Goal: Information Seeking & Learning: Check status

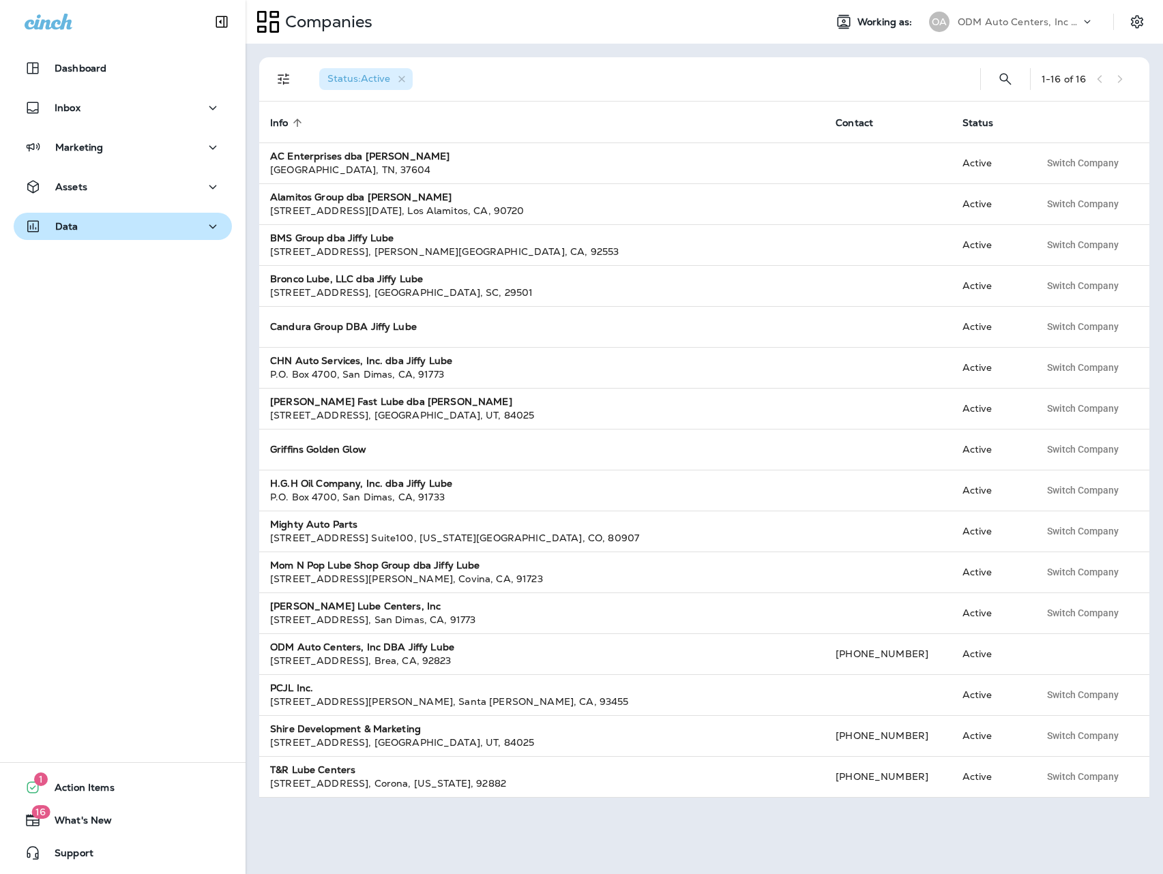
click at [53, 228] on div "Data" at bounding box center [52, 226] width 54 height 17
click at [1017, 20] on p "ODM Auto Centers, Inc DBA Jiffy Lube" at bounding box center [1018, 21] width 123 height 11
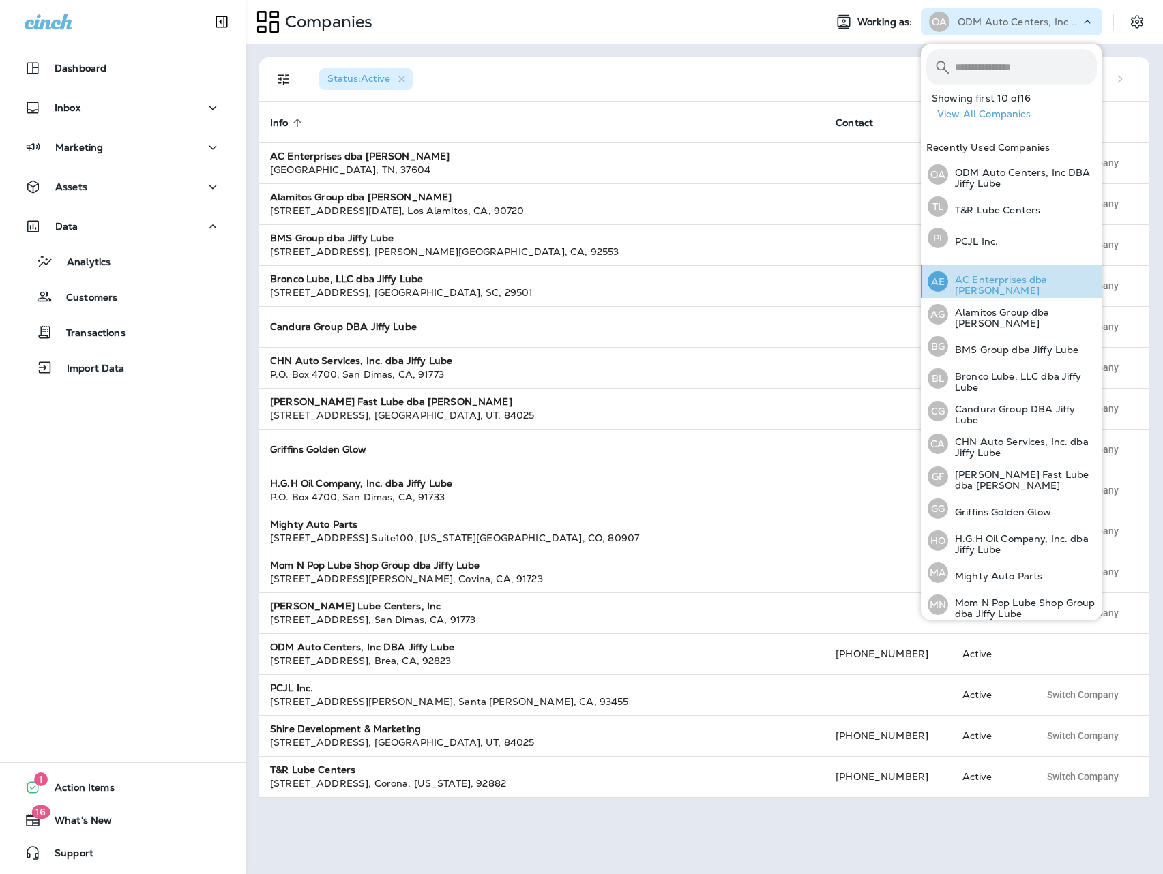
click at [1013, 282] on p "AC Enterprises dba [PERSON_NAME]" at bounding box center [1022, 285] width 149 height 22
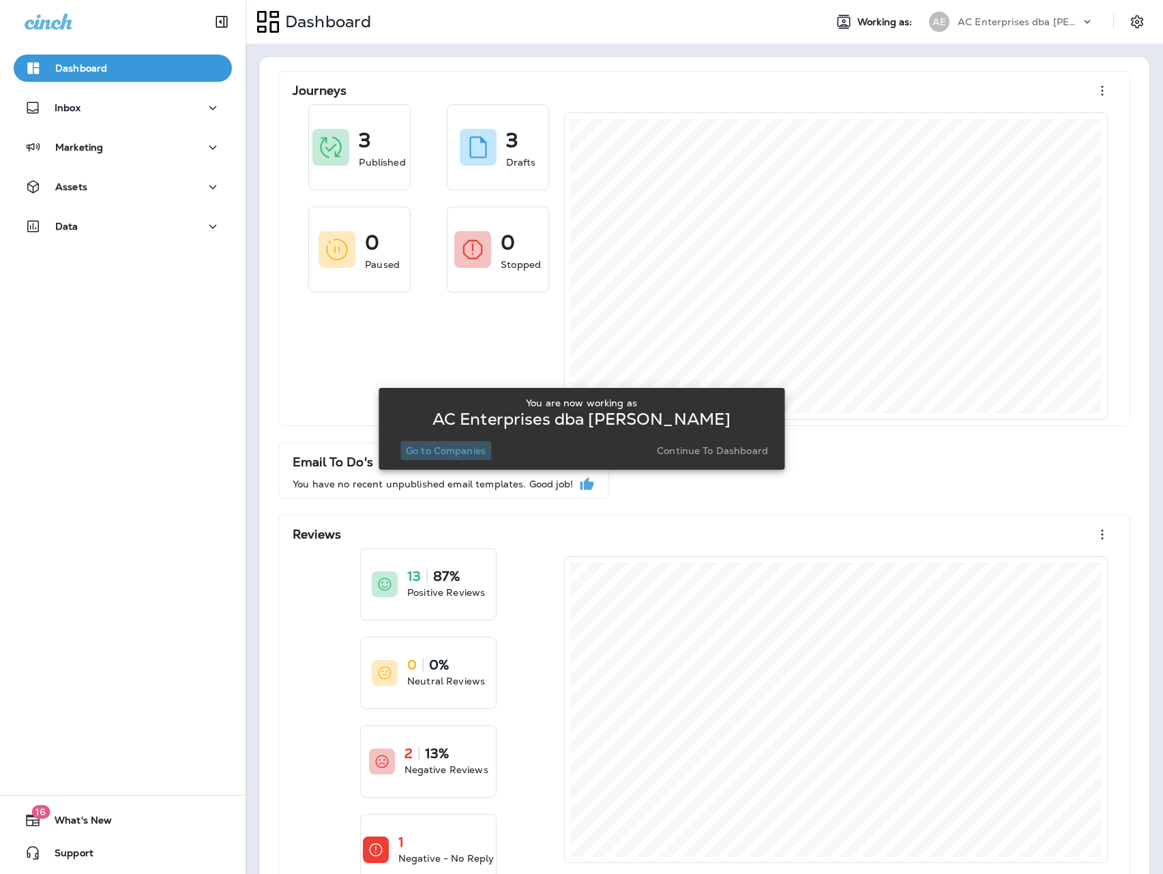
click at [449, 451] on p "Go to Companies" at bounding box center [446, 450] width 80 height 11
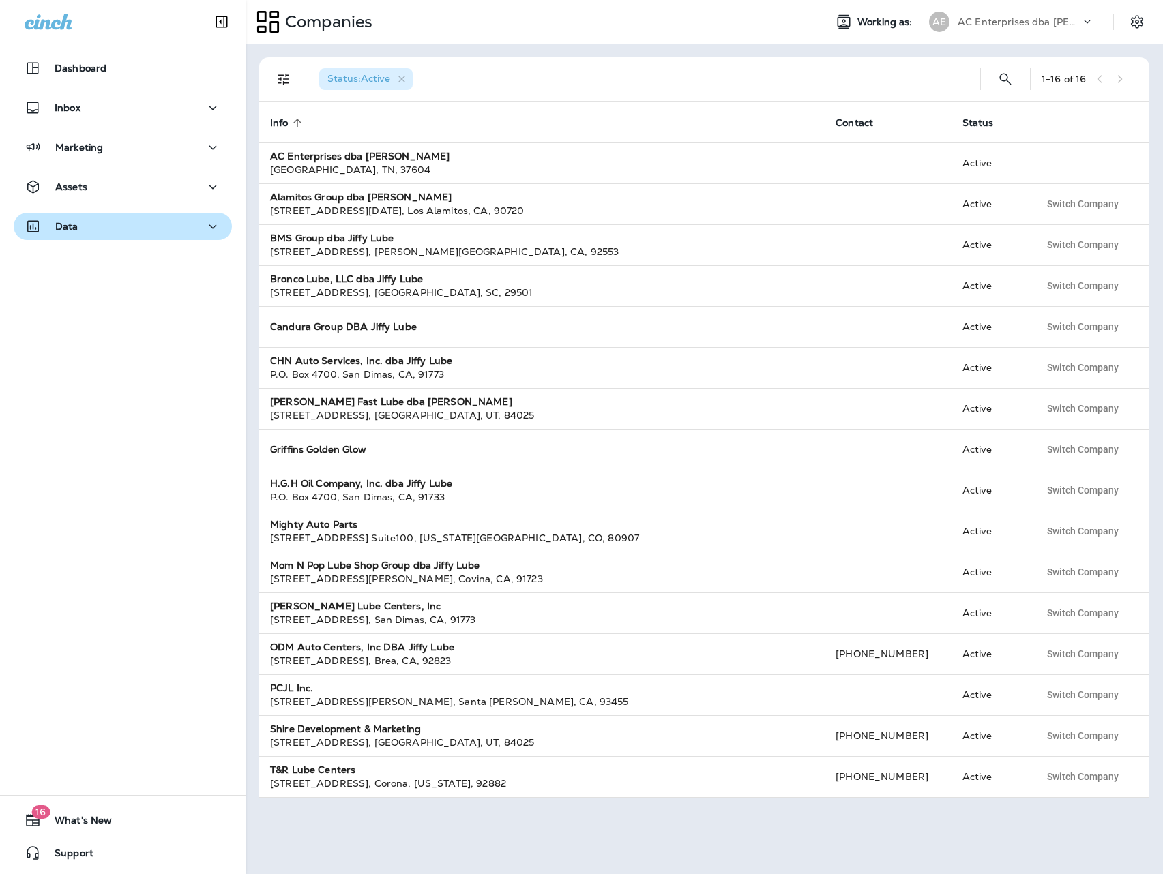
click at [93, 222] on div "Data" at bounding box center [123, 226] width 196 height 17
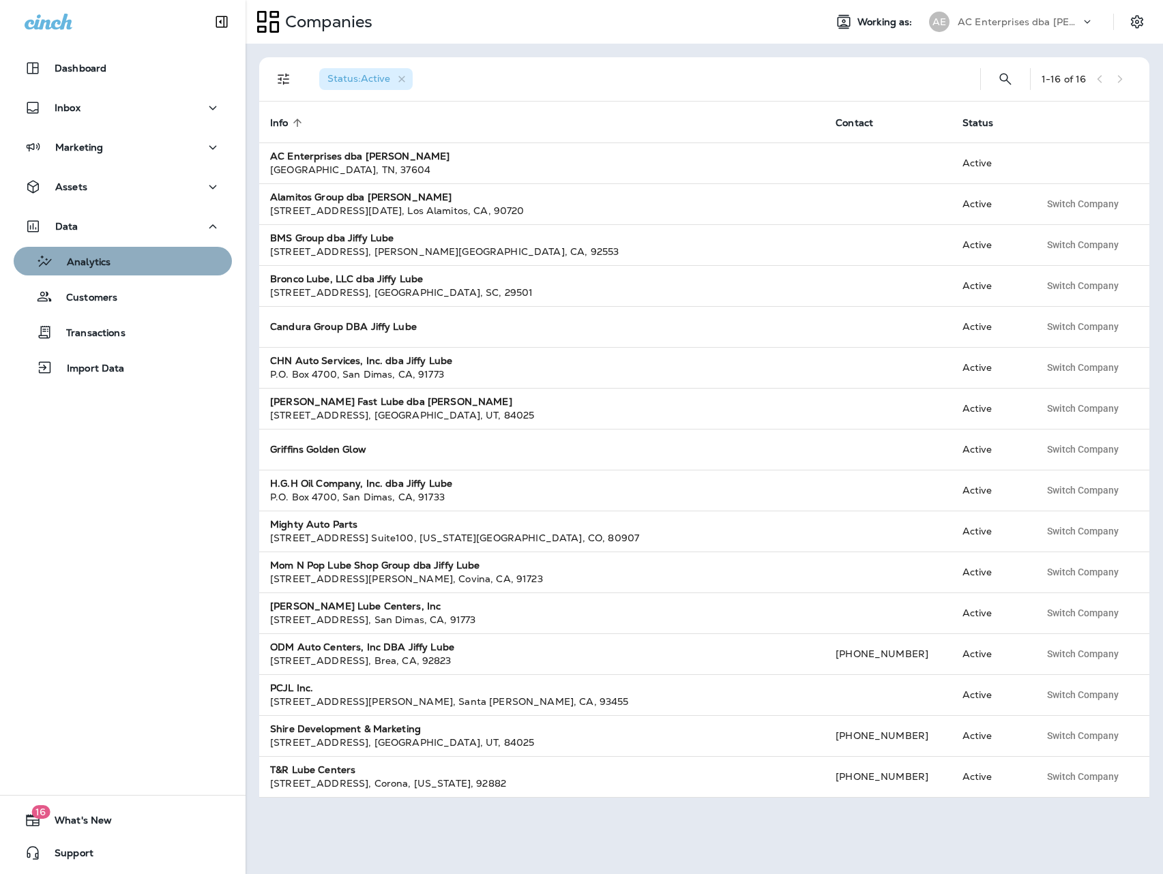
click at [96, 265] on p "Analytics" at bounding box center [81, 262] width 57 height 13
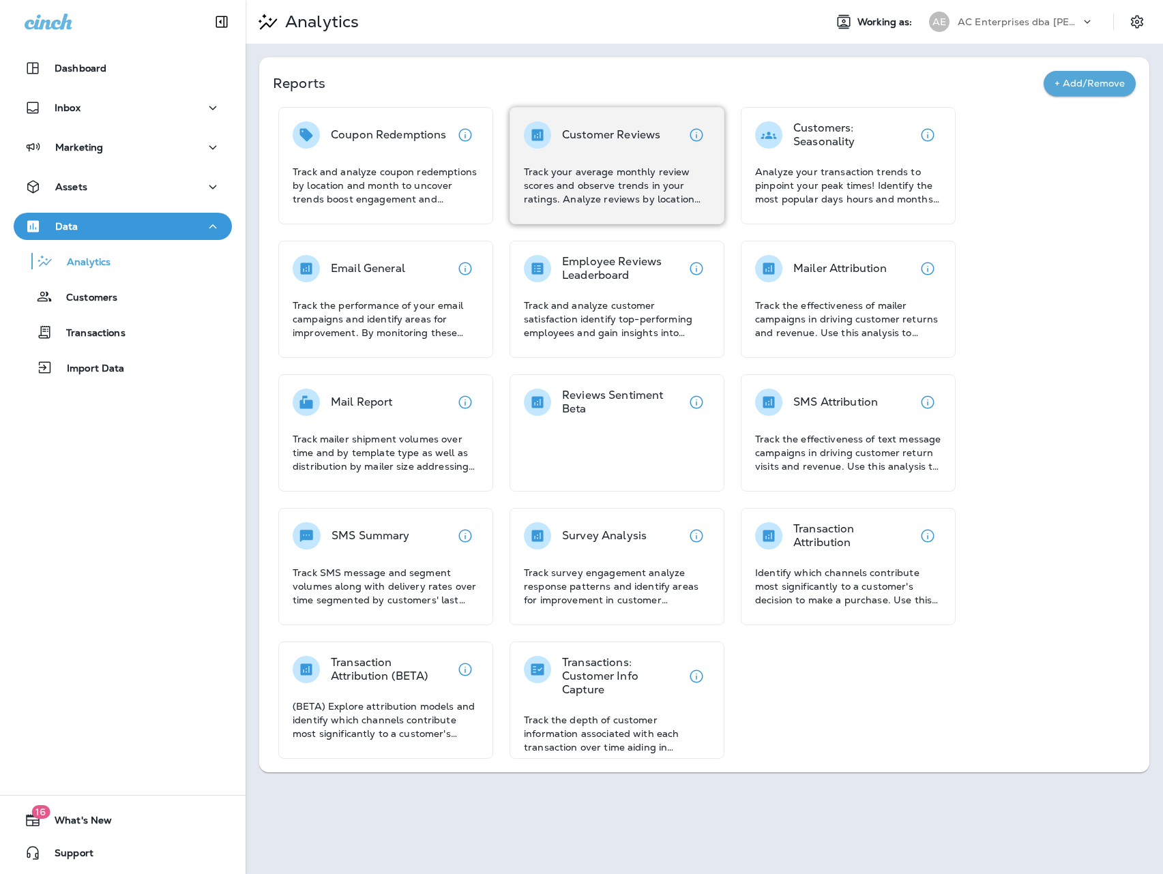
click at [618, 138] on p "Customer Reviews" at bounding box center [611, 135] width 98 height 14
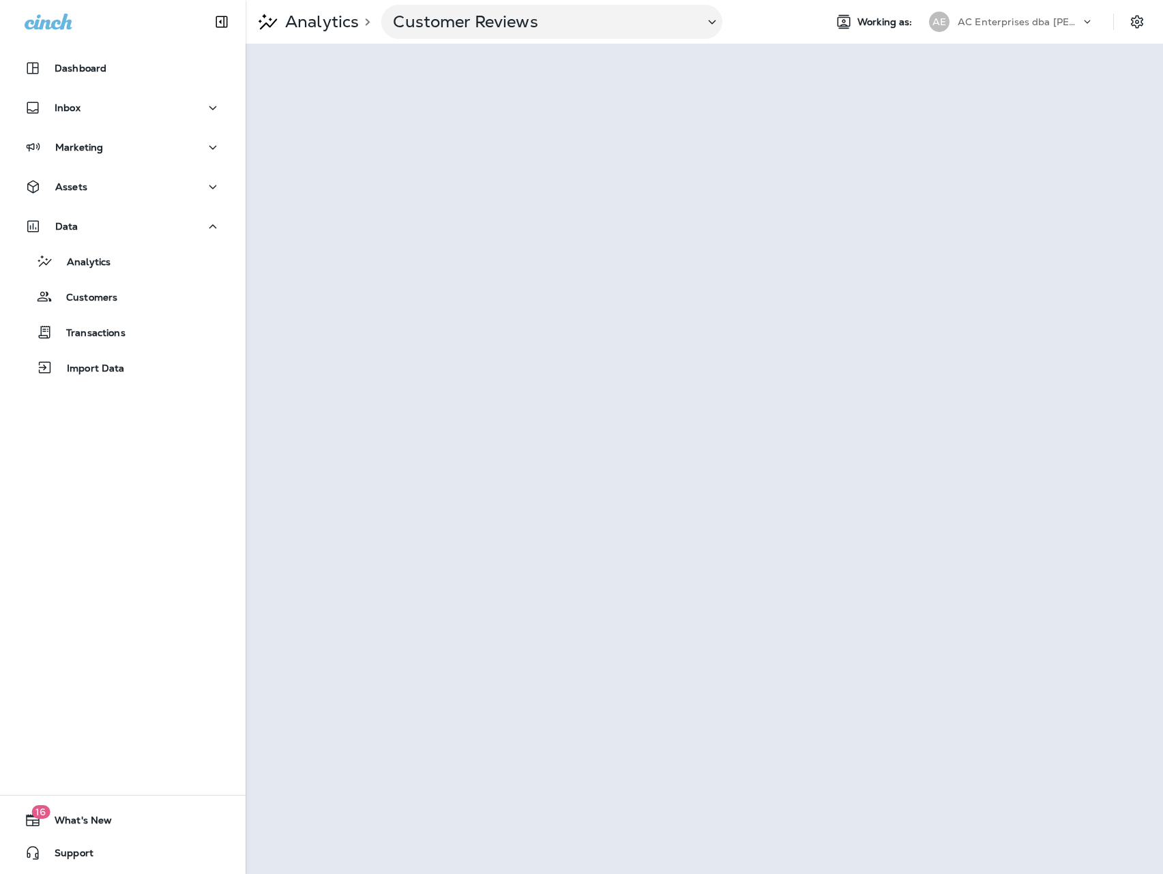
click at [1050, 25] on p "AC Enterprises dba [PERSON_NAME]" at bounding box center [1018, 21] width 123 height 11
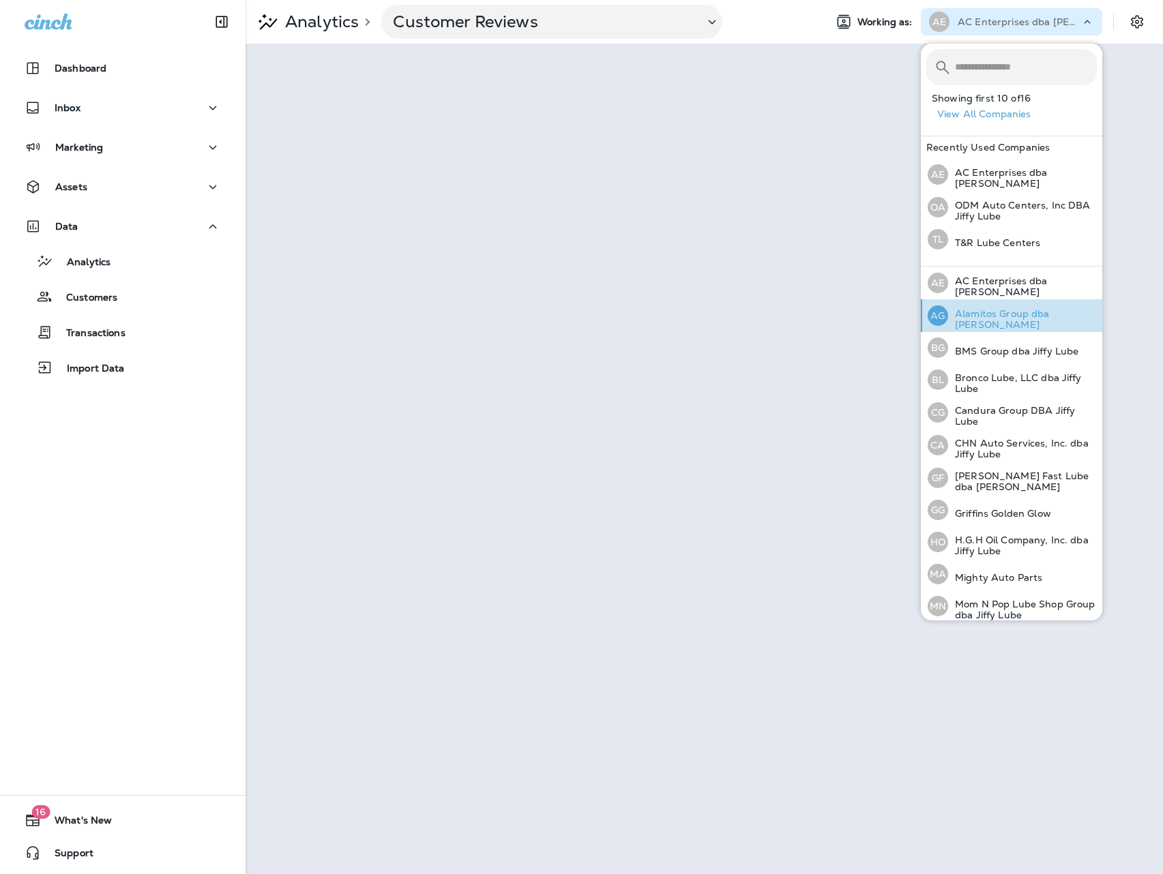
click at [1008, 323] on div "AG Alamitos Group dba Jiffy Lube" at bounding box center [1012, 315] width 180 height 33
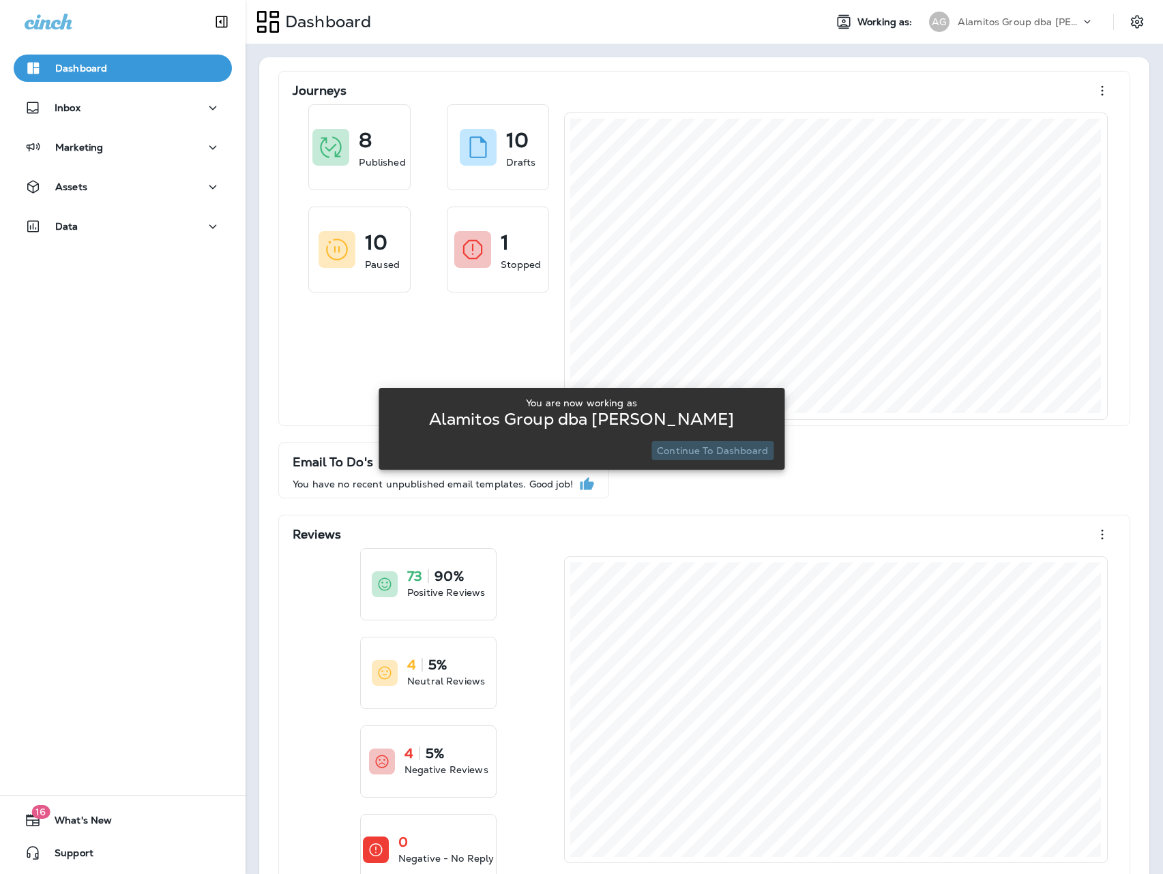
click at [718, 450] on p "Continue to Dashboard" at bounding box center [712, 450] width 111 height 11
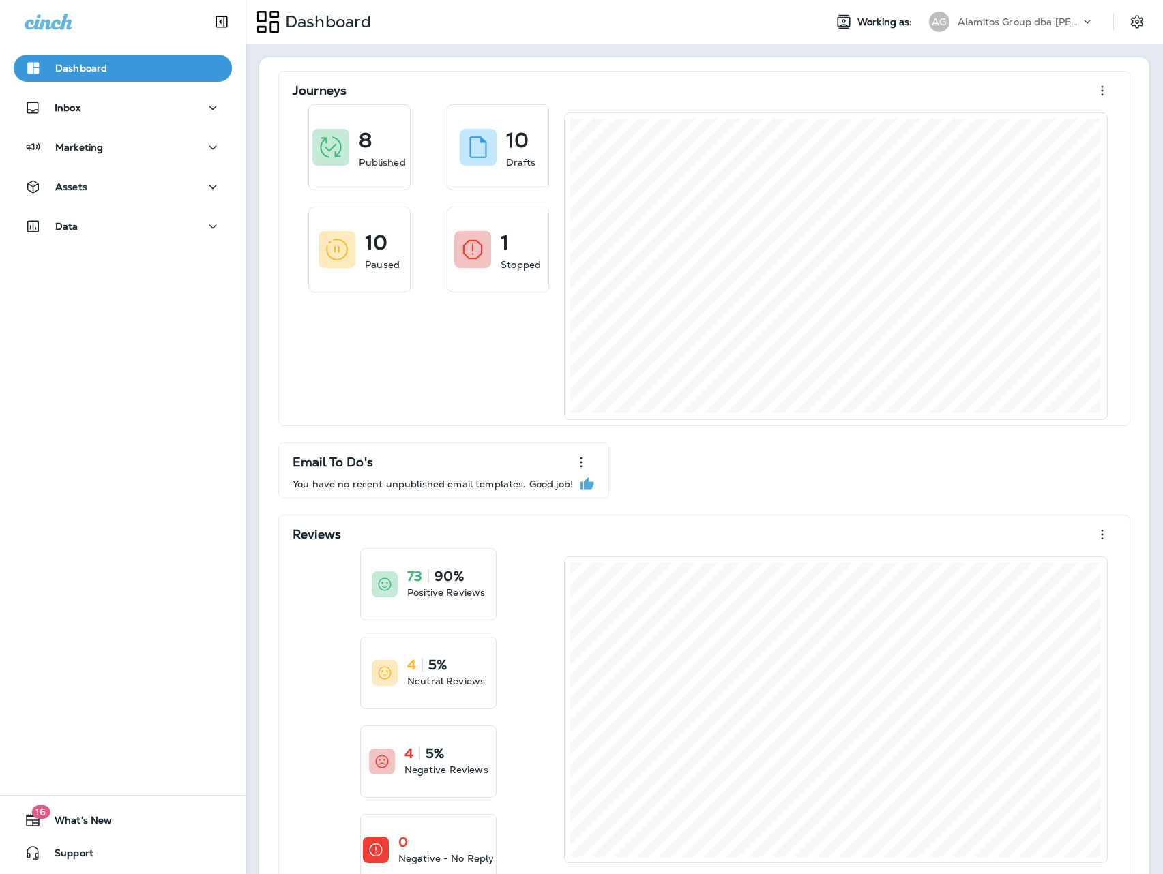
click at [135, 241] on div "Data" at bounding box center [122, 230] width 245 height 34
click at [135, 232] on div "Data" at bounding box center [123, 226] width 196 height 17
click at [127, 263] on div "Analytics" at bounding box center [122, 261] width 207 height 20
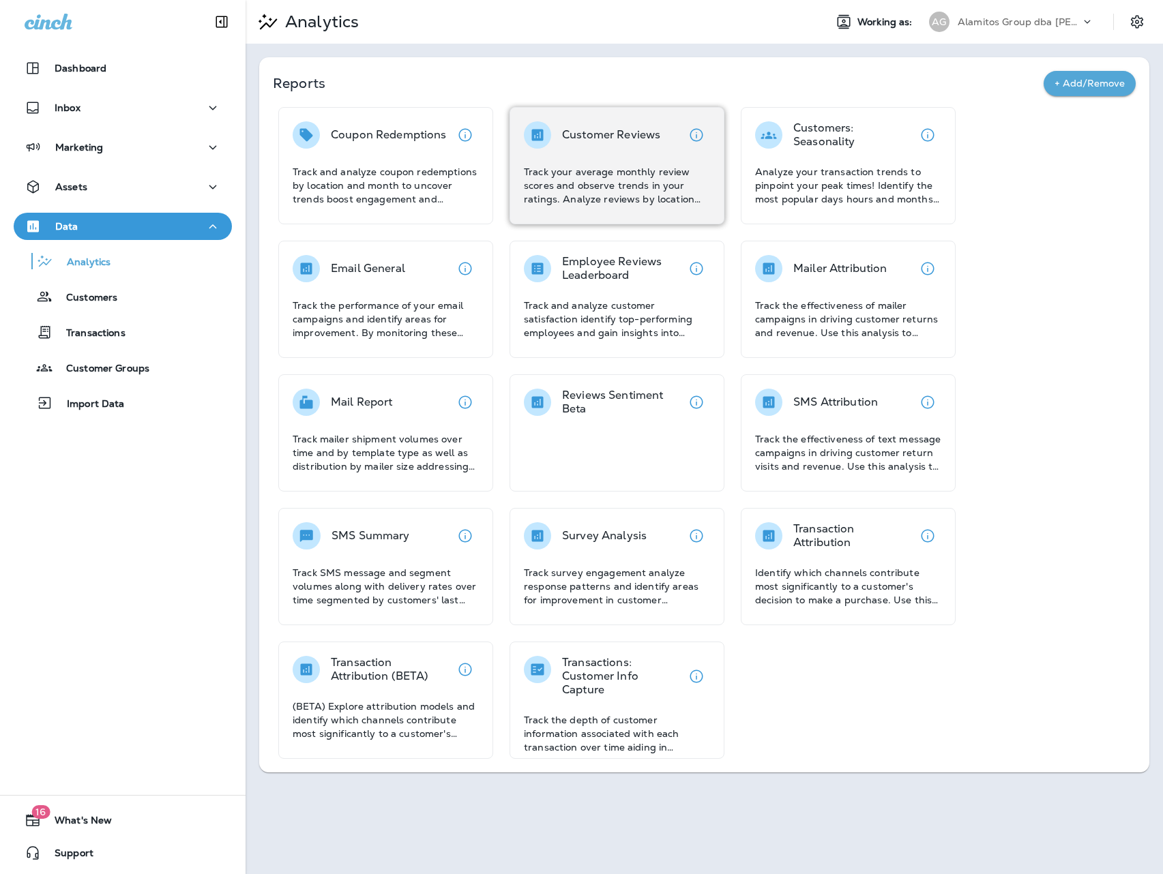
click at [668, 134] on div "Customer Reviews" at bounding box center [617, 134] width 186 height 27
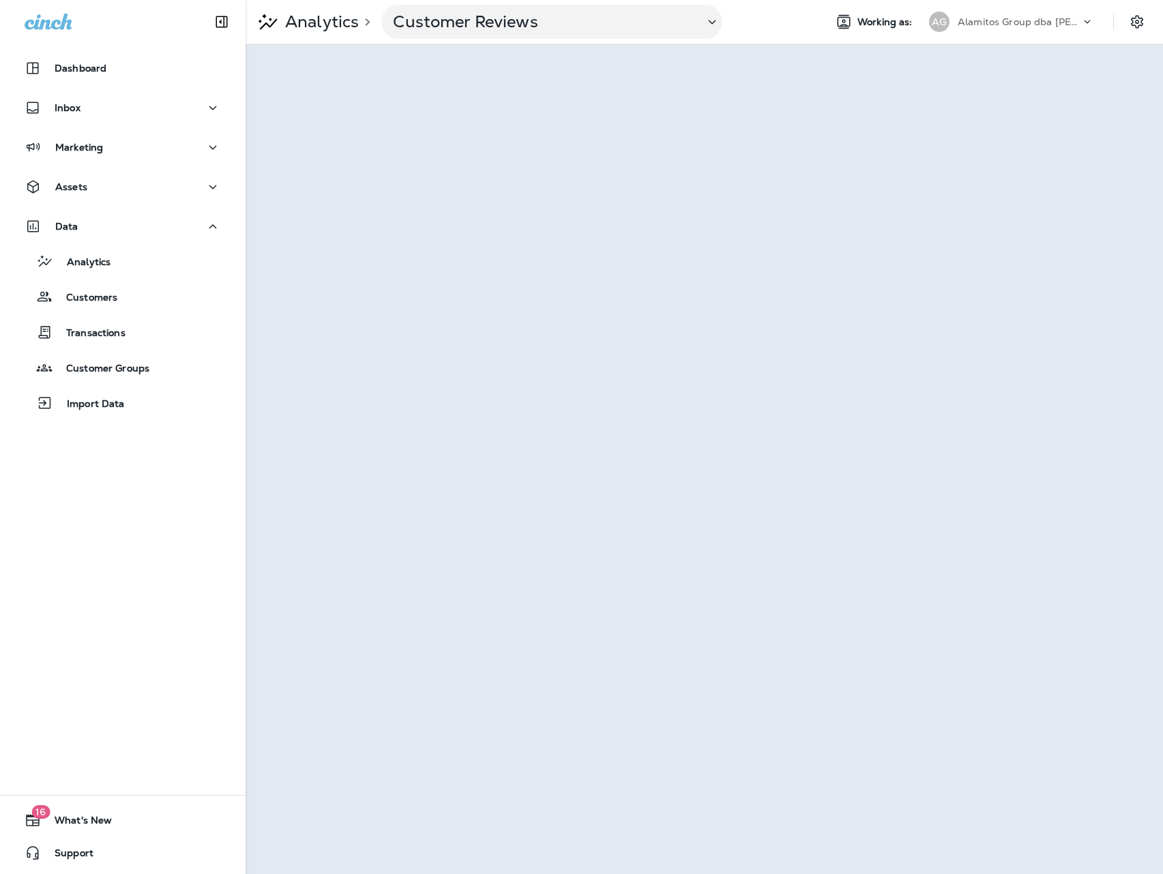
click at [1030, 23] on p "Alamitos Group dba [PERSON_NAME]" at bounding box center [1018, 21] width 123 height 11
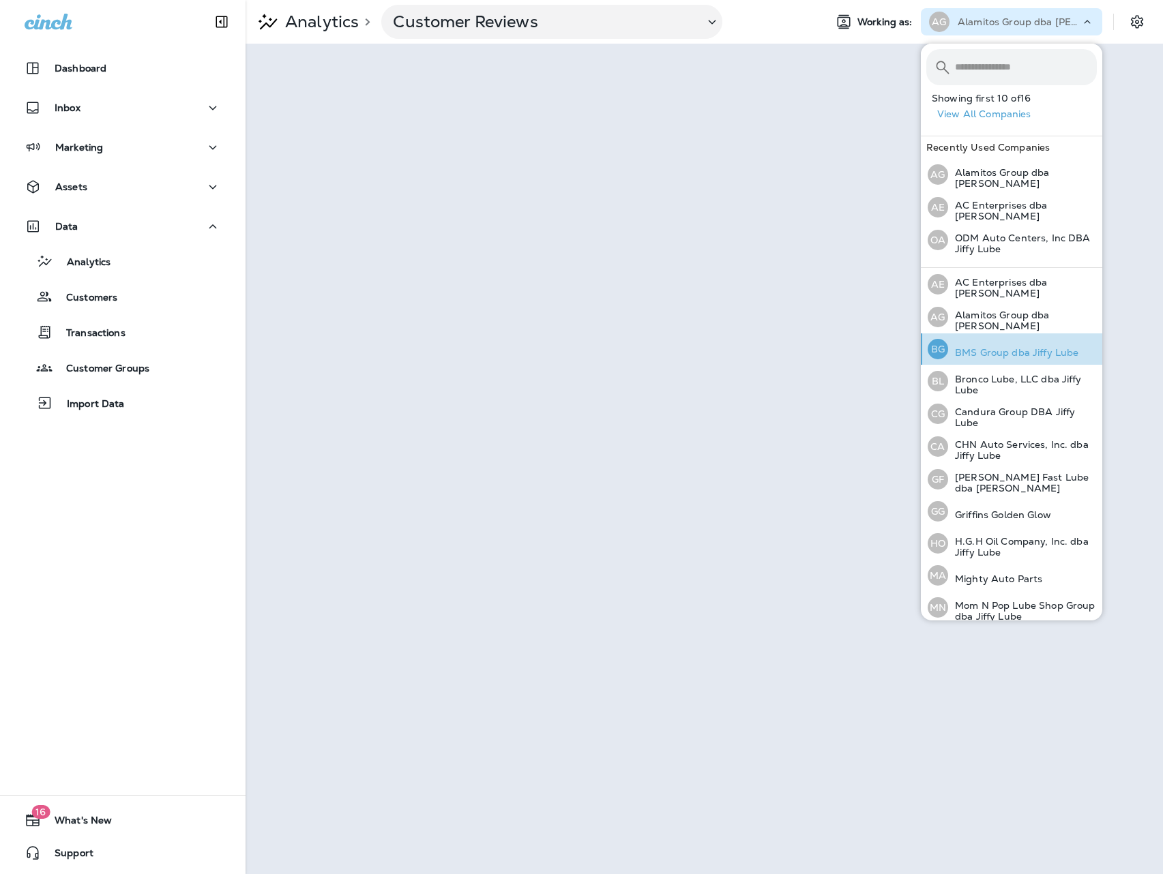
click at [987, 353] on p "BMS Group dba Jiffy Lube" at bounding box center [1013, 352] width 130 height 11
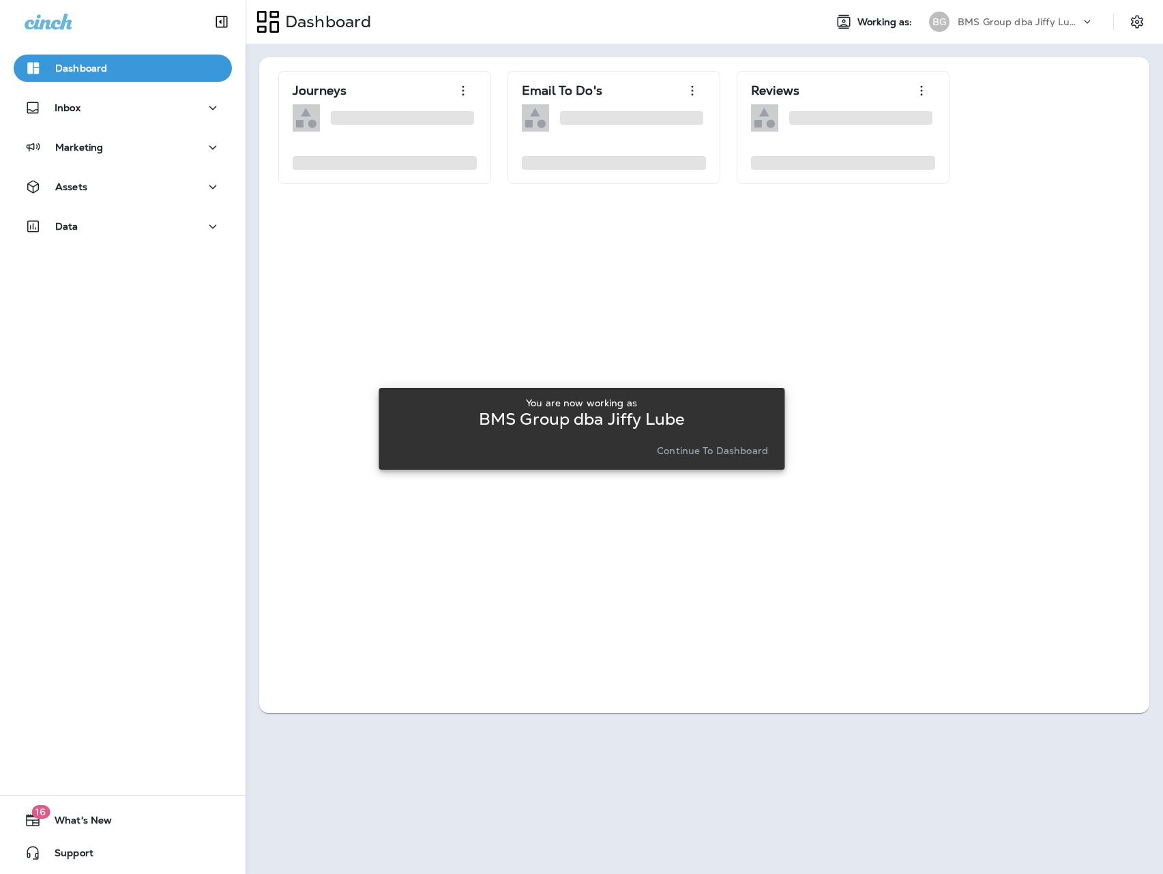
click at [687, 452] on p "Continue to Dashboard" at bounding box center [712, 450] width 111 height 11
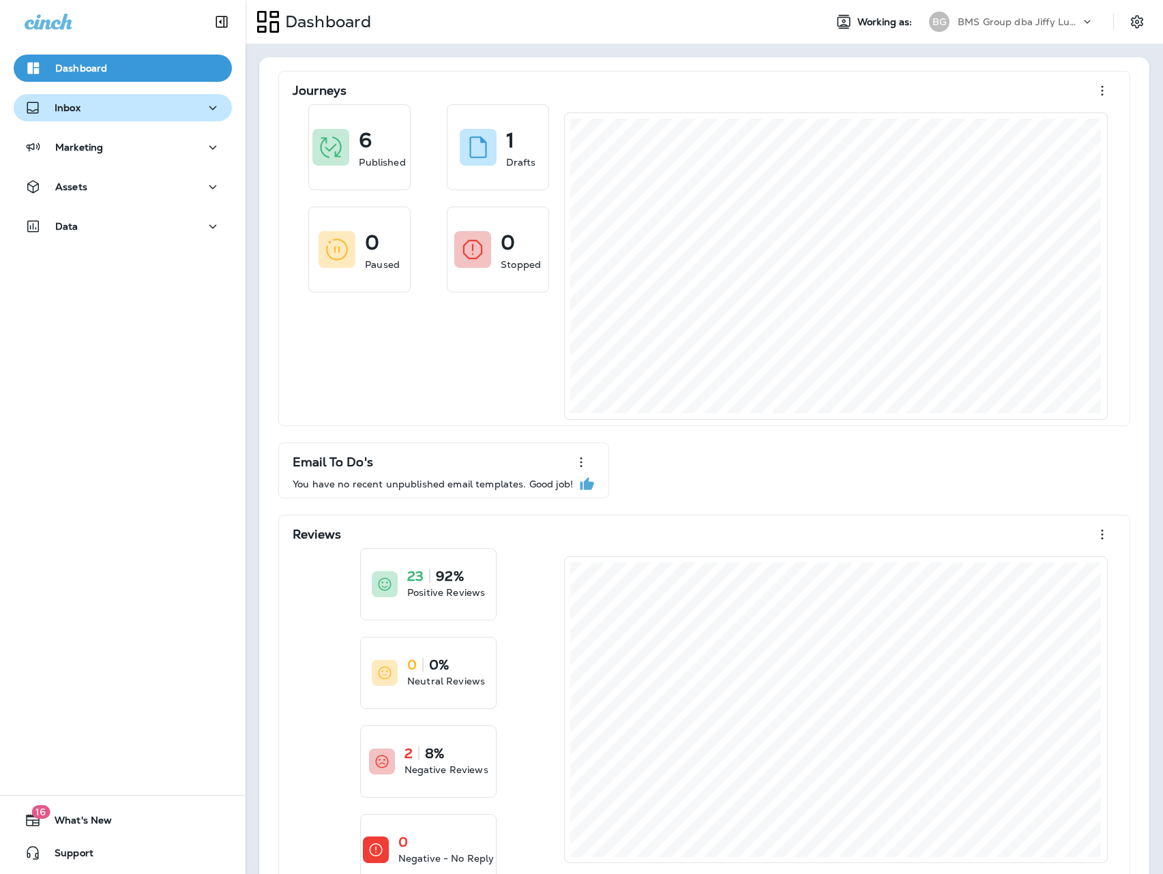
click at [98, 111] on div "Inbox" at bounding box center [123, 108] width 196 height 17
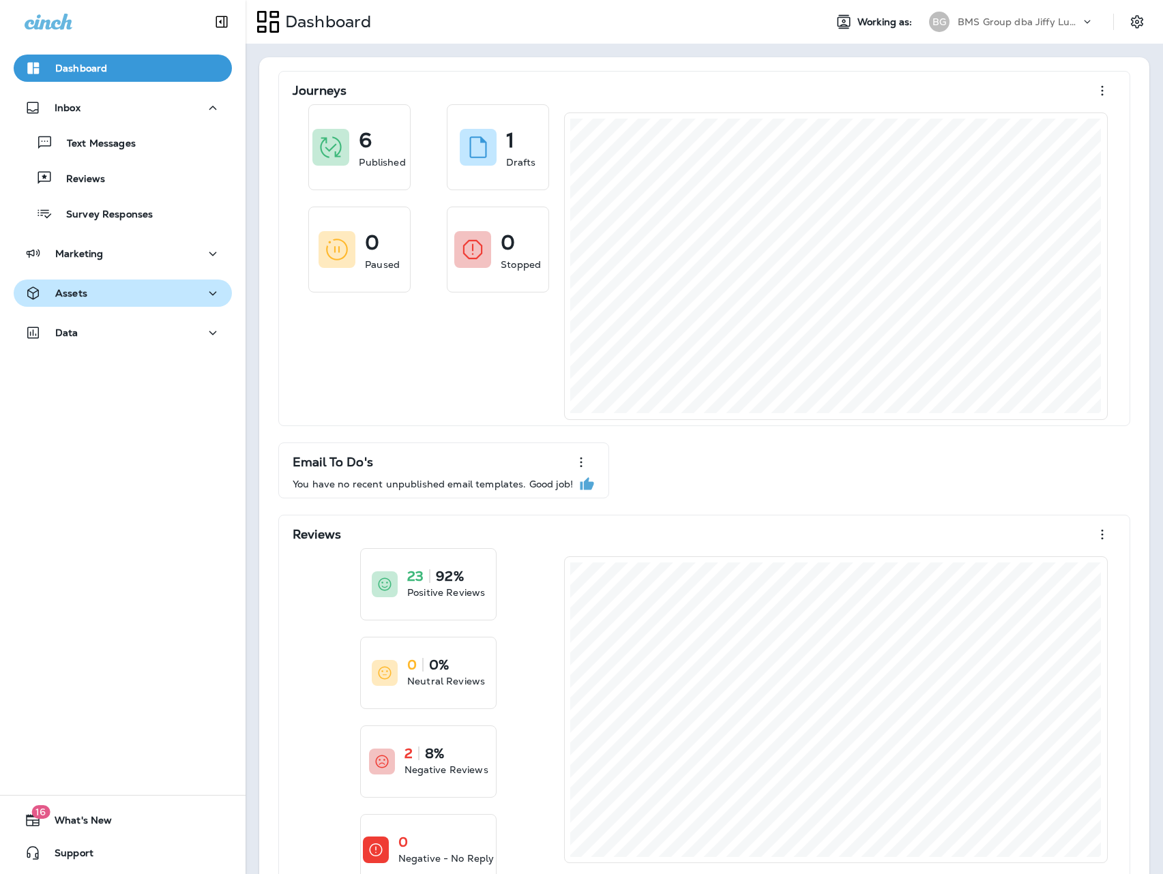
click at [111, 303] on button "Assets" at bounding box center [123, 293] width 218 height 27
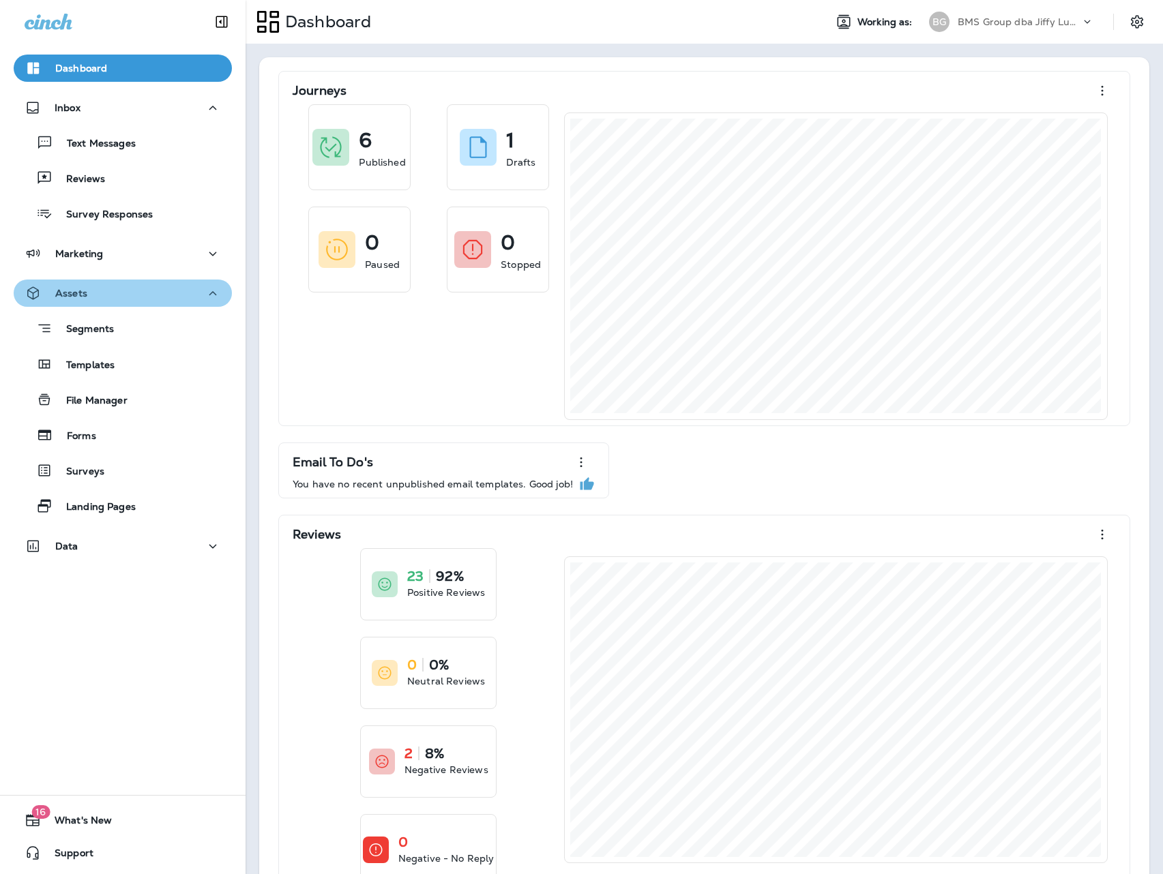
click at [113, 301] on button "Assets" at bounding box center [123, 293] width 218 height 27
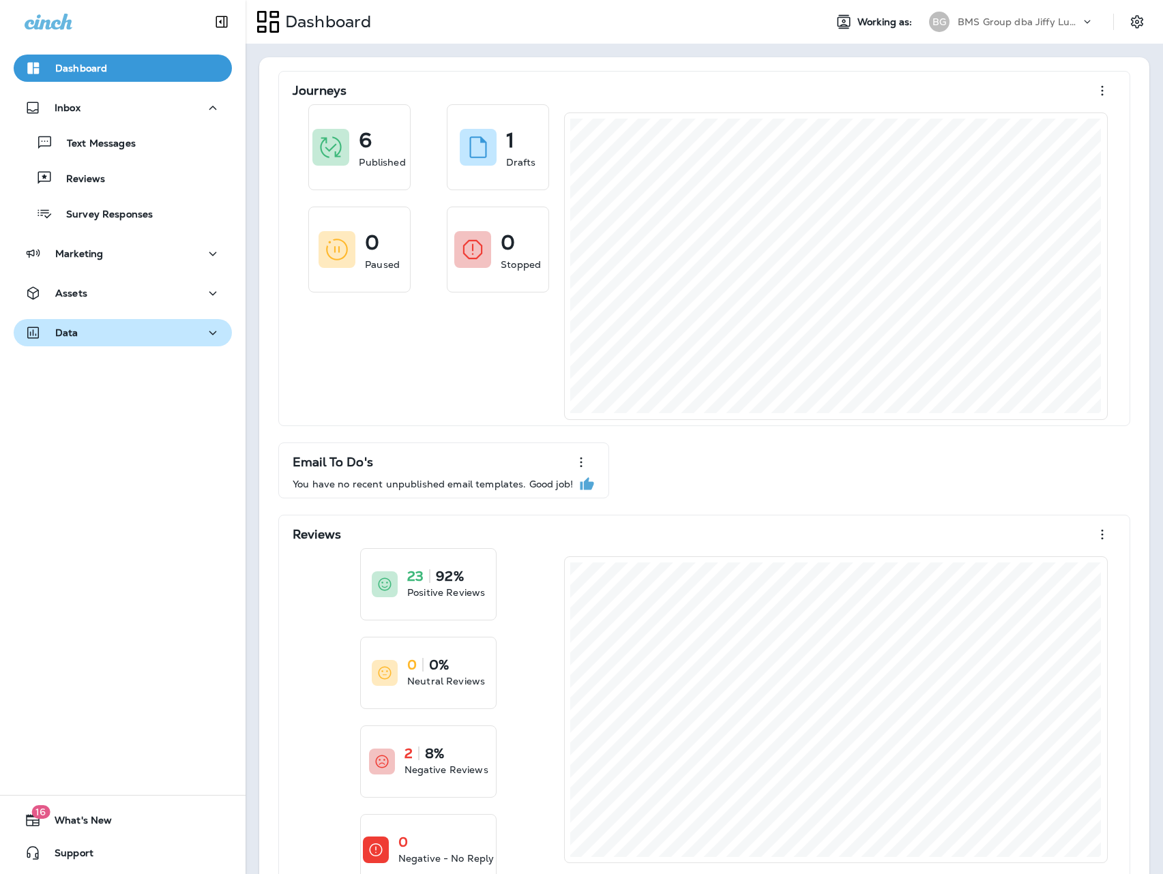
click at [105, 333] on div "Data" at bounding box center [123, 333] width 196 height 17
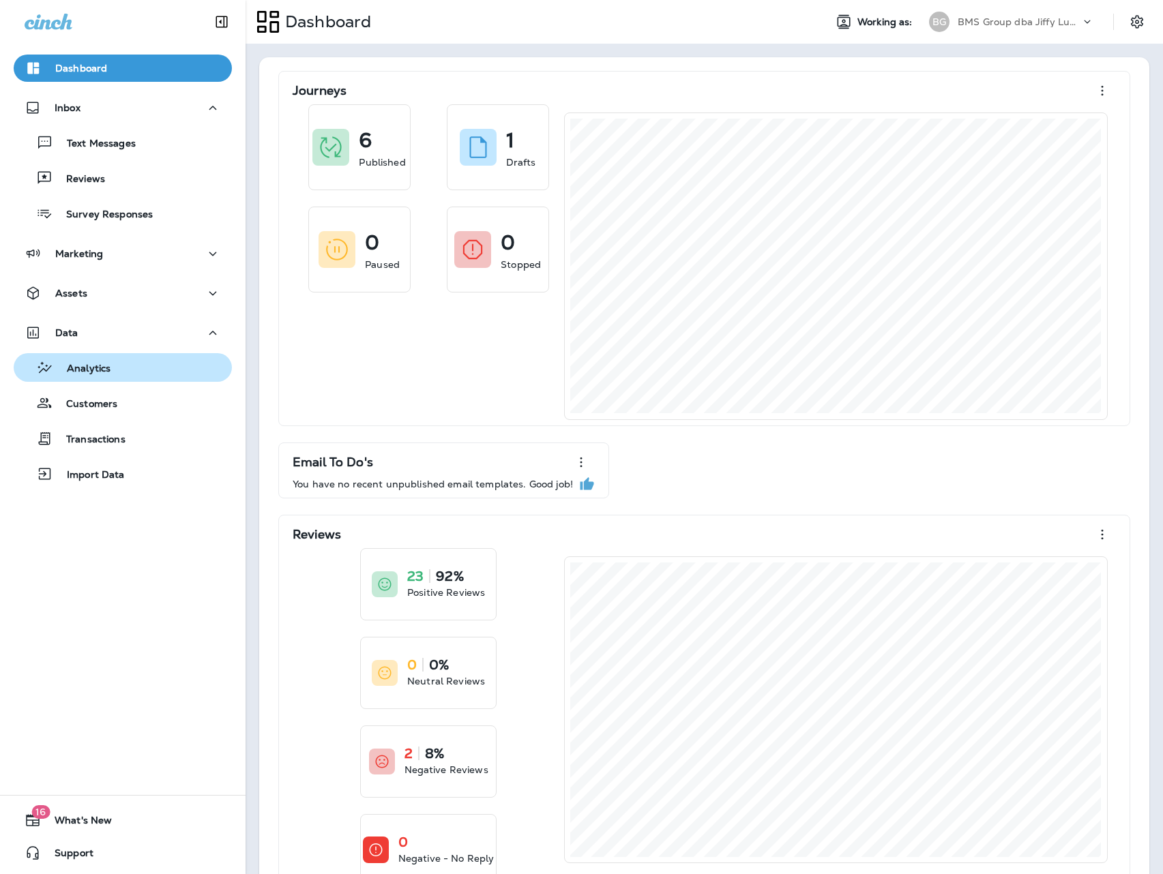
click at [130, 368] on div "Analytics" at bounding box center [122, 367] width 207 height 20
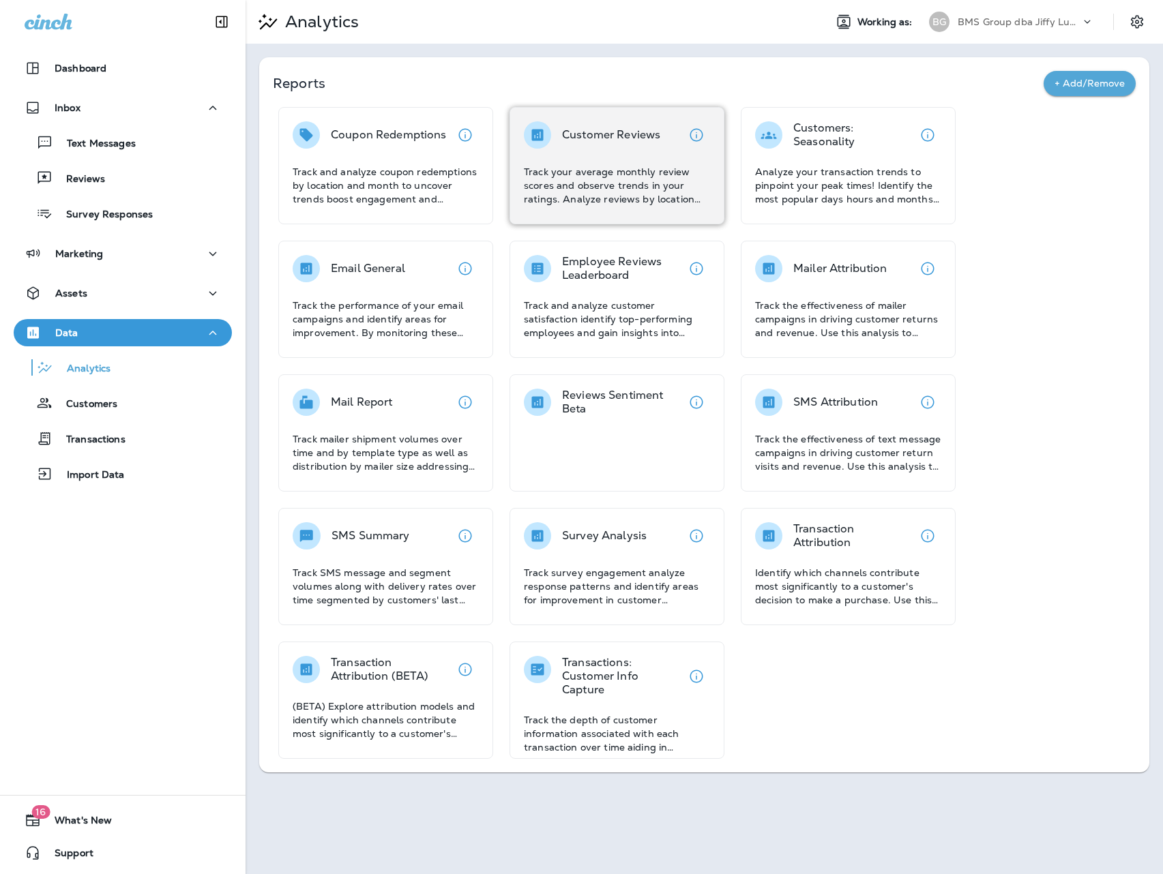
click at [615, 151] on div "Customer Reviews Track your average monthly review scores and observe trends in…" at bounding box center [617, 163] width 186 height 85
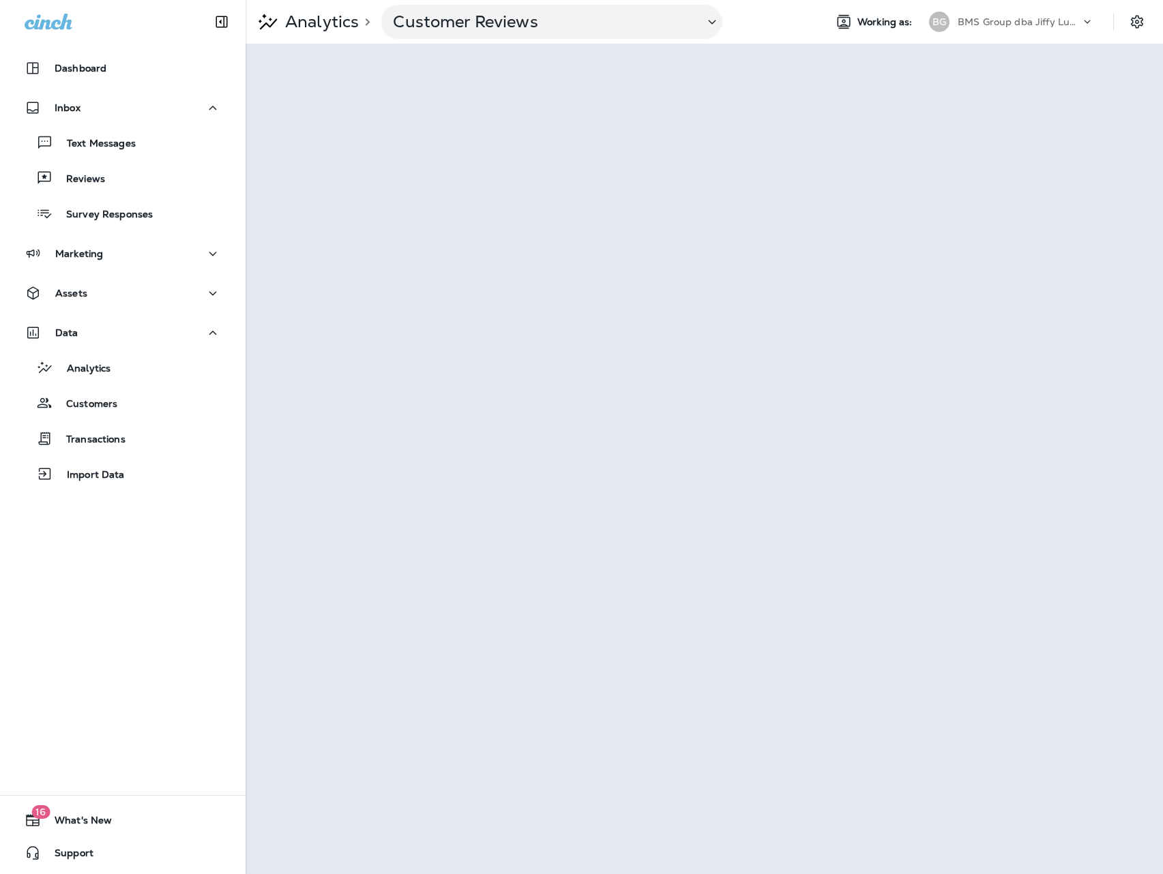
click at [1019, 22] on p "BMS Group dba Jiffy Lube" at bounding box center [1018, 21] width 123 height 11
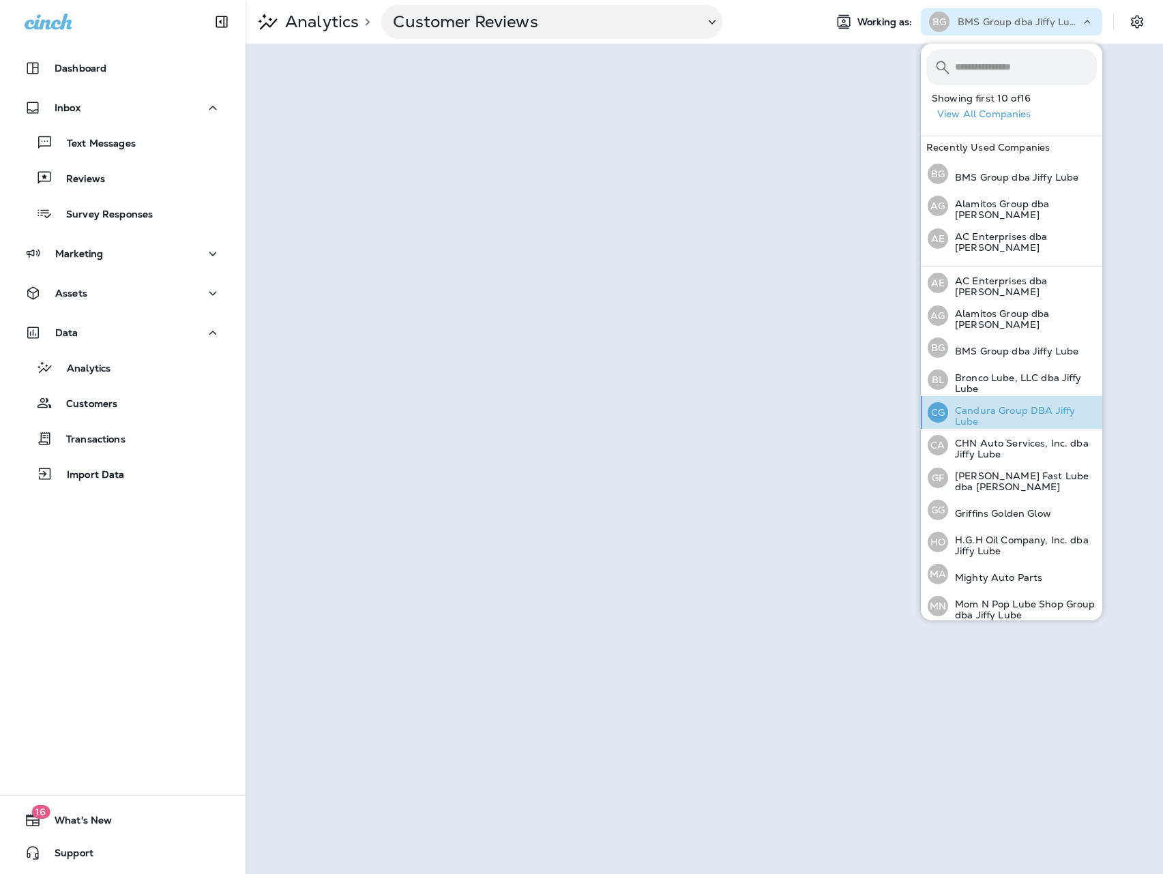
click at [989, 405] on p "Candura Group DBA Jiffy Lube" at bounding box center [1022, 416] width 149 height 22
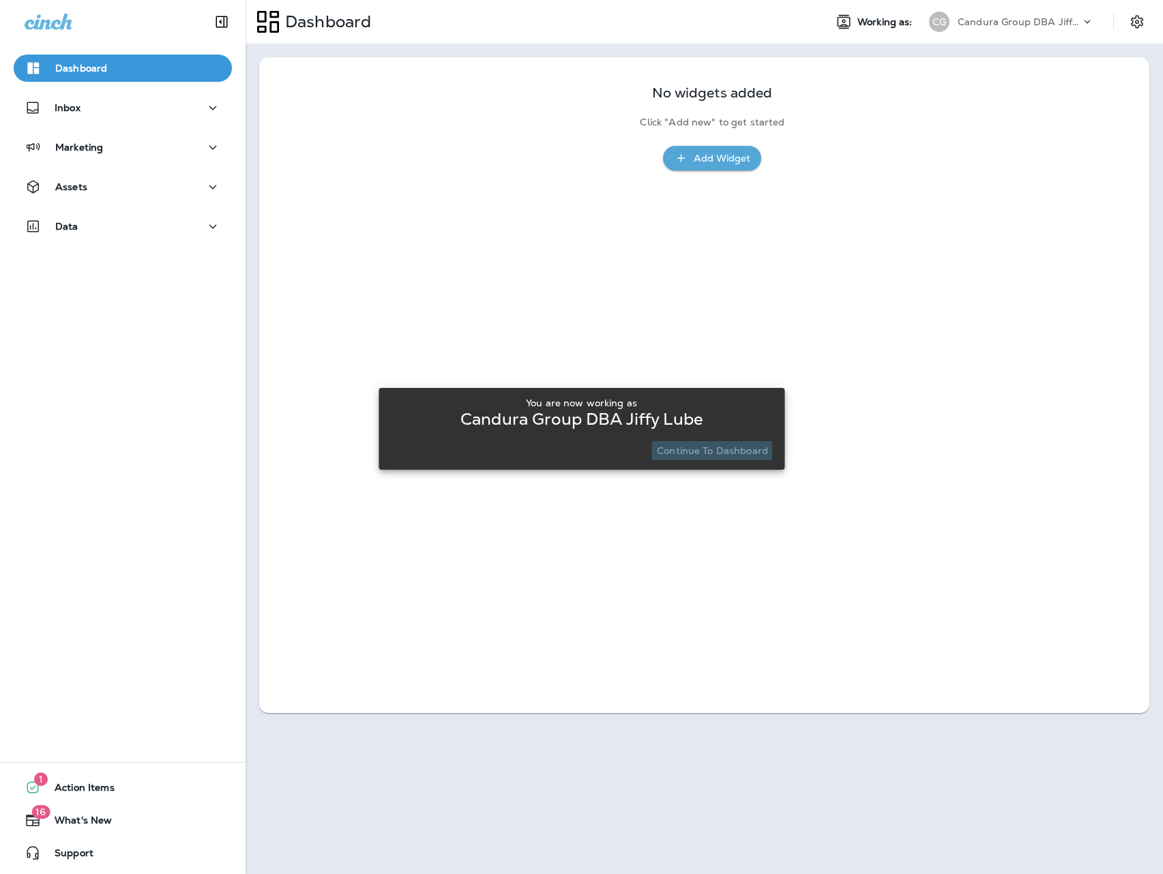
click at [707, 450] on p "Continue to Dashboard" at bounding box center [712, 450] width 111 height 11
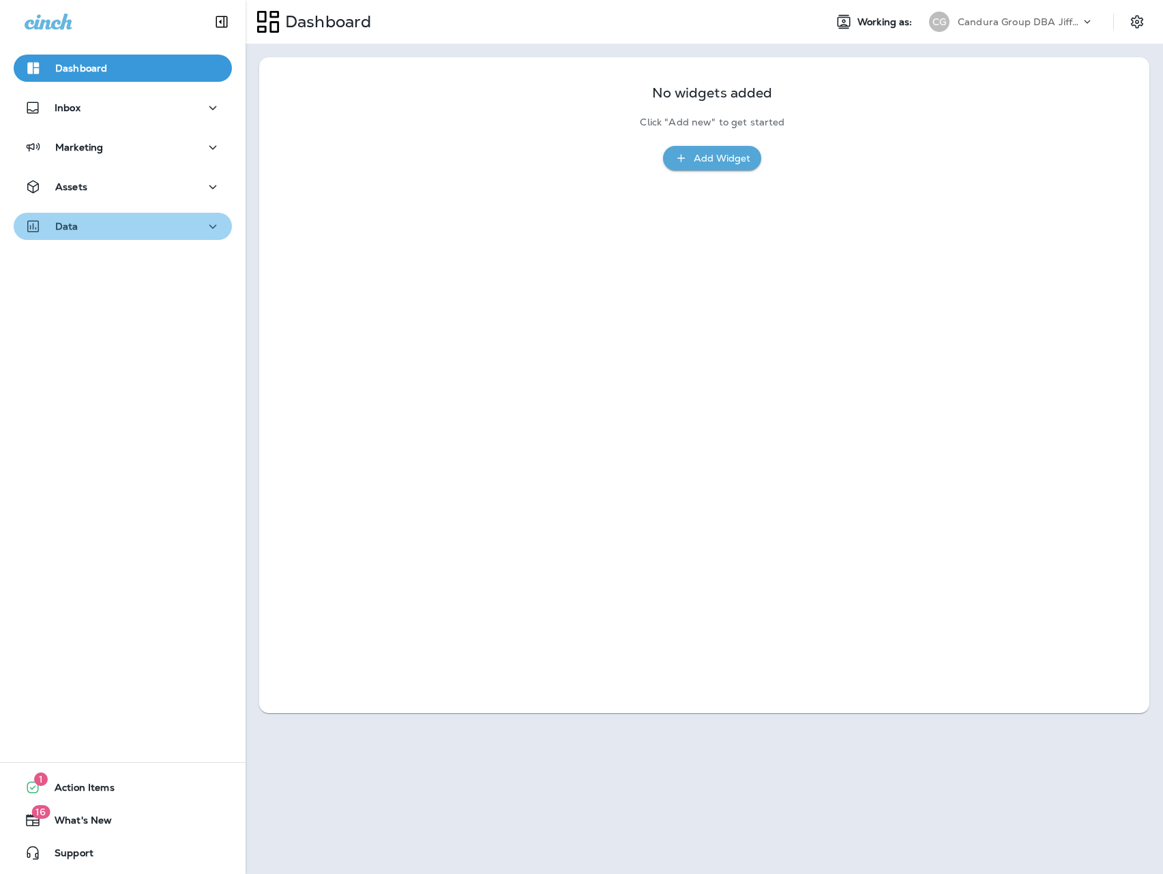
click at [168, 237] on button "Data" at bounding box center [123, 226] width 218 height 27
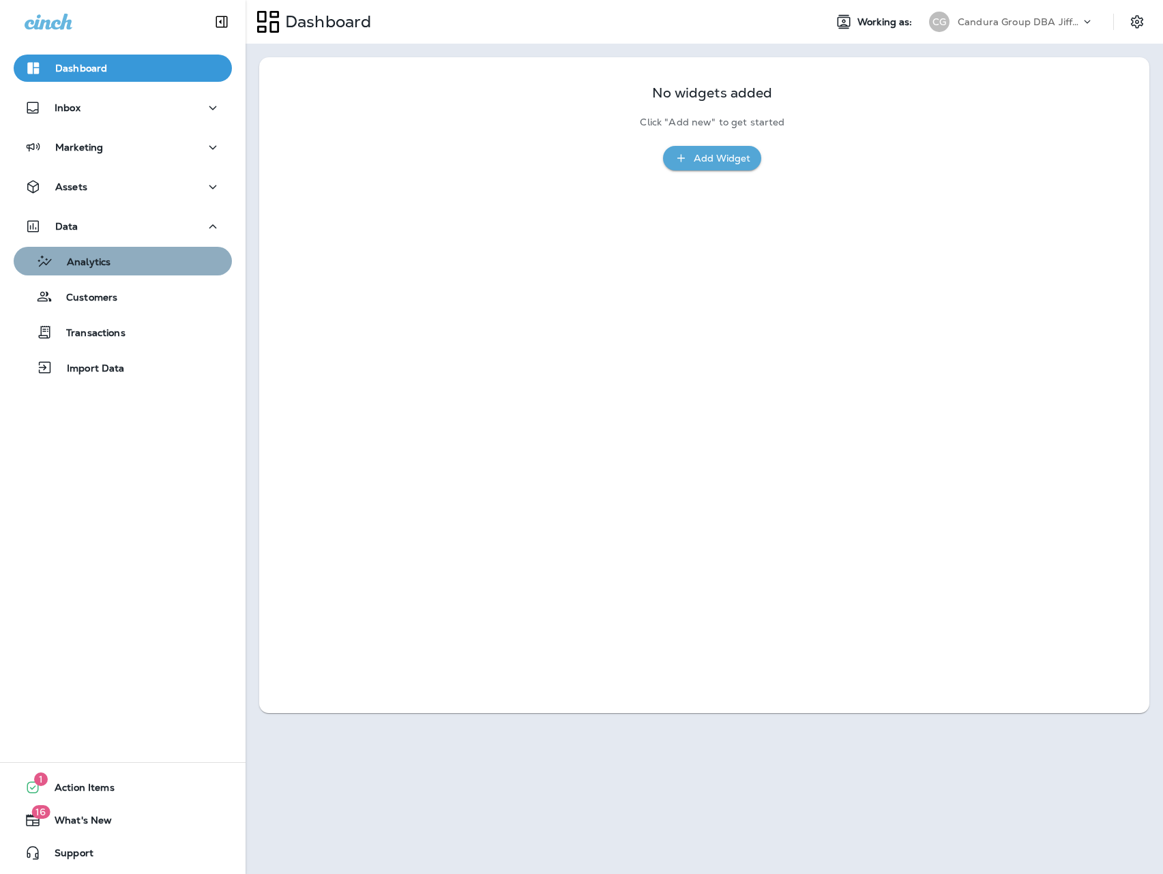
click at [140, 263] on div "Analytics" at bounding box center [122, 261] width 207 height 20
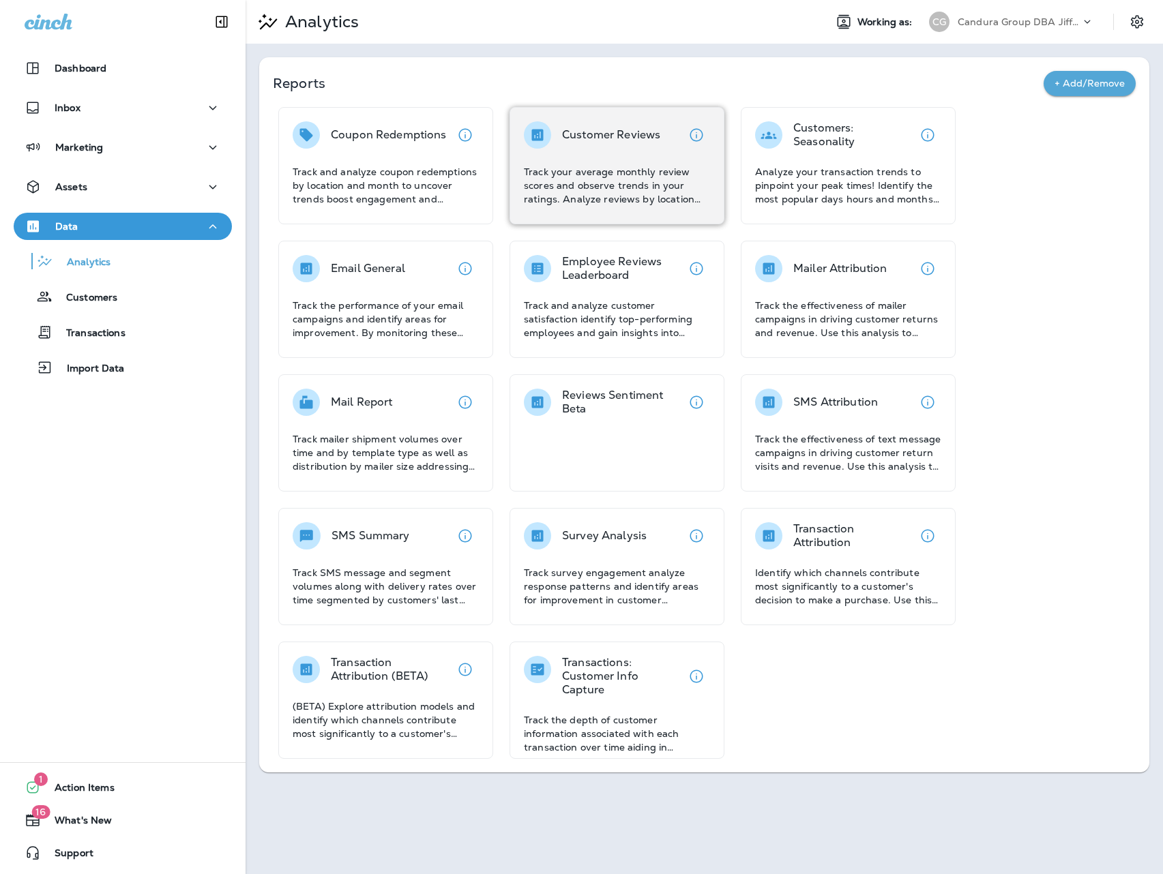
click at [653, 127] on div "Customer Reviews" at bounding box center [611, 134] width 98 height 27
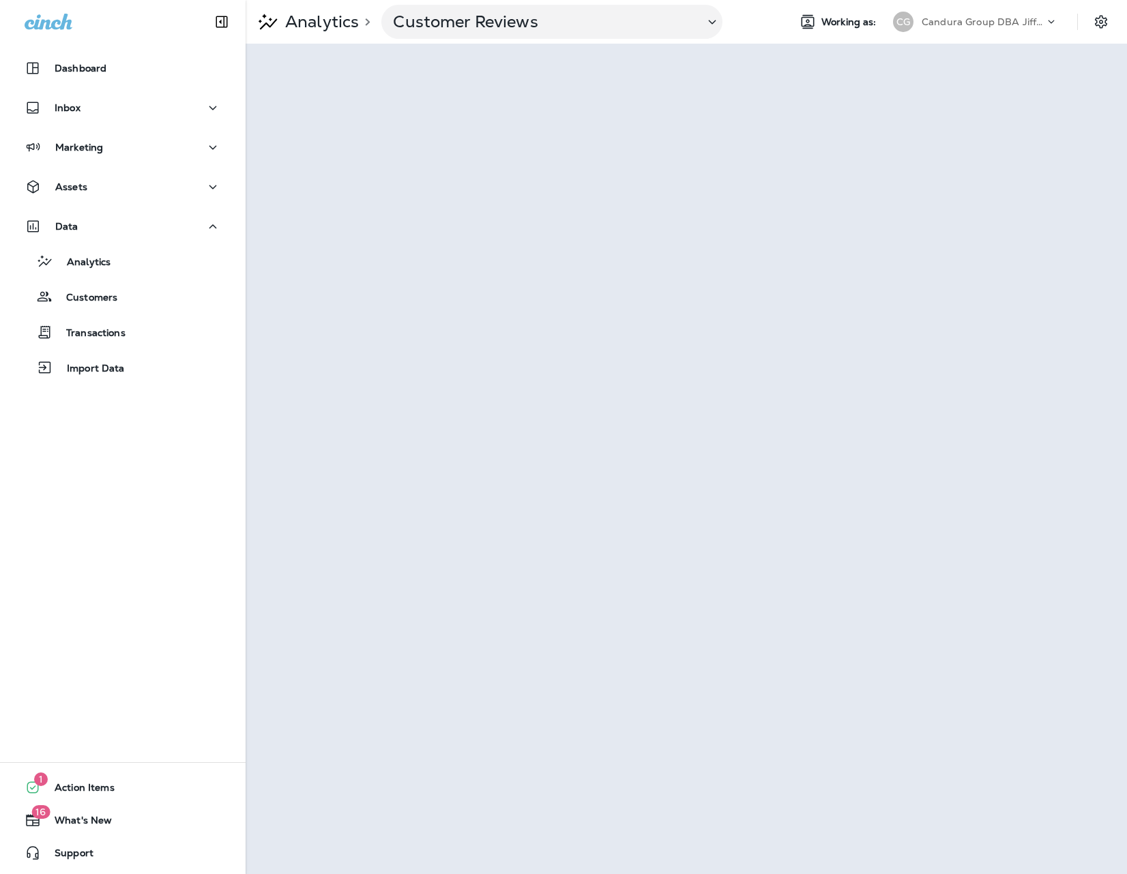
click at [1004, 25] on p "Candura Group DBA Jiffy Lube" at bounding box center [982, 21] width 123 height 11
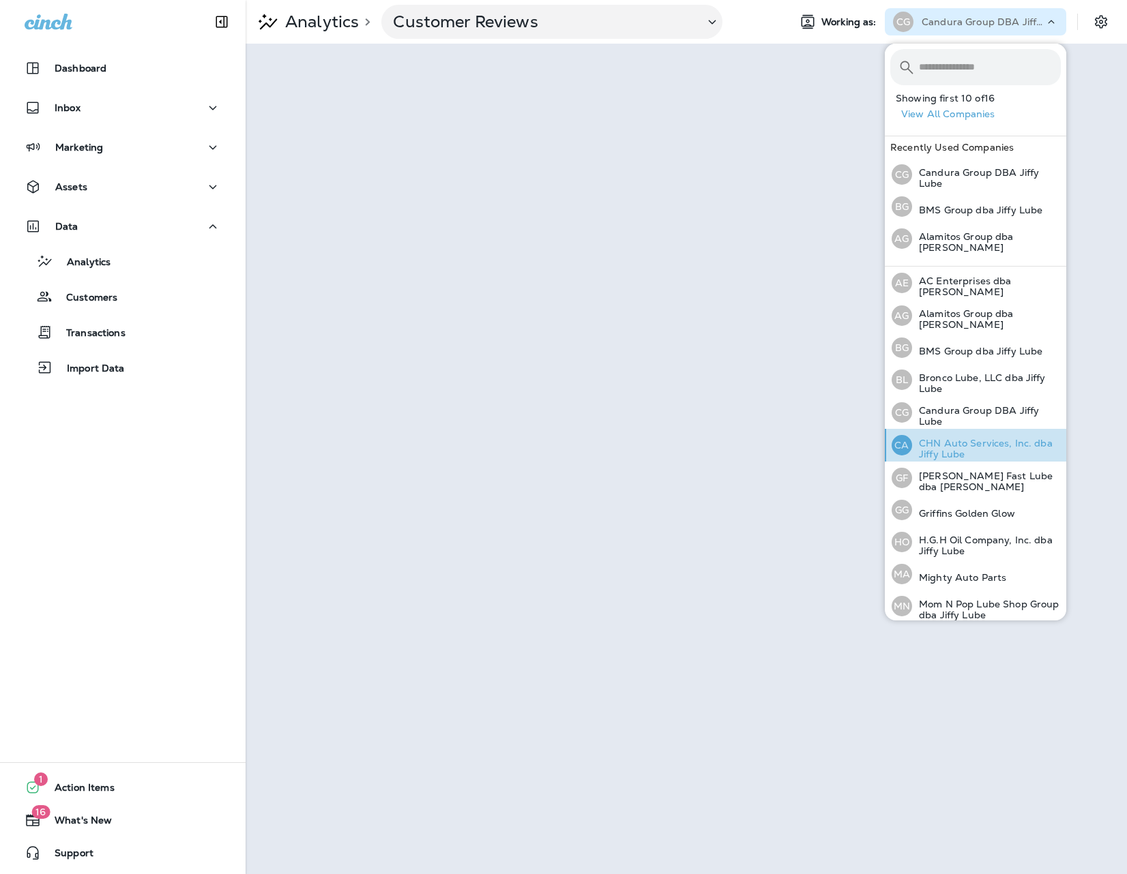
click at [957, 444] on p "CHN Auto Services, Inc. dba Jiffy Lube" at bounding box center [986, 449] width 149 height 22
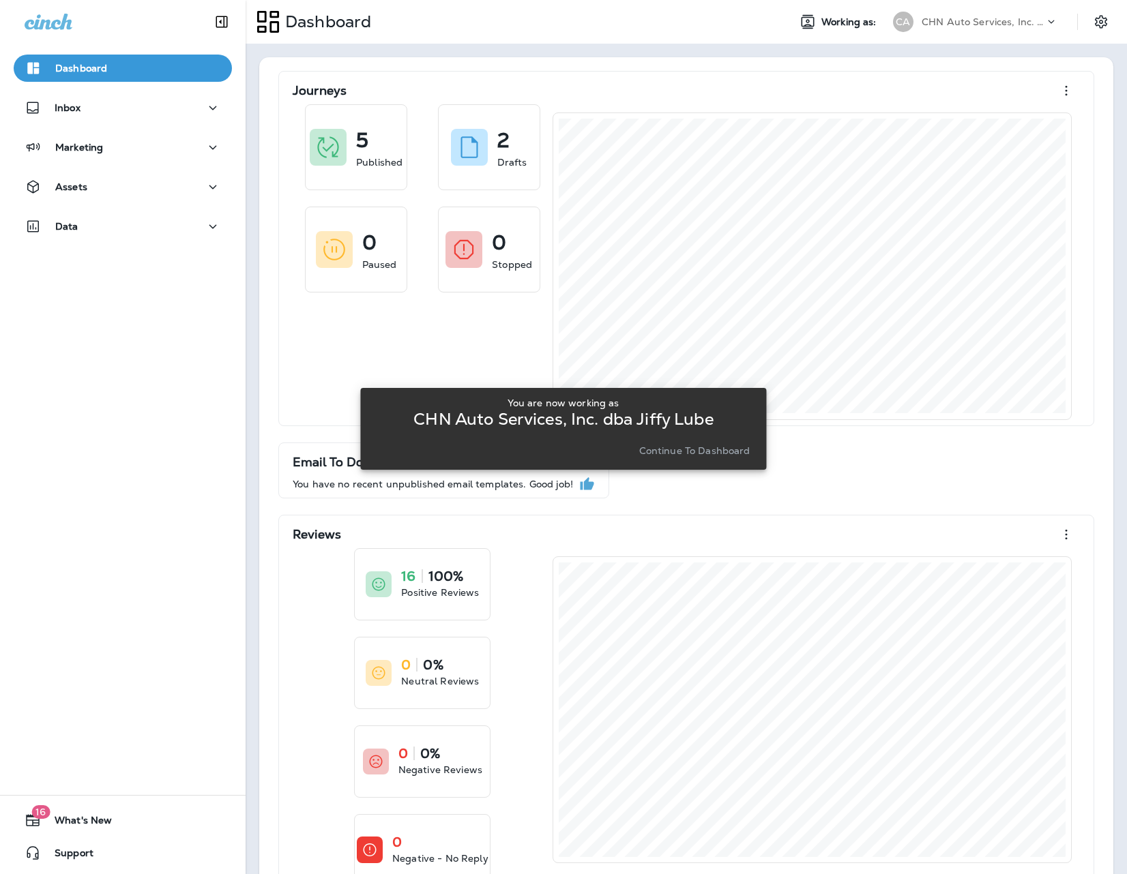
click at [687, 451] on p "Continue to Dashboard" at bounding box center [694, 450] width 111 height 11
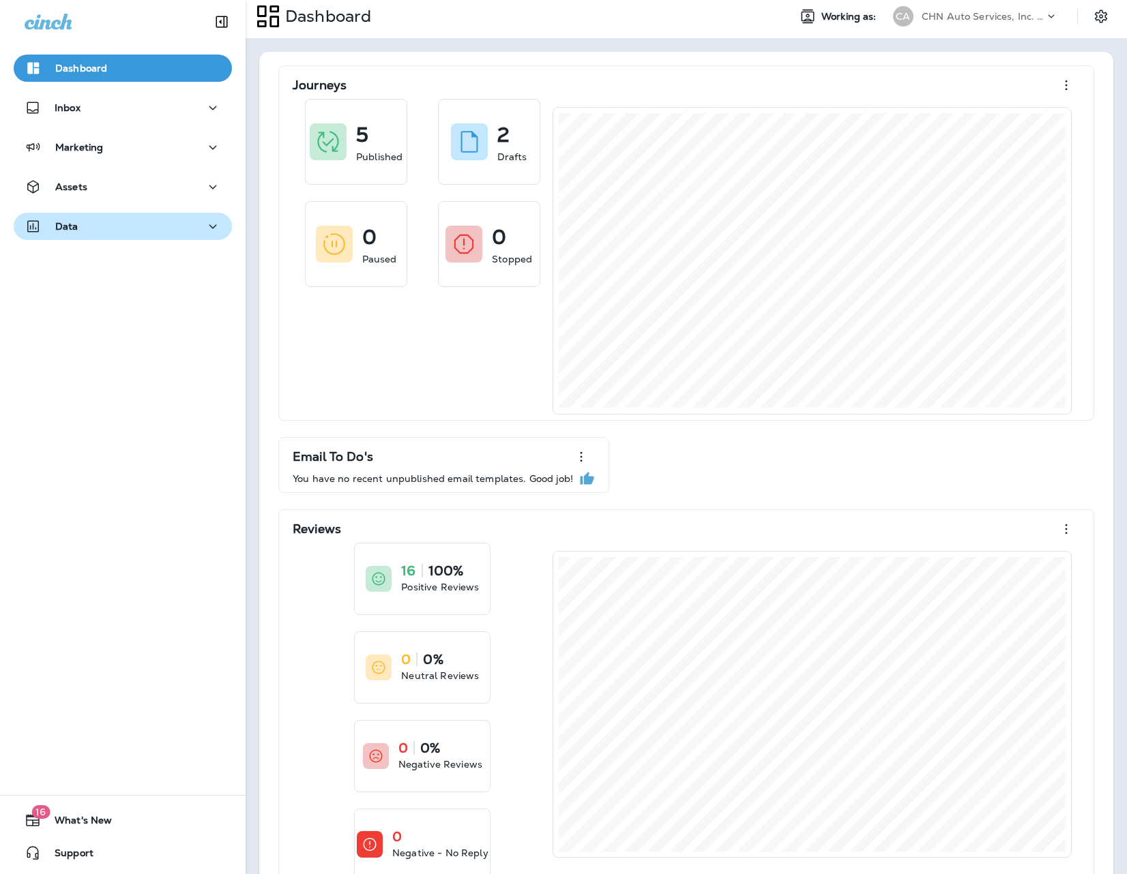
click at [175, 230] on div "Data" at bounding box center [123, 226] width 196 height 17
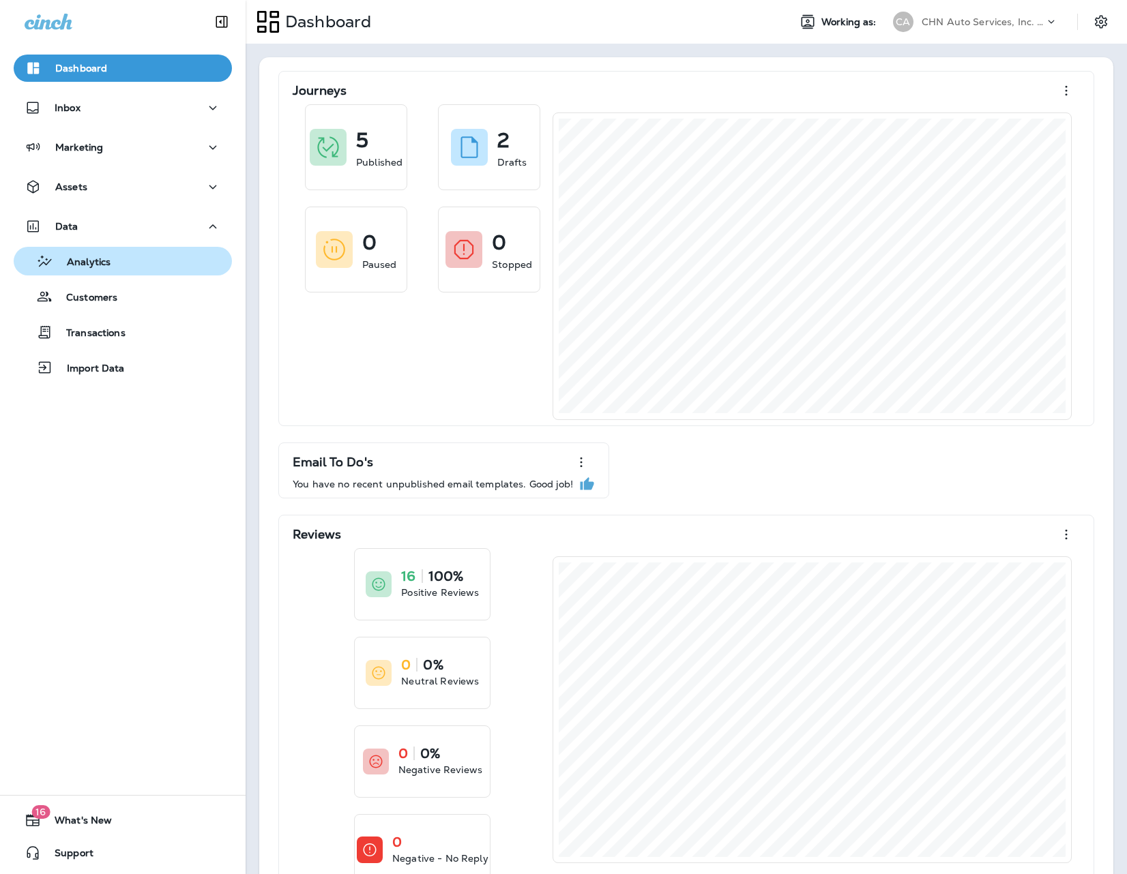
click at [168, 269] on div "Analytics" at bounding box center [122, 261] width 207 height 20
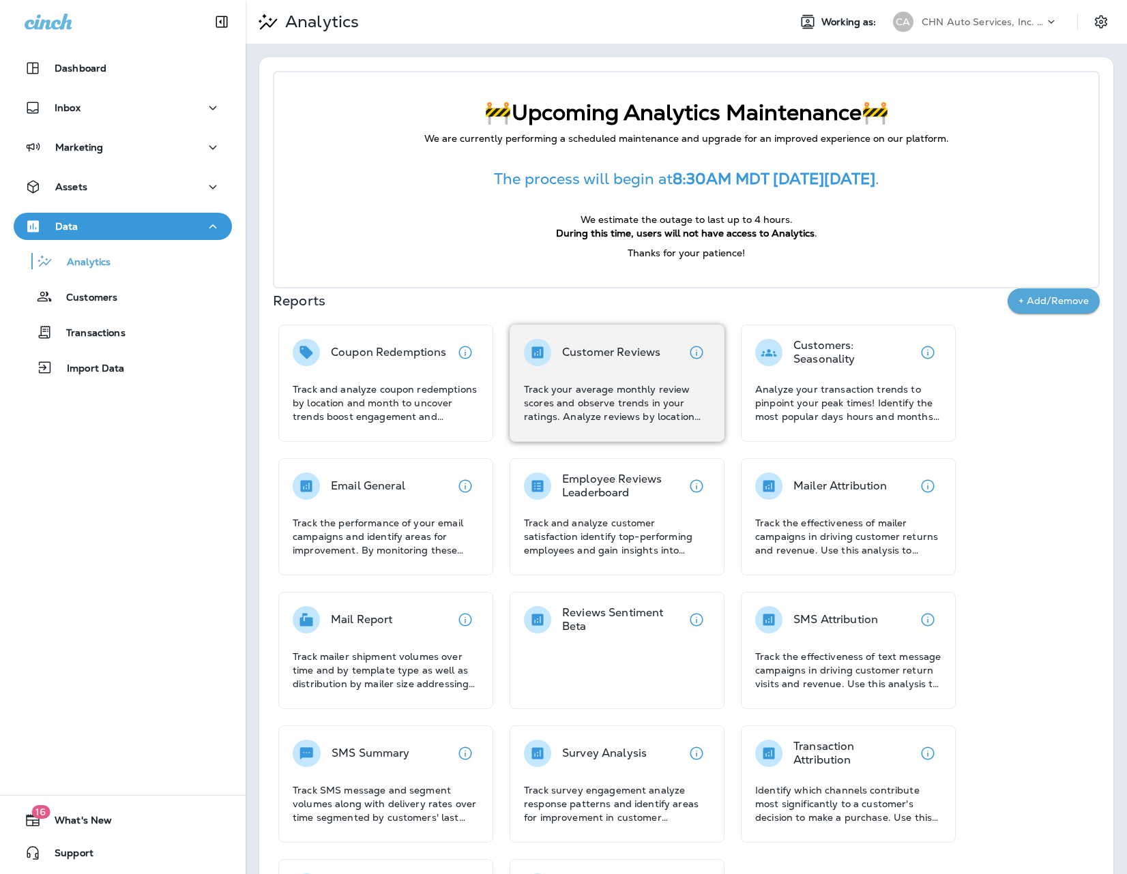
click at [591, 366] on div "Customer Reviews Track your average monthly review scores and observe trends in…" at bounding box center [617, 381] width 186 height 85
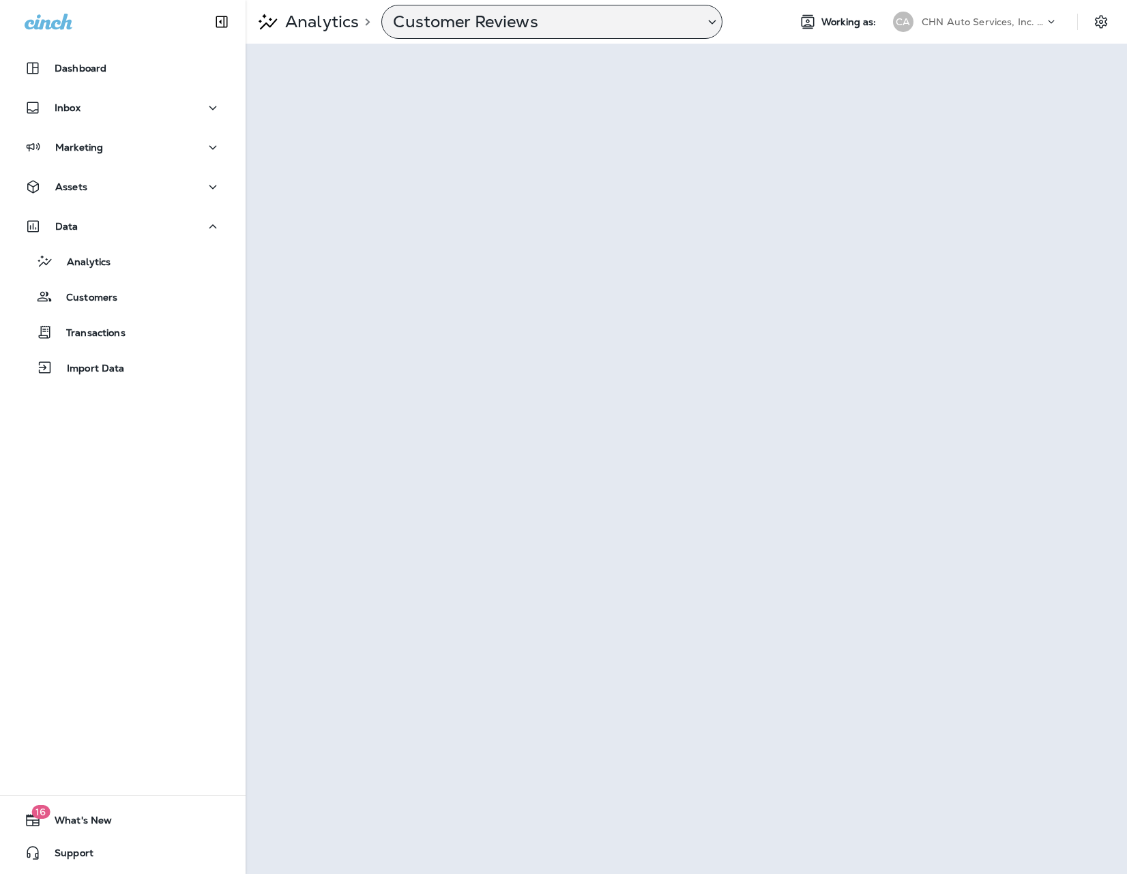
click at [678, 20] on p "Customer Reviews" at bounding box center [543, 22] width 300 height 20
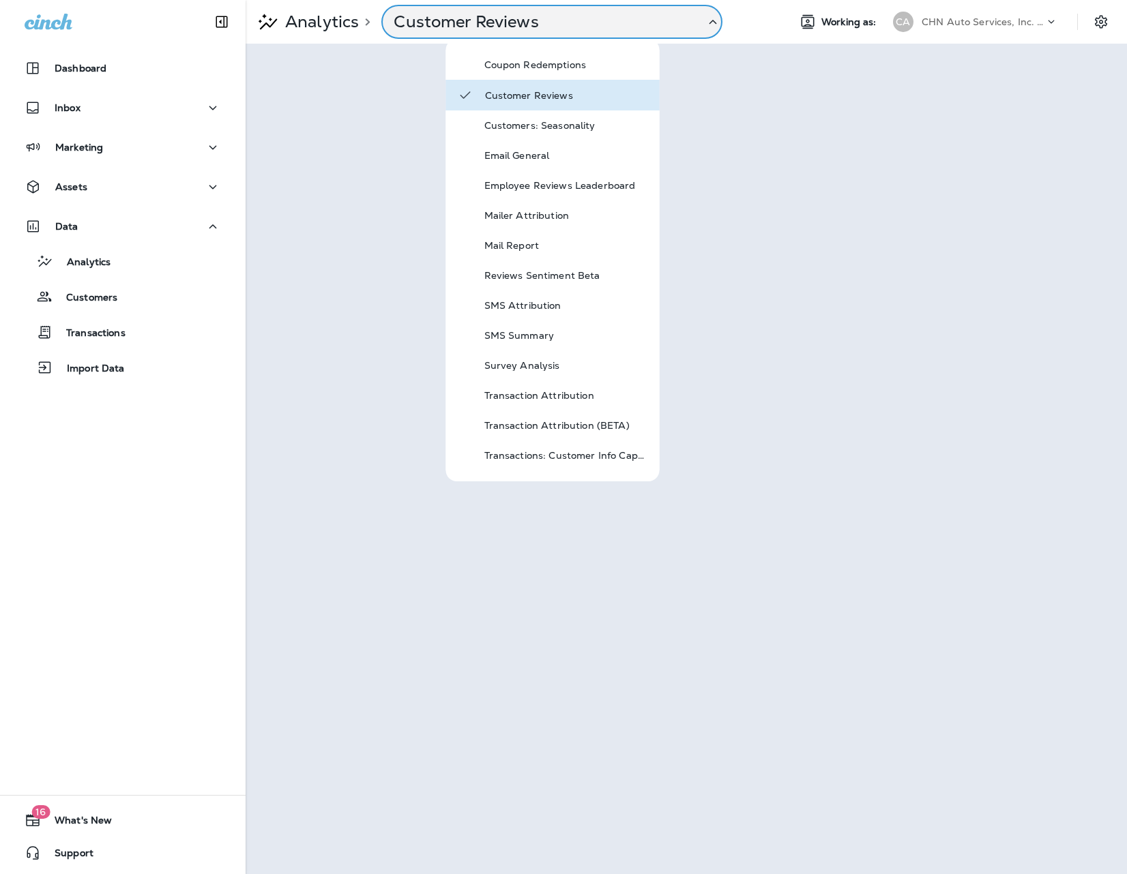
click at [1007, 24] on p "CHN Auto Services, Inc. dba Jiffy Lube" at bounding box center [982, 21] width 123 height 11
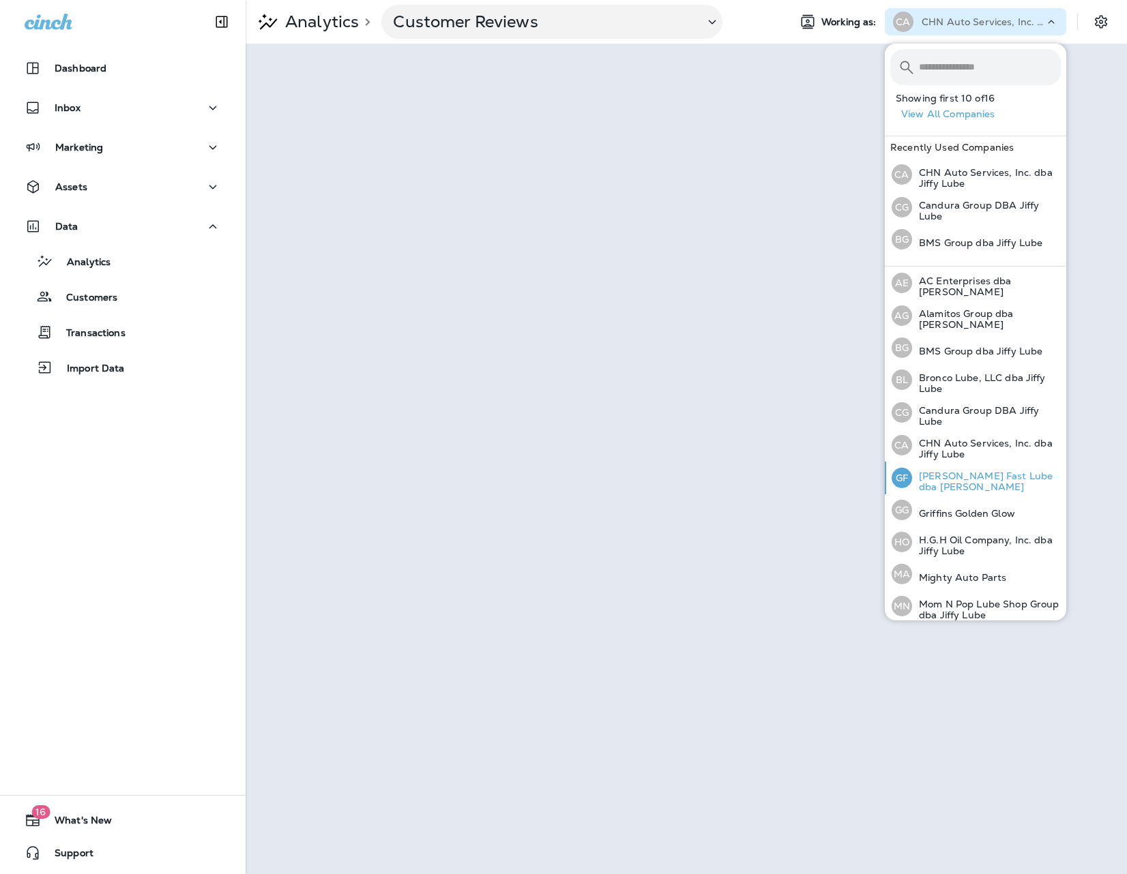
click at [1001, 474] on p "[PERSON_NAME] Fast Lube dba [PERSON_NAME]" at bounding box center [986, 482] width 149 height 22
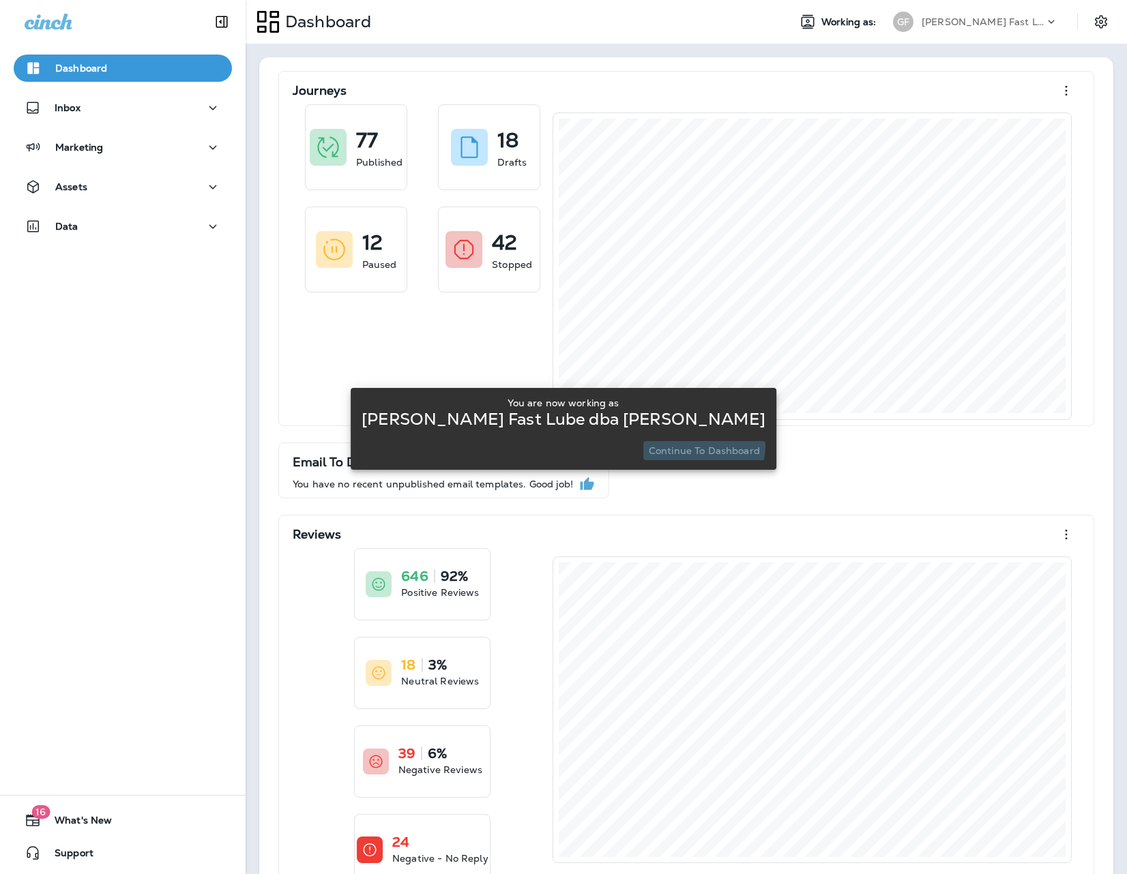
click at [693, 445] on p "Continue to Dashboard" at bounding box center [703, 450] width 111 height 11
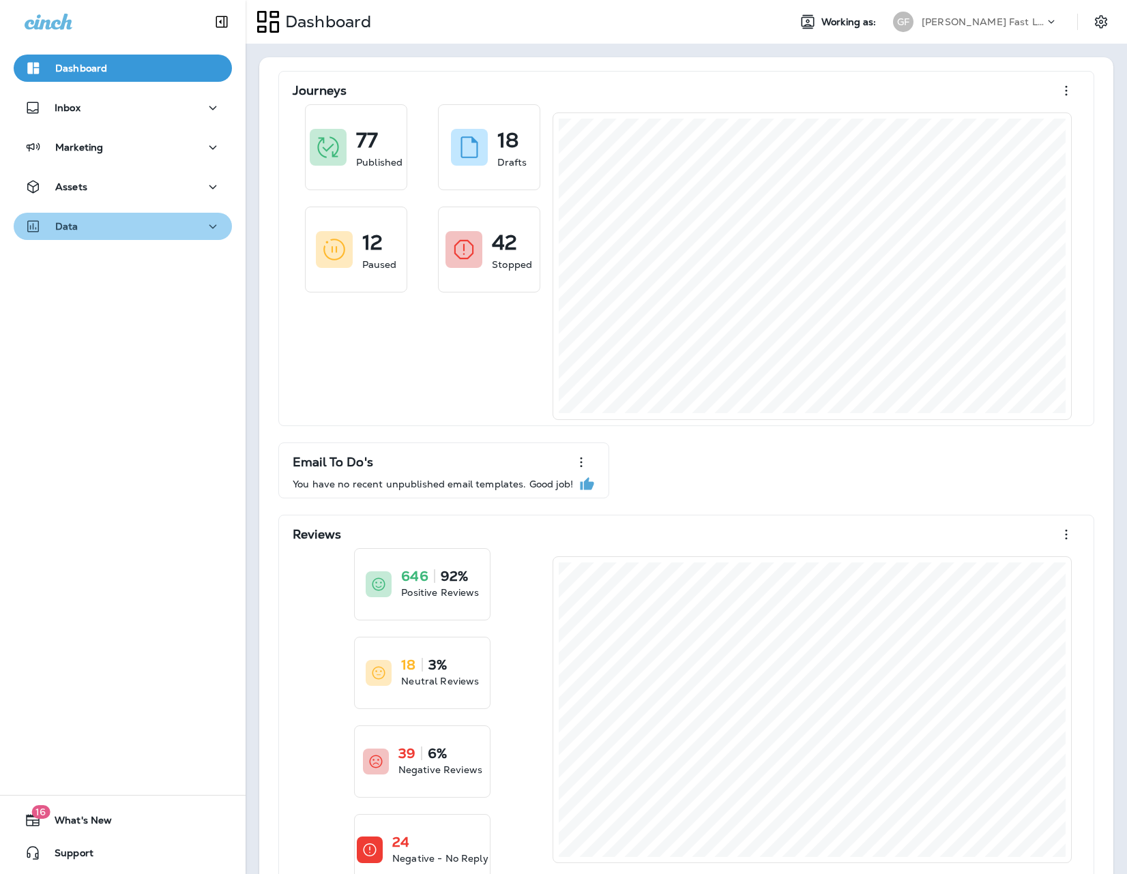
click at [140, 234] on div "Data" at bounding box center [123, 226] width 196 height 17
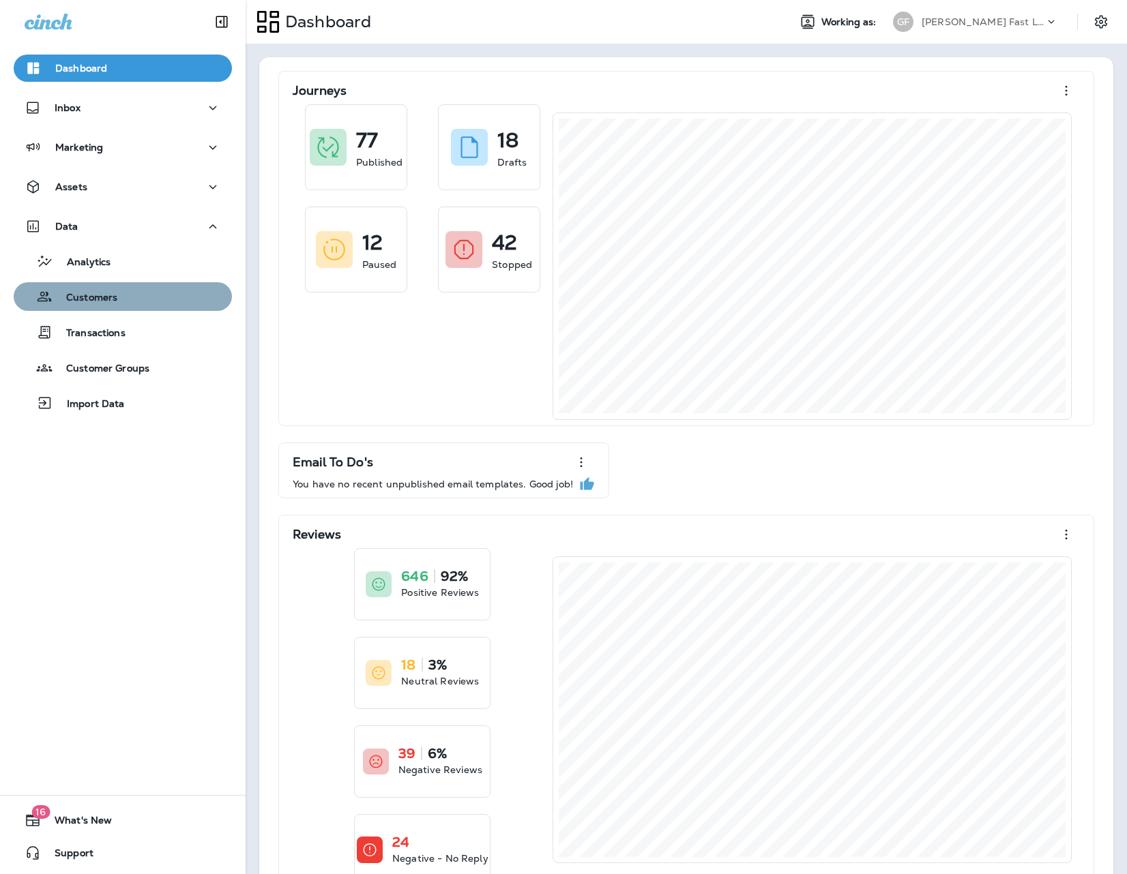
click at [119, 283] on button "Customers" at bounding box center [123, 296] width 218 height 29
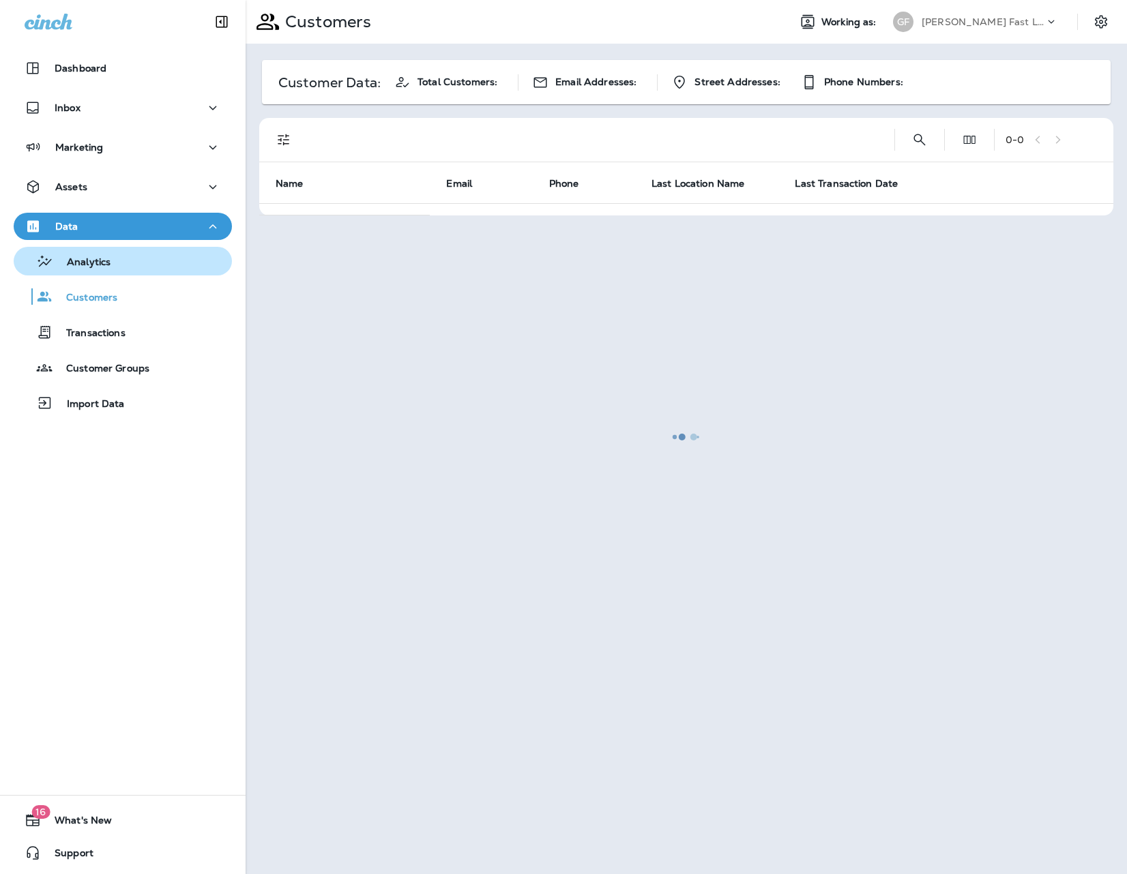
click at [121, 261] on div "Analytics" at bounding box center [122, 261] width 207 height 20
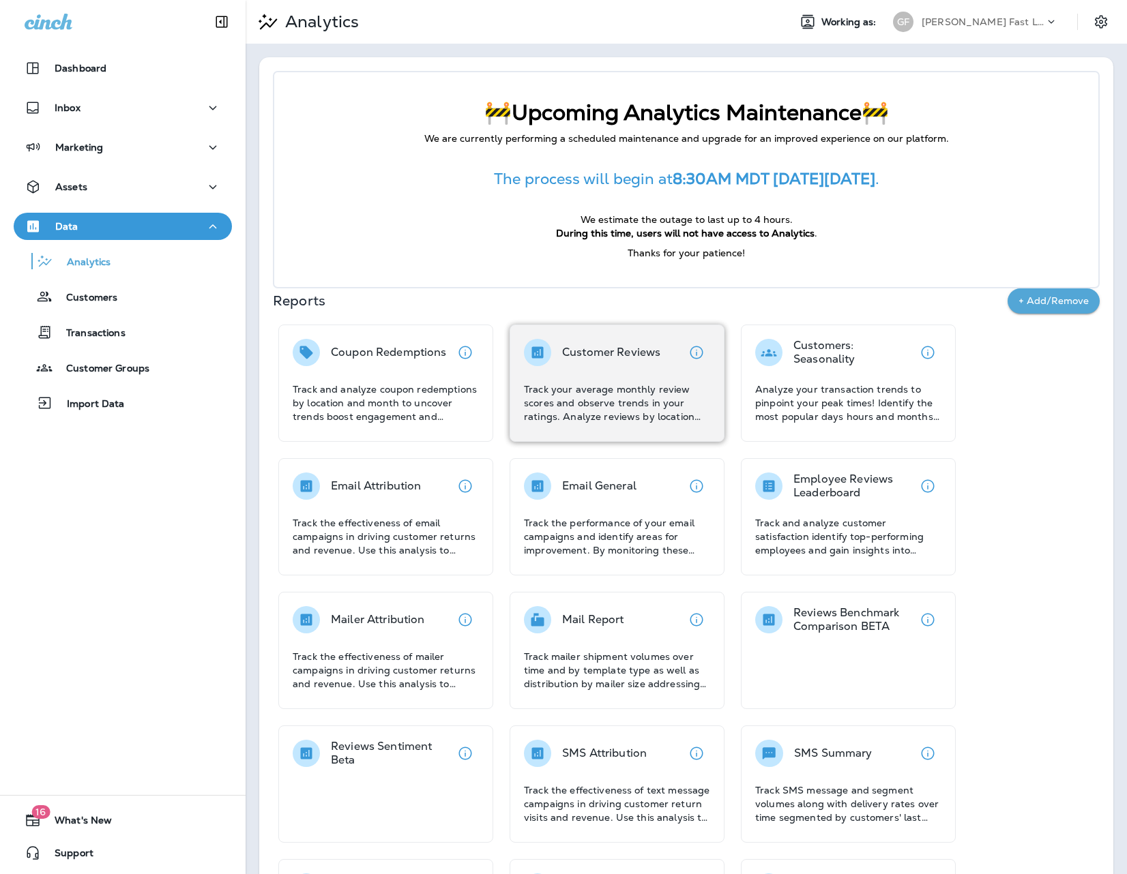
click at [637, 357] on p "Customer Reviews" at bounding box center [611, 353] width 98 height 14
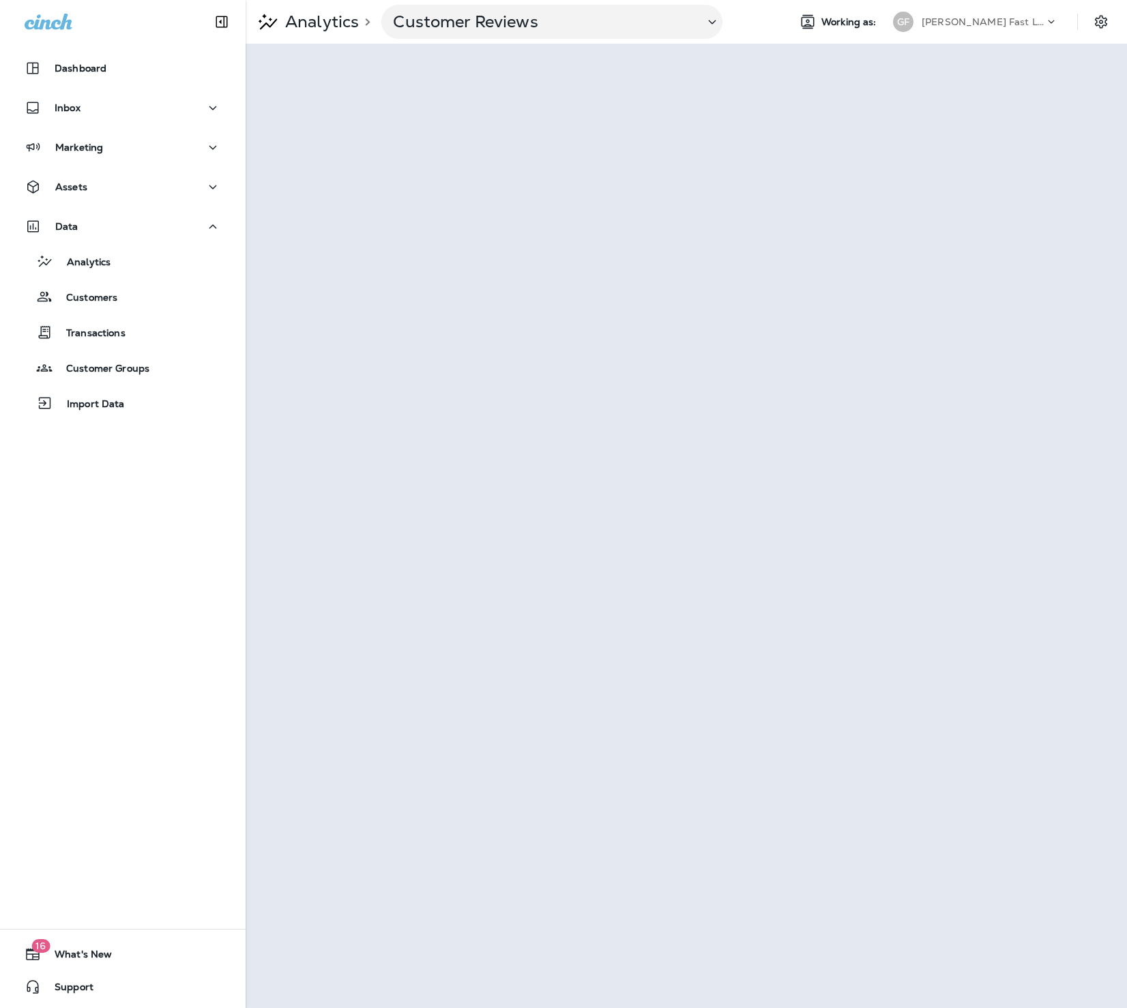
click at [960, 10] on div "[PERSON_NAME] Fast Lube dba Jiffy Lube" at bounding box center [974, 21] width 181 height 27
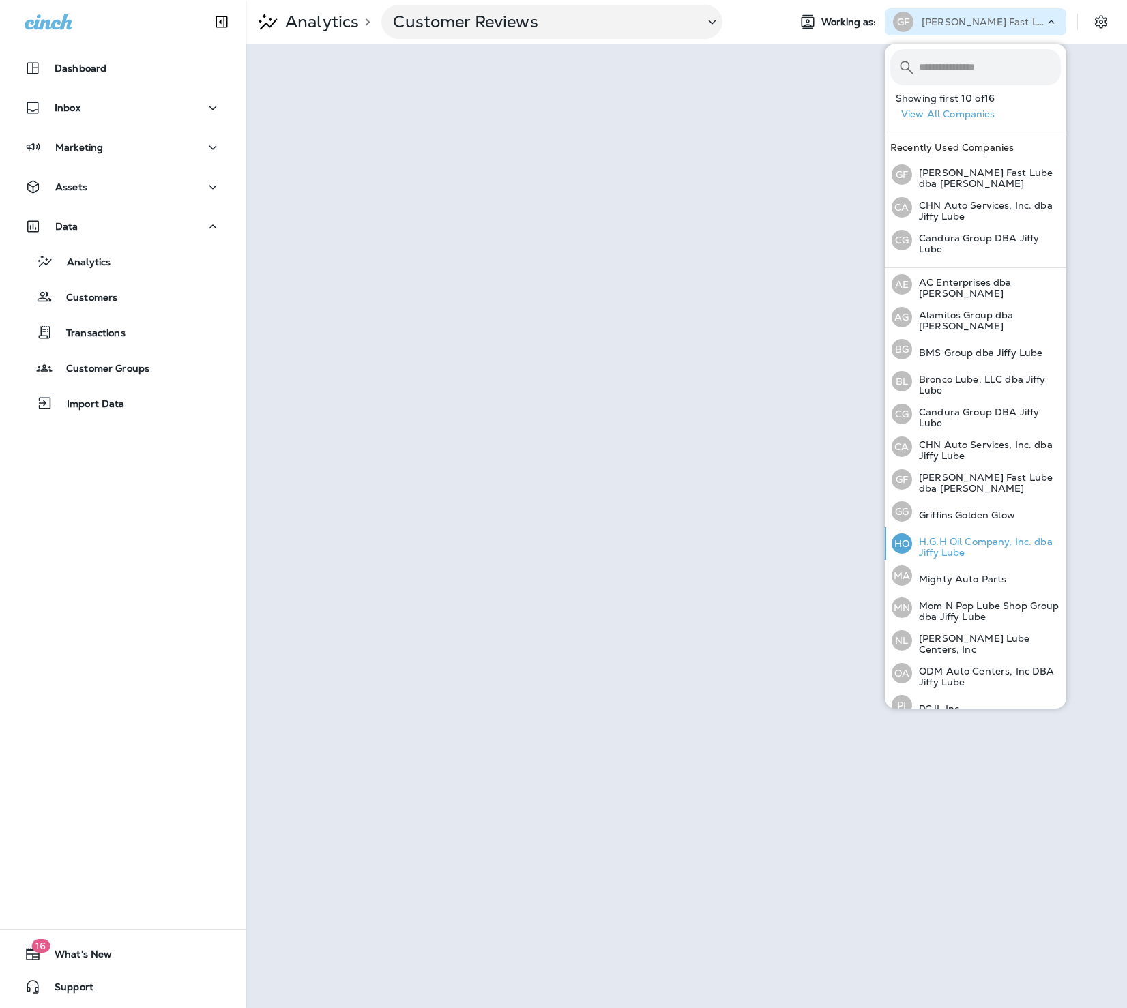
click at [991, 540] on p "H.G.H Oil Company, Inc. dba Jiffy Lube" at bounding box center [986, 547] width 149 height 22
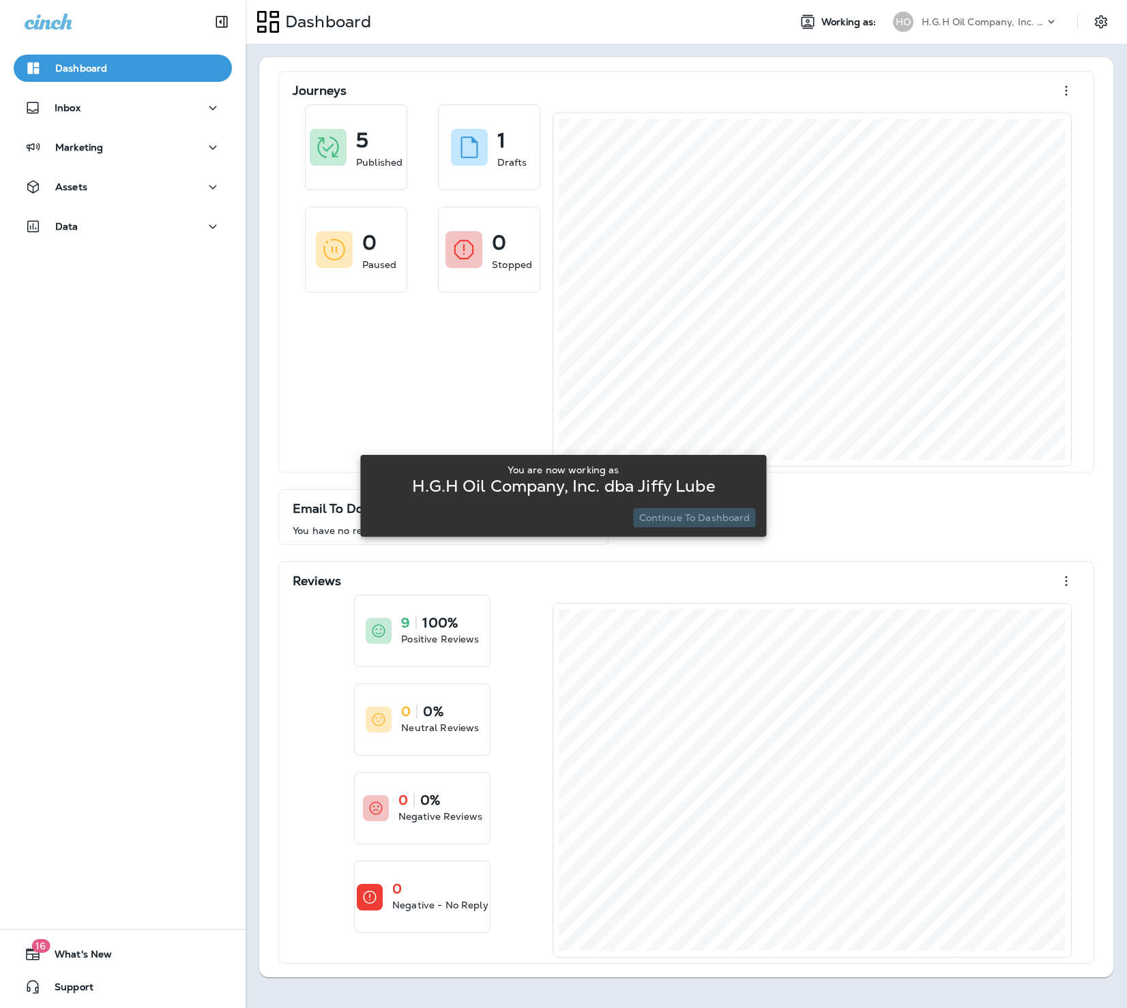
click at [721, 516] on p "Continue to Dashboard" at bounding box center [694, 517] width 111 height 11
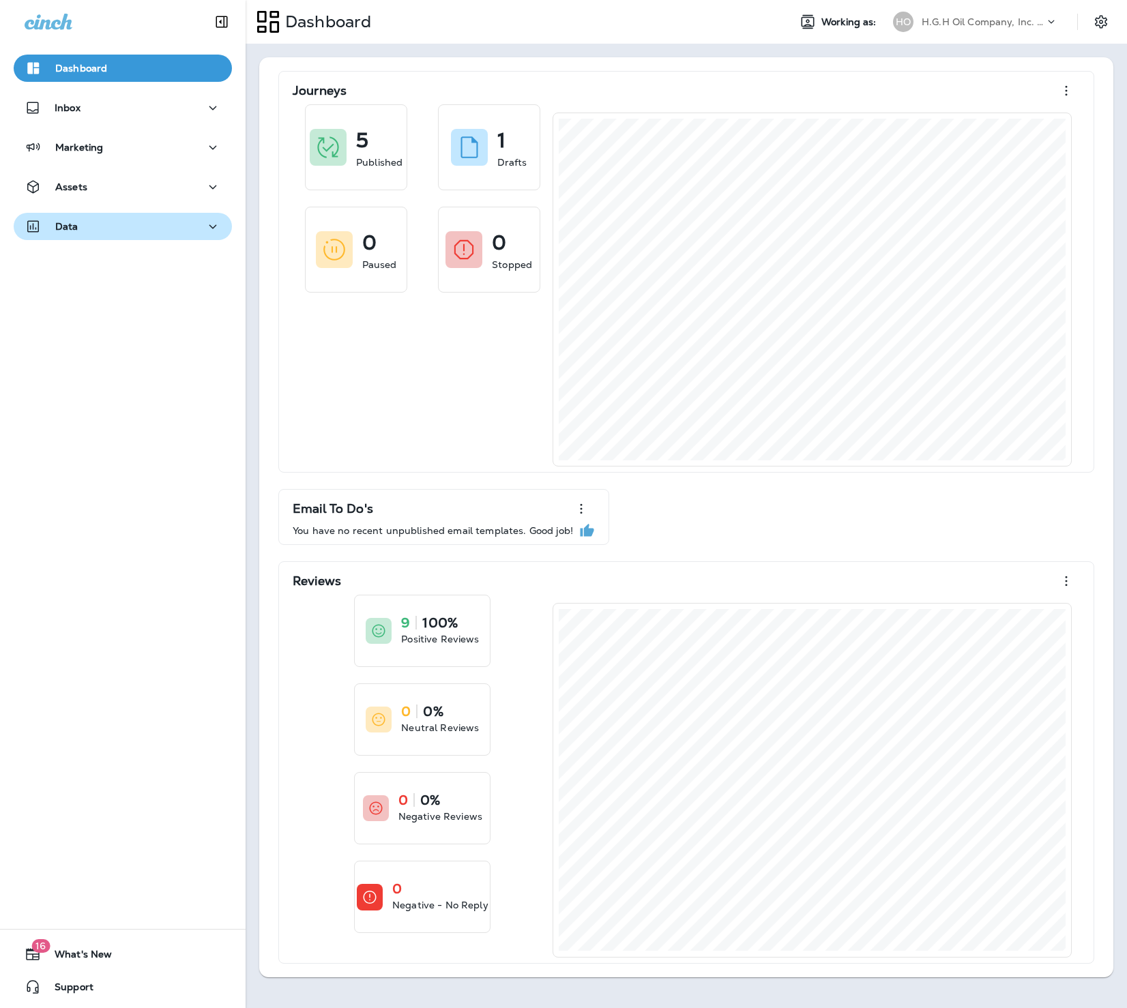
click at [78, 226] on div "Data" at bounding box center [123, 226] width 196 height 17
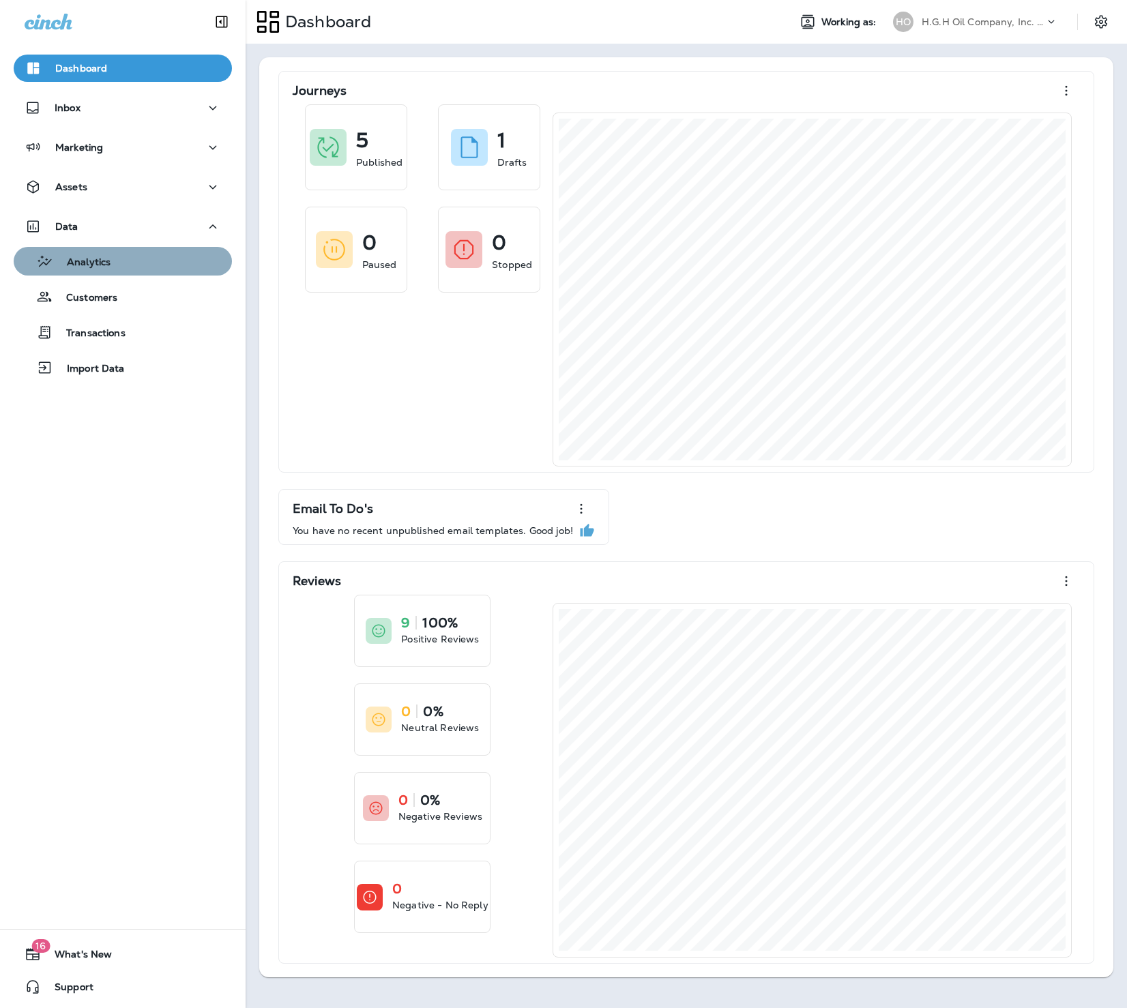
click at [104, 266] on p "Analytics" at bounding box center [81, 262] width 57 height 13
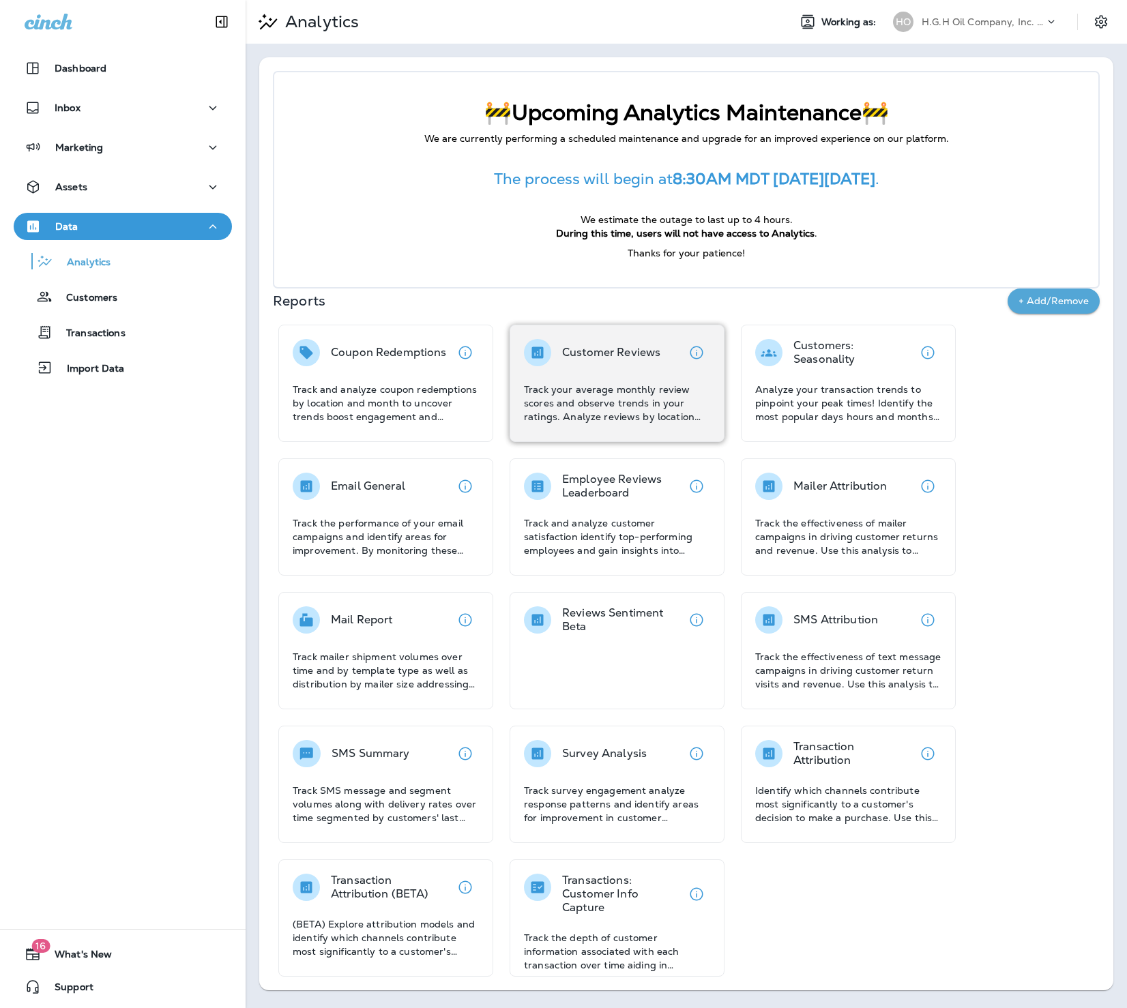
click at [626, 400] on p "Track your average monthly review scores and observe trends in your ratings. An…" at bounding box center [617, 403] width 186 height 41
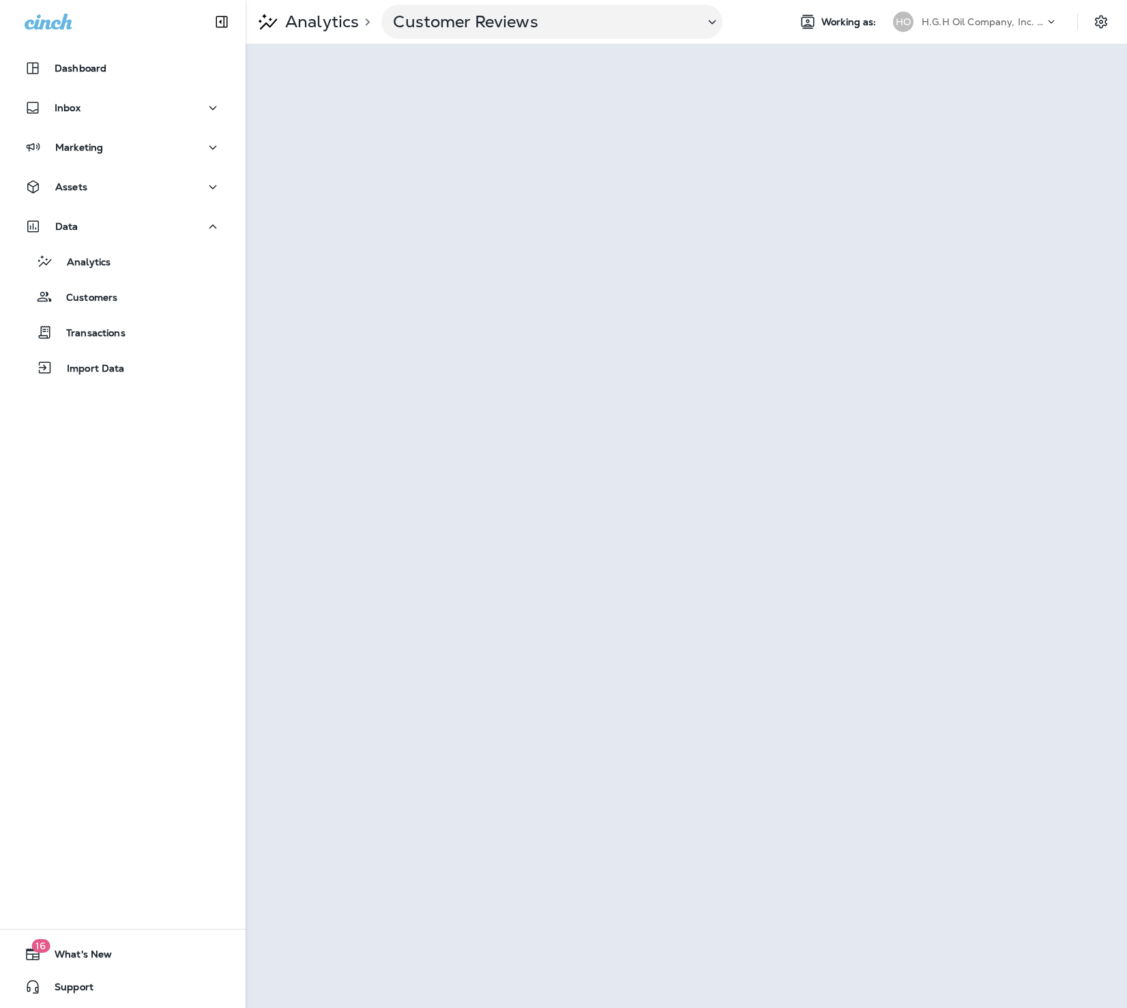
click at [998, 20] on p "H.G.H Oil Company, Inc. dba Jiffy Lube" at bounding box center [982, 21] width 123 height 11
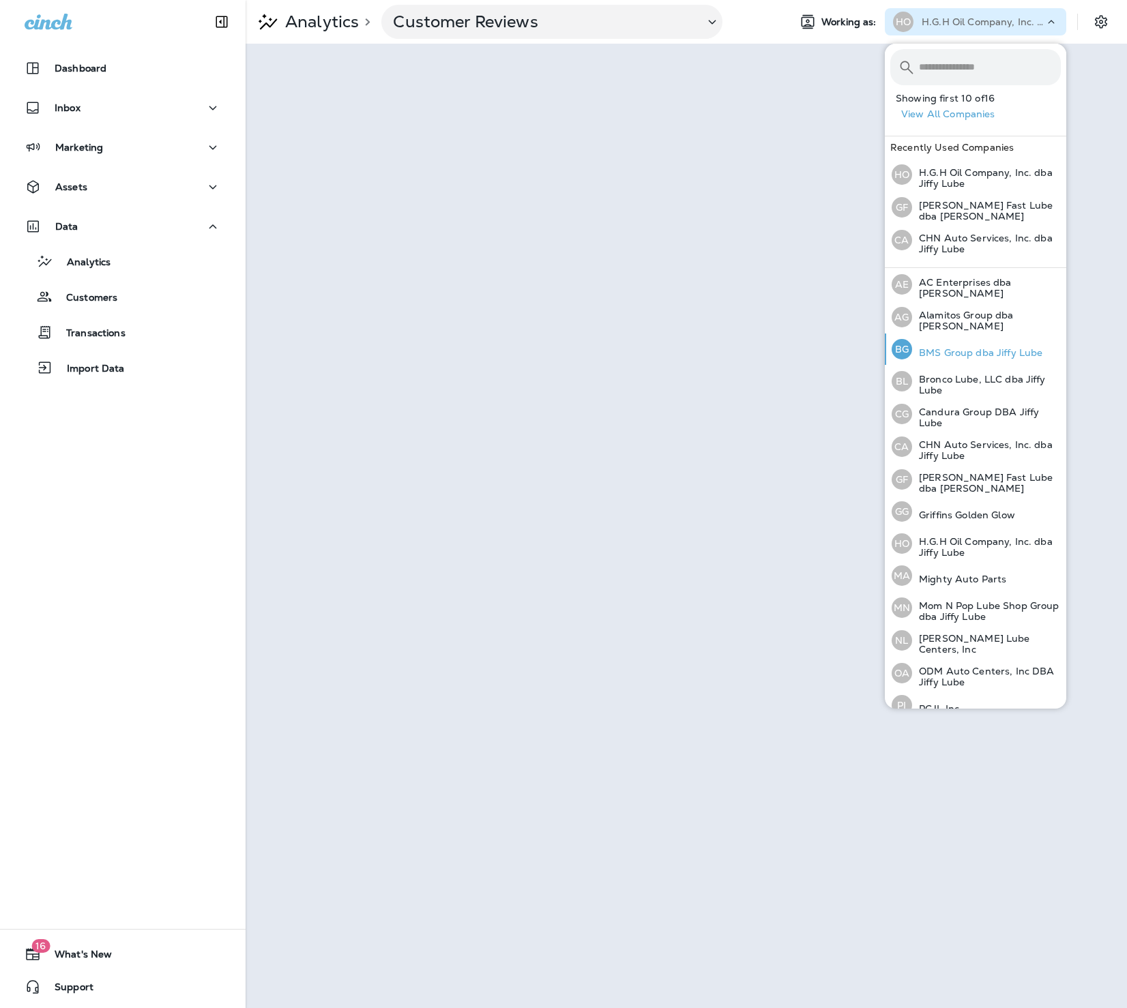
scroll to position [64, 0]
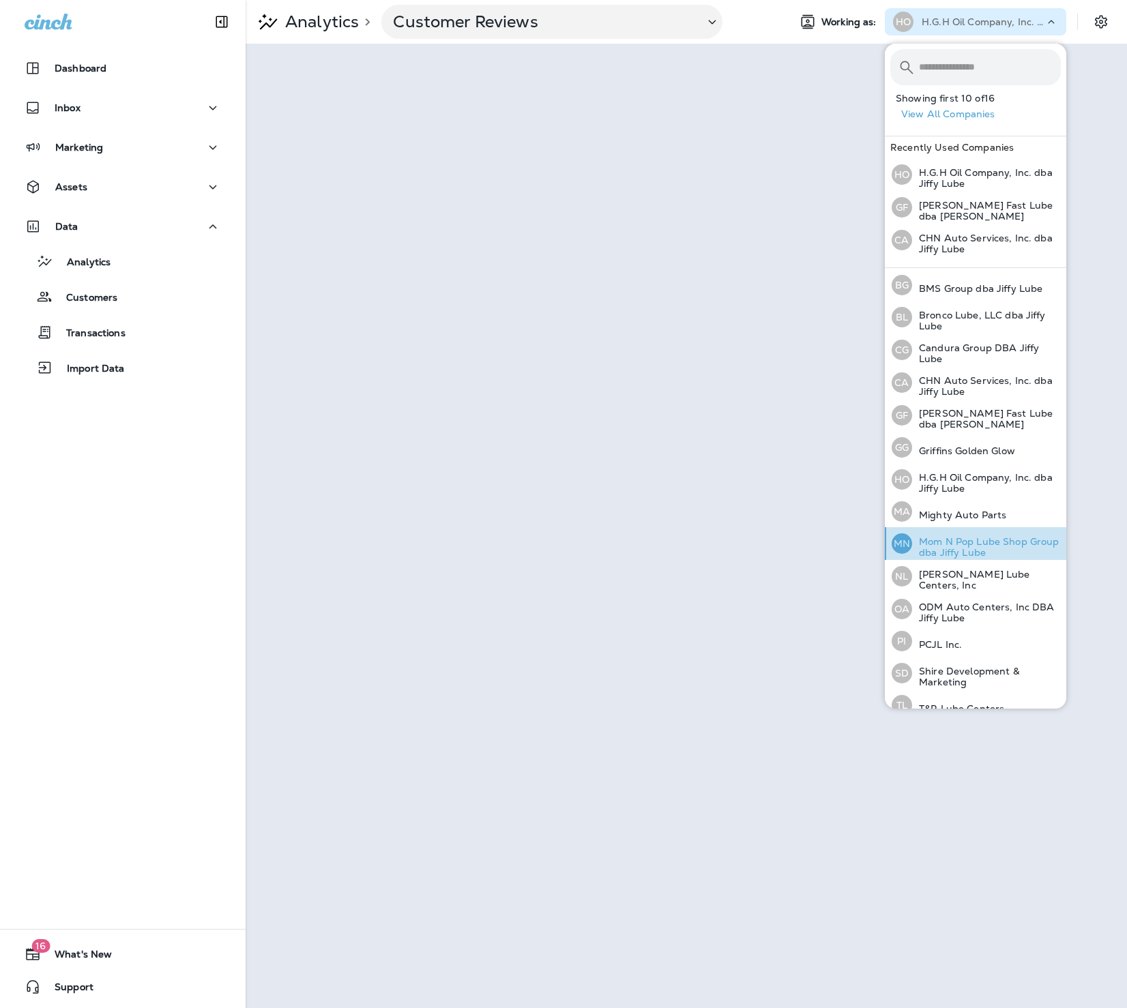
click at [962, 545] on p "Mom N Pop Lube Shop Group dba Jiffy Lube" at bounding box center [986, 547] width 149 height 22
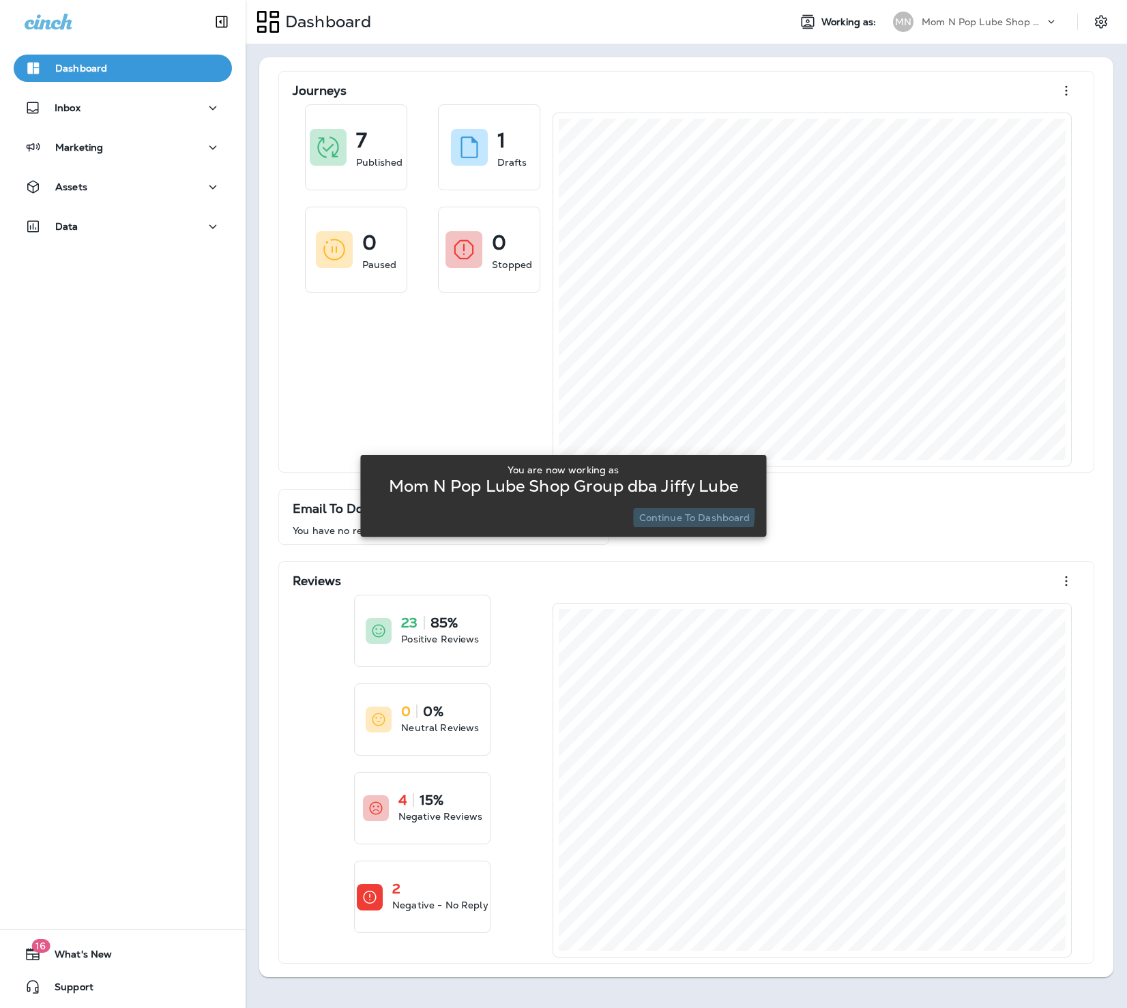
click at [689, 513] on p "Continue to Dashboard" at bounding box center [694, 517] width 111 height 11
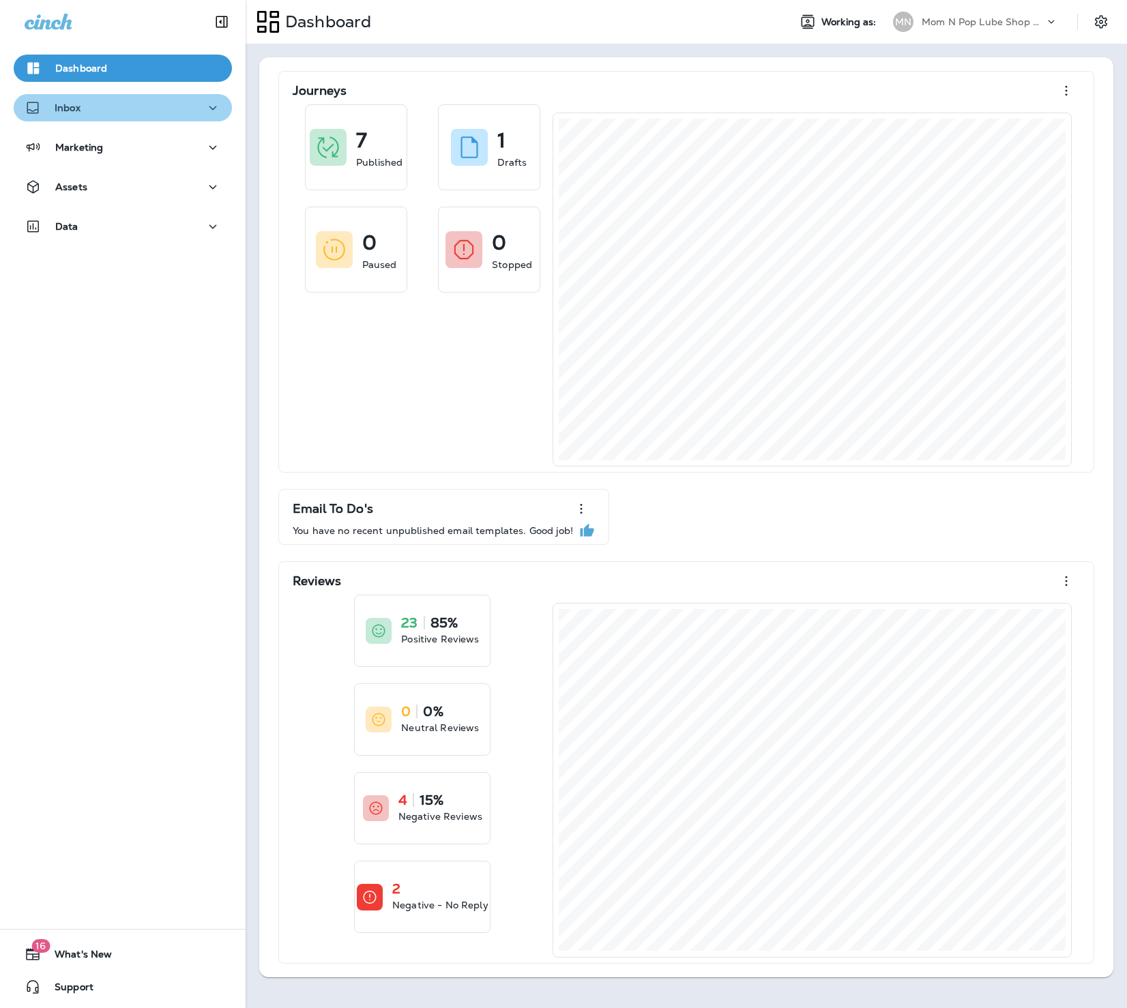
click at [129, 112] on div "Inbox" at bounding box center [123, 108] width 196 height 17
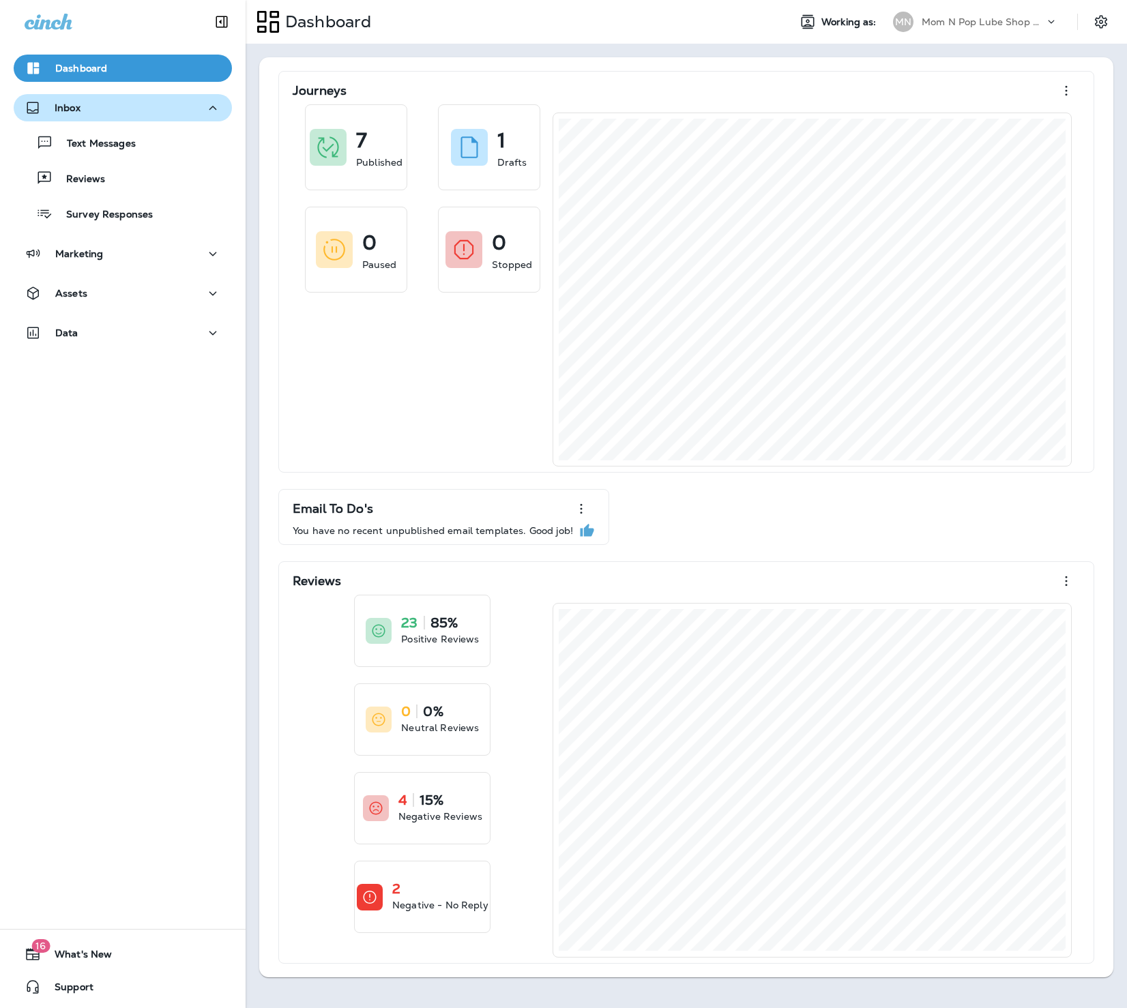
click at [129, 112] on div "Inbox" at bounding box center [123, 108] width 196 height 17
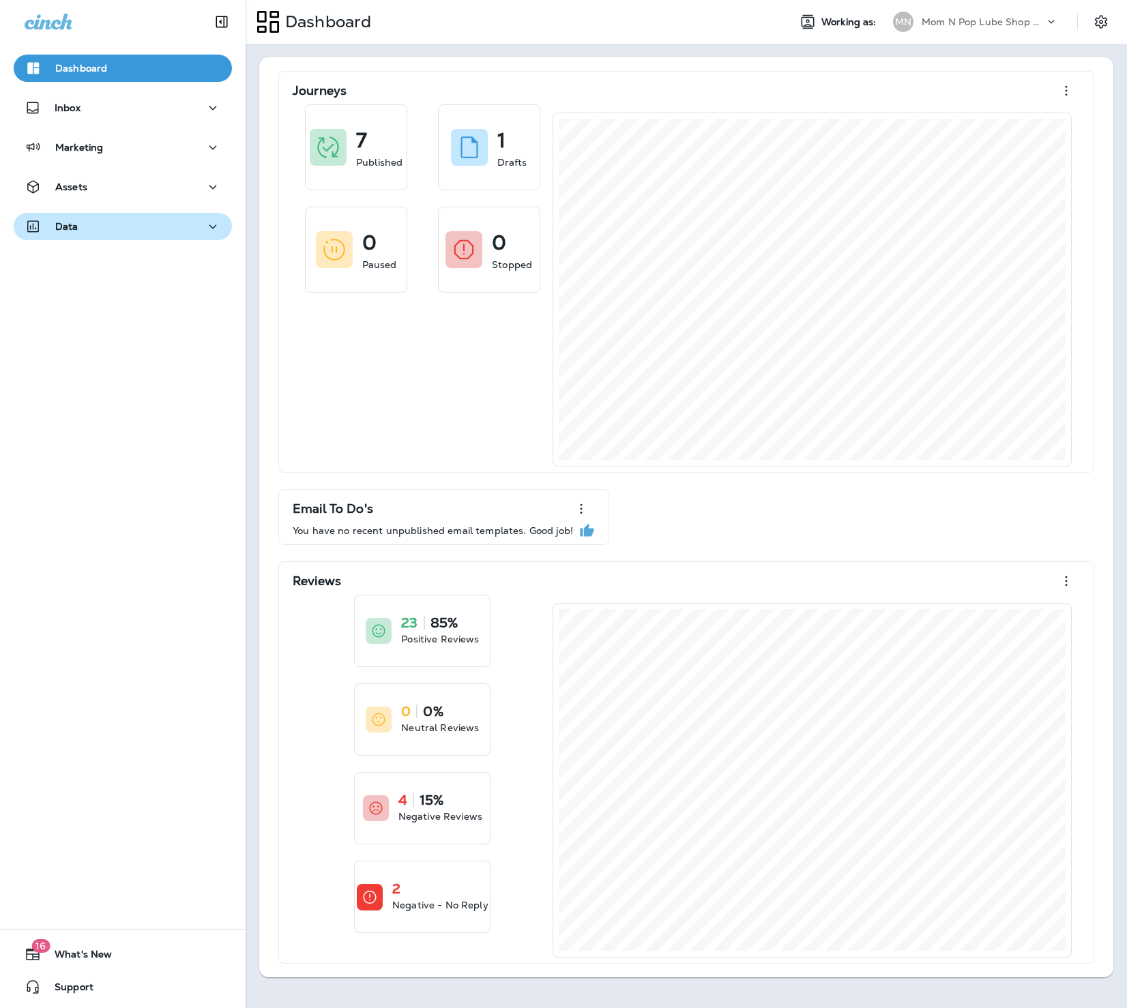
click at [115, 222] on div "Data" at bounding box center [123, 226] width 196 height 17
click at [115, 278] on div "Analytics Customers Transactions Import Data" at bounding box center [123, 311] width 218 height 142
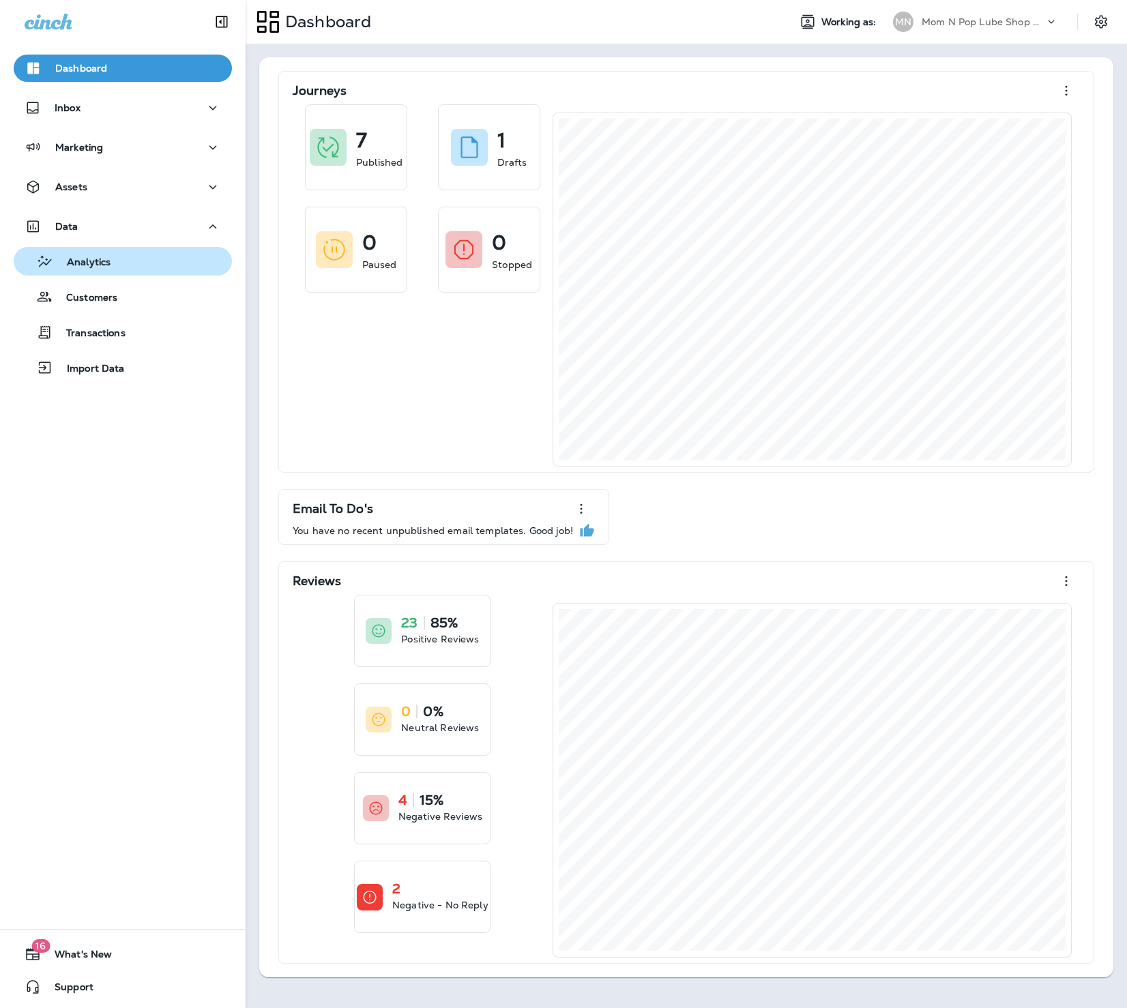
click at [121, 271] on div "Analytics" at bounding box center [122, 261] width 207 height 20
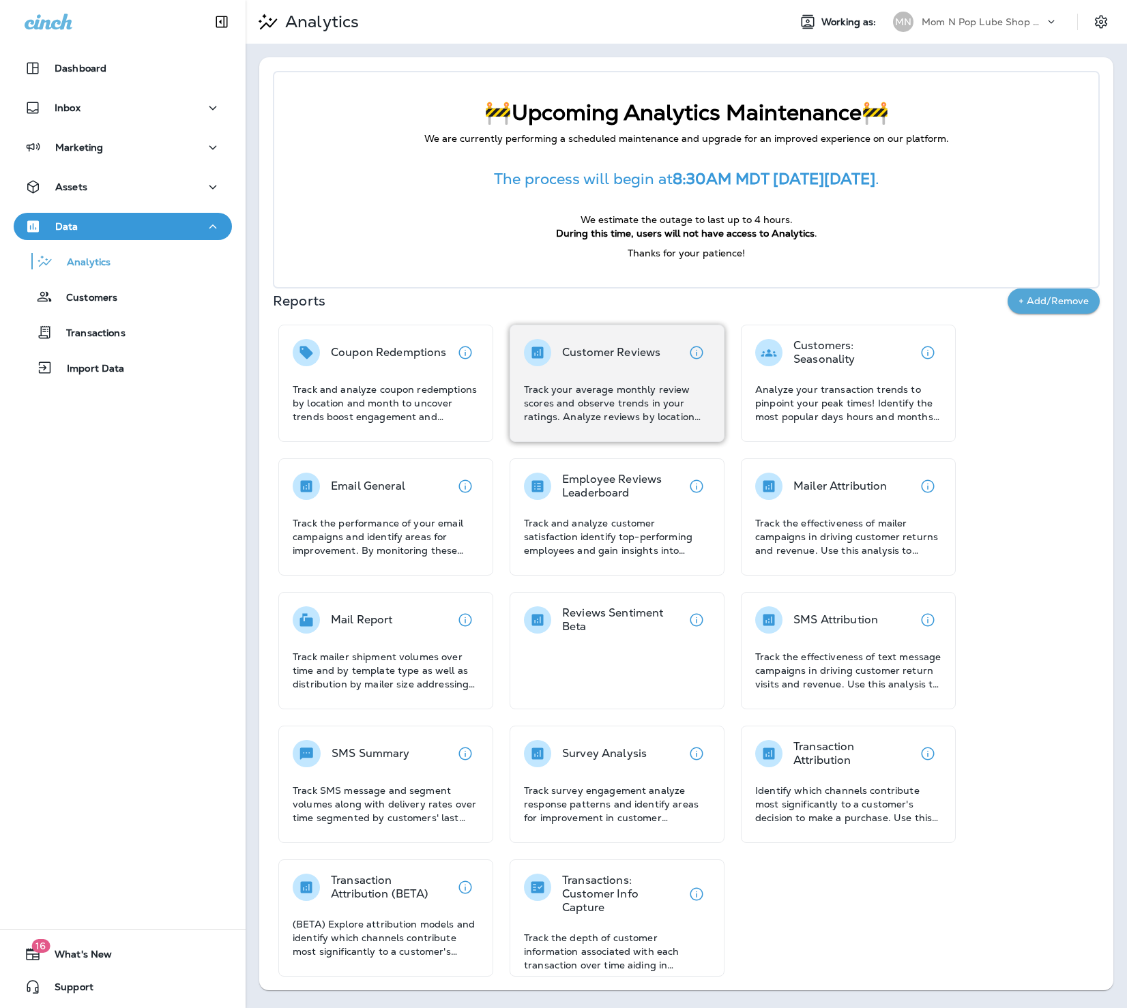
click at [666, 374] on div "Customer Reviews Track your average monthly review scores and observe trends in…" at bounding box center [617, 381] width 186 height 85
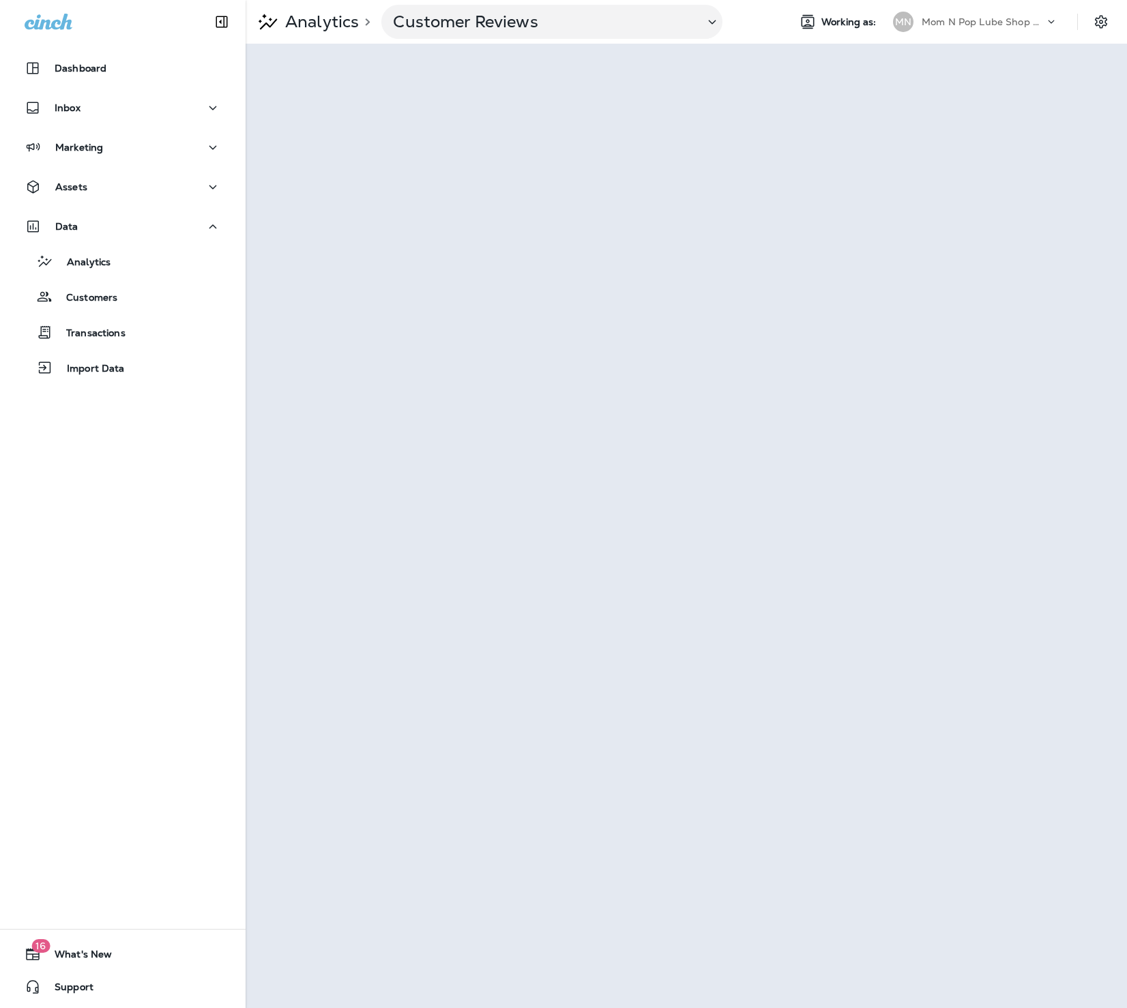
click at [968, 23] on p "Mom N Pop Lube Shop Group dba Jiffy Lube" at bounding box center [982, 21] width 123 height 11
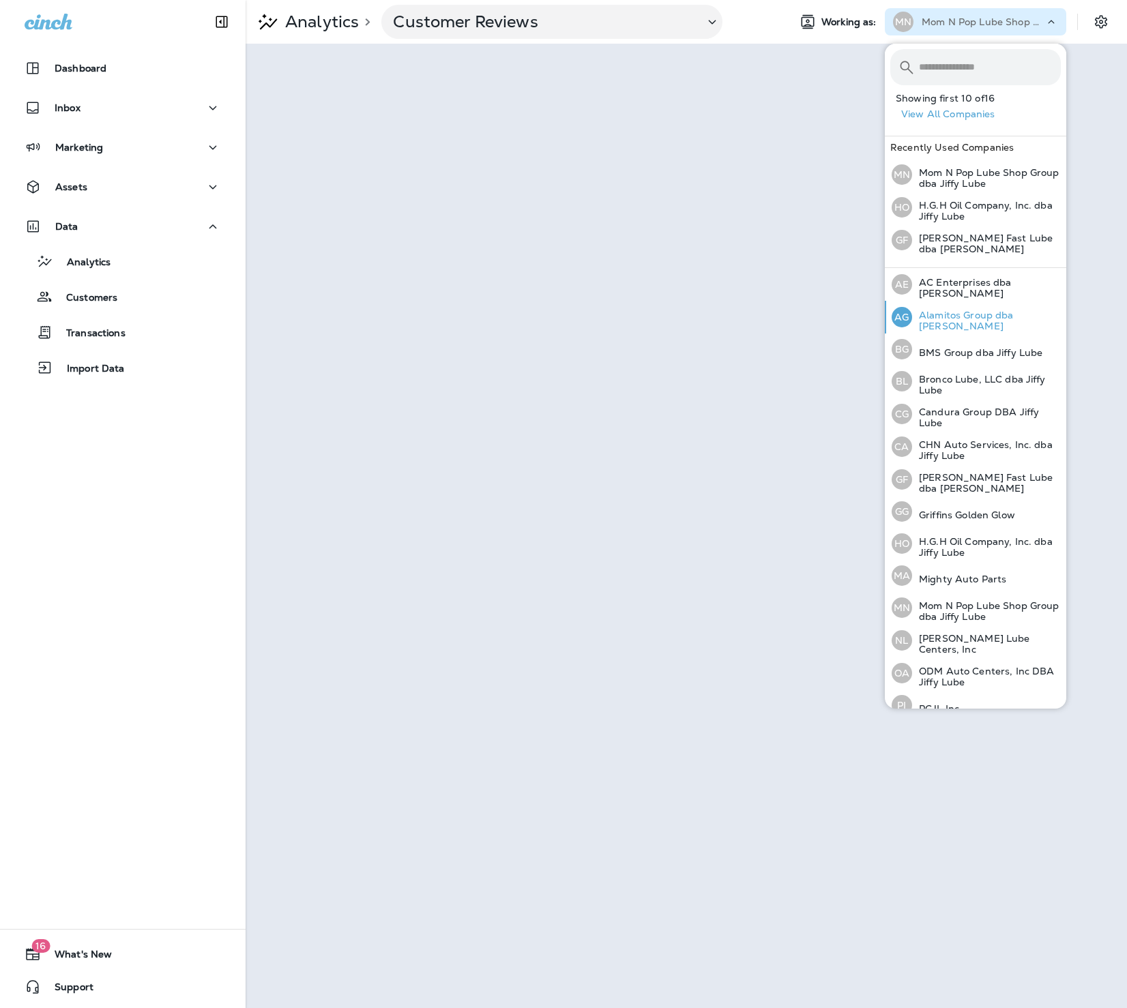
scroll to position [77, 0]
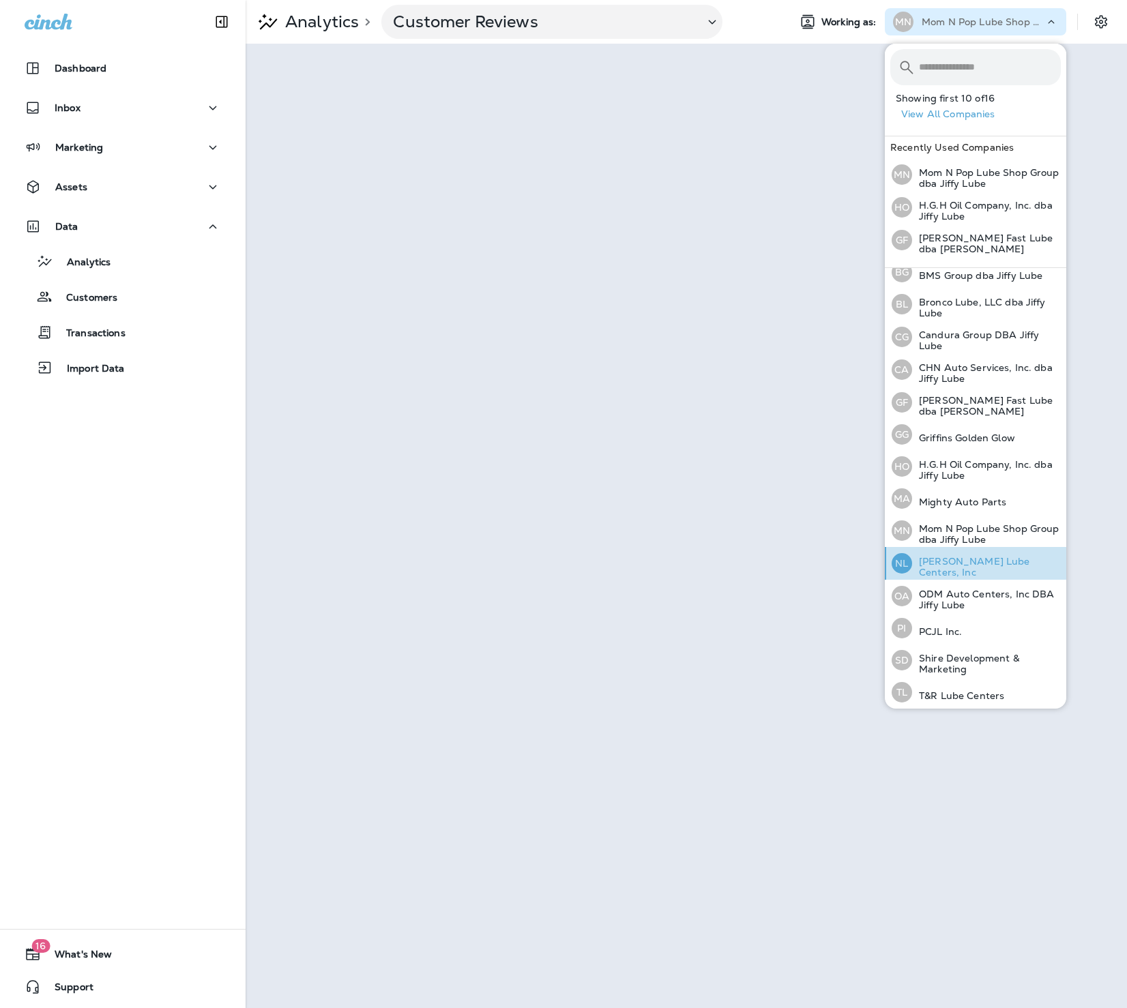
click at [999, 560] on p "[PERSON_NAME] Lube Centers, Inc" at bounding box center [986, 567] width 149 height 22
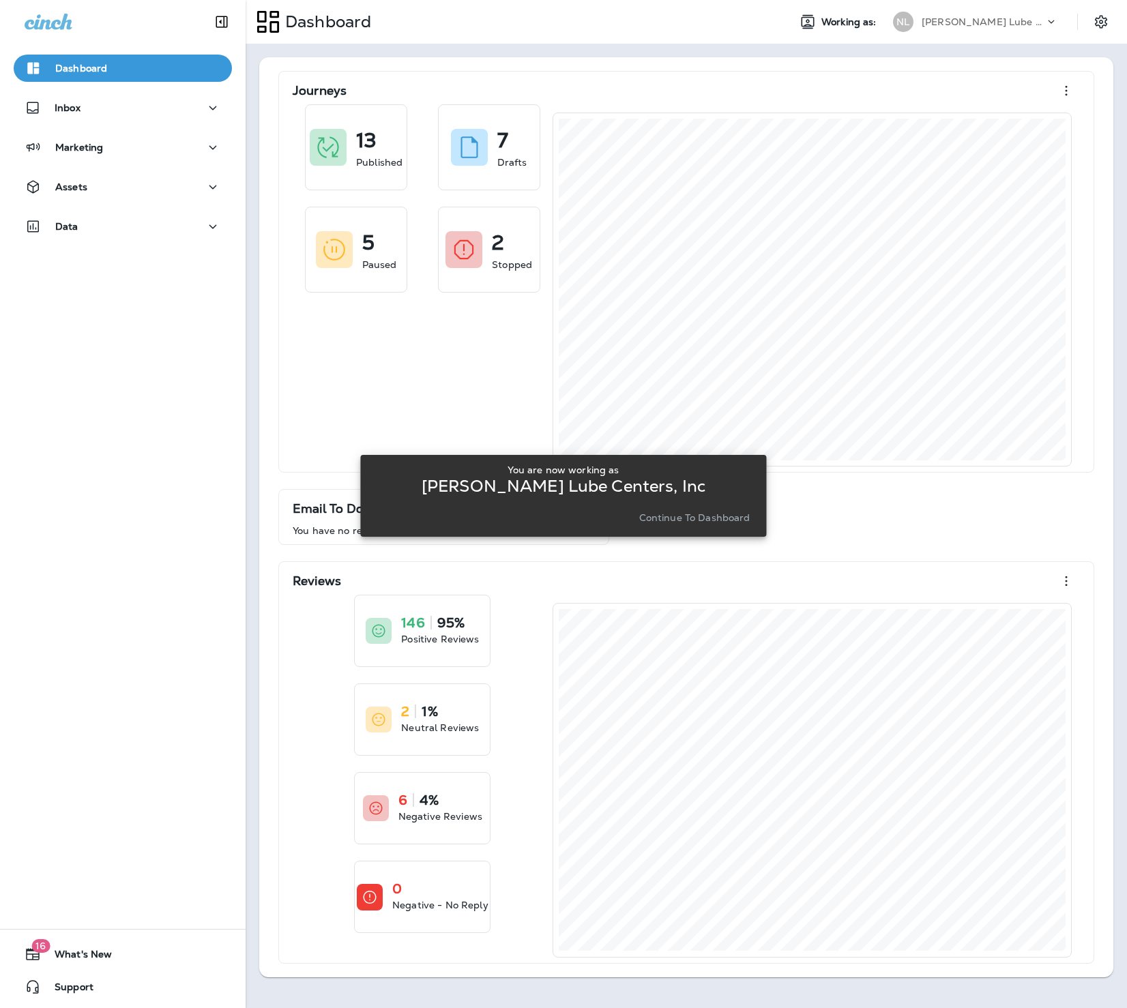
click at [674, 517] on p "Continue to Dashboard" at bounding box center [694, 517] width 111 height 11
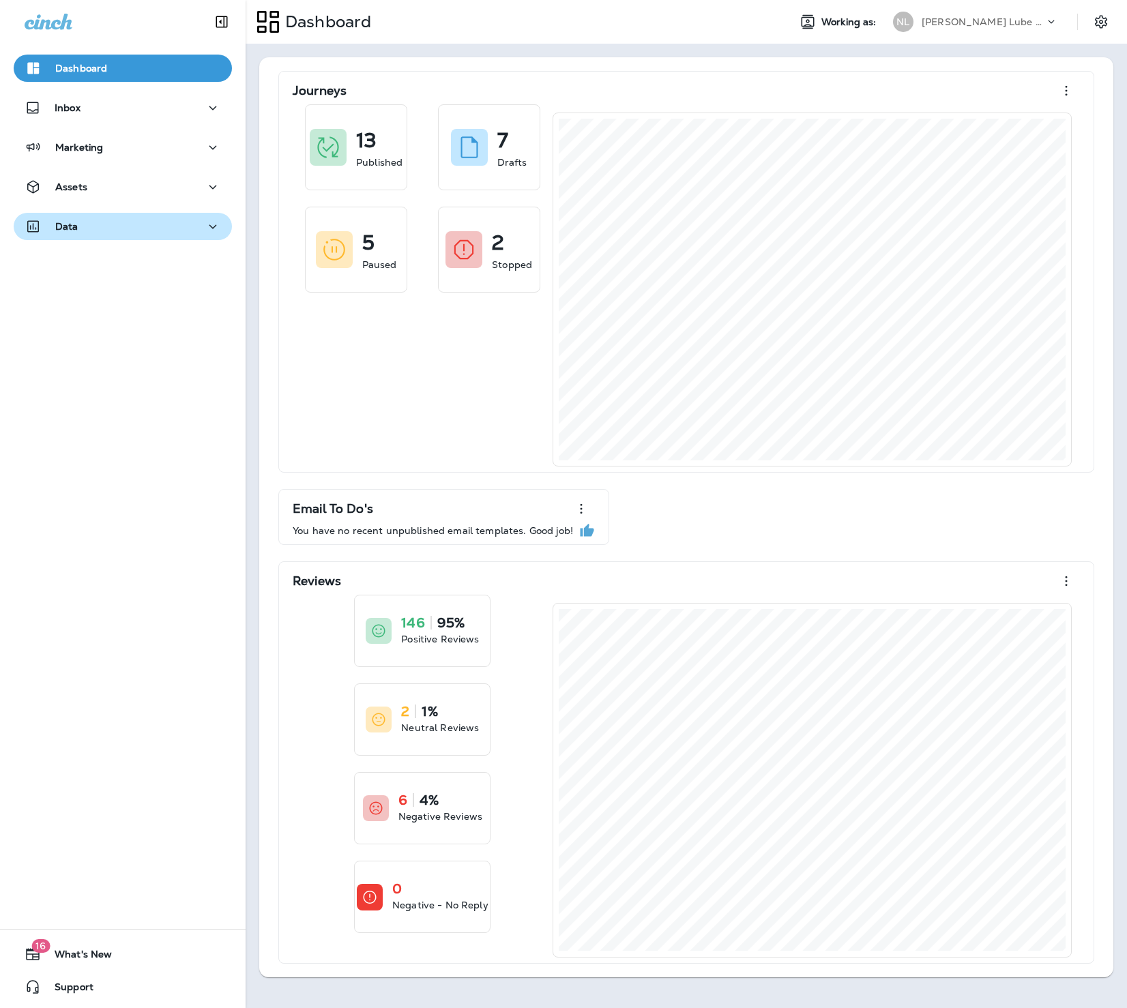
click at [104, 231] on div "Data" at bounding box center [123, 226] width 196 height 17
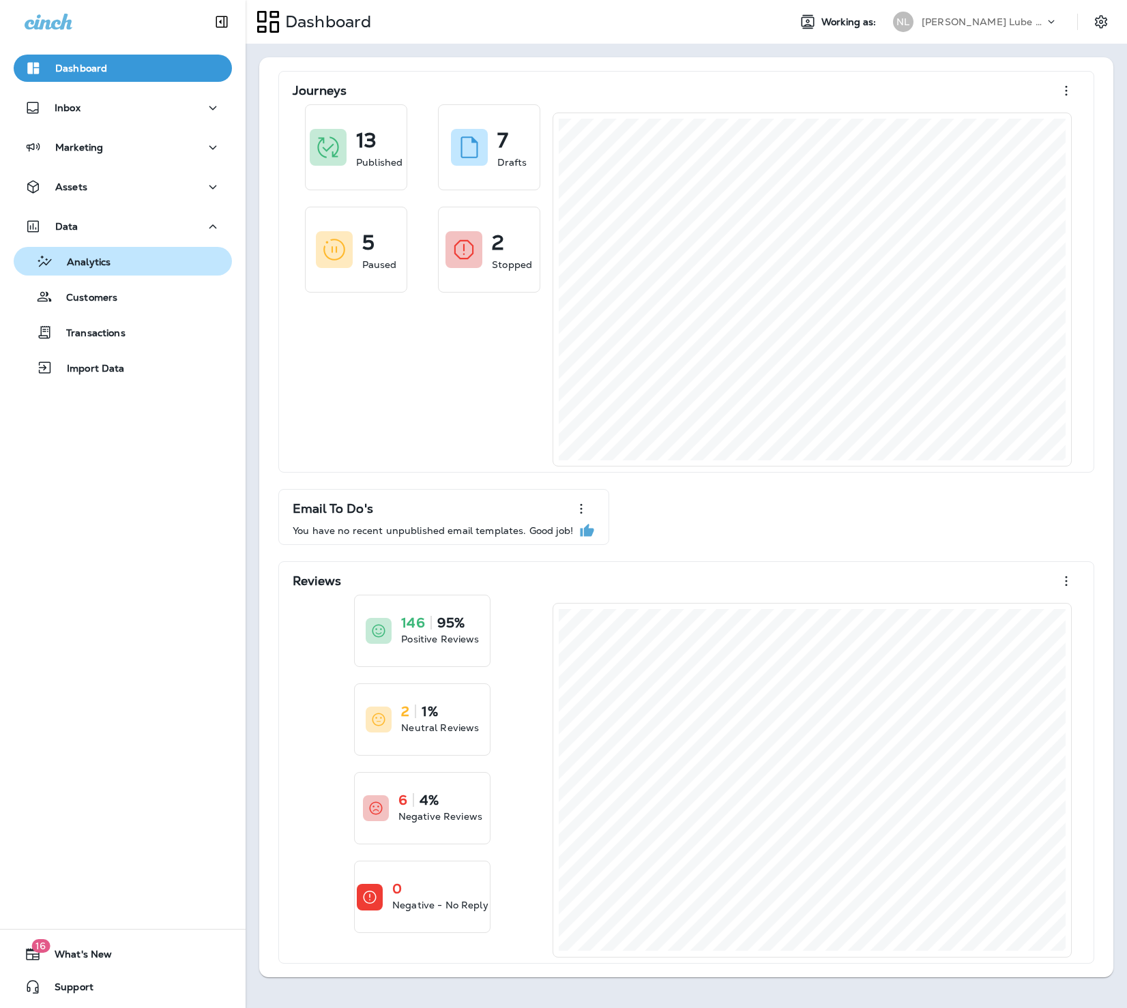
click at [98, 260] on p "Analytics" at bounding box center [81, 262] width 57 height 13
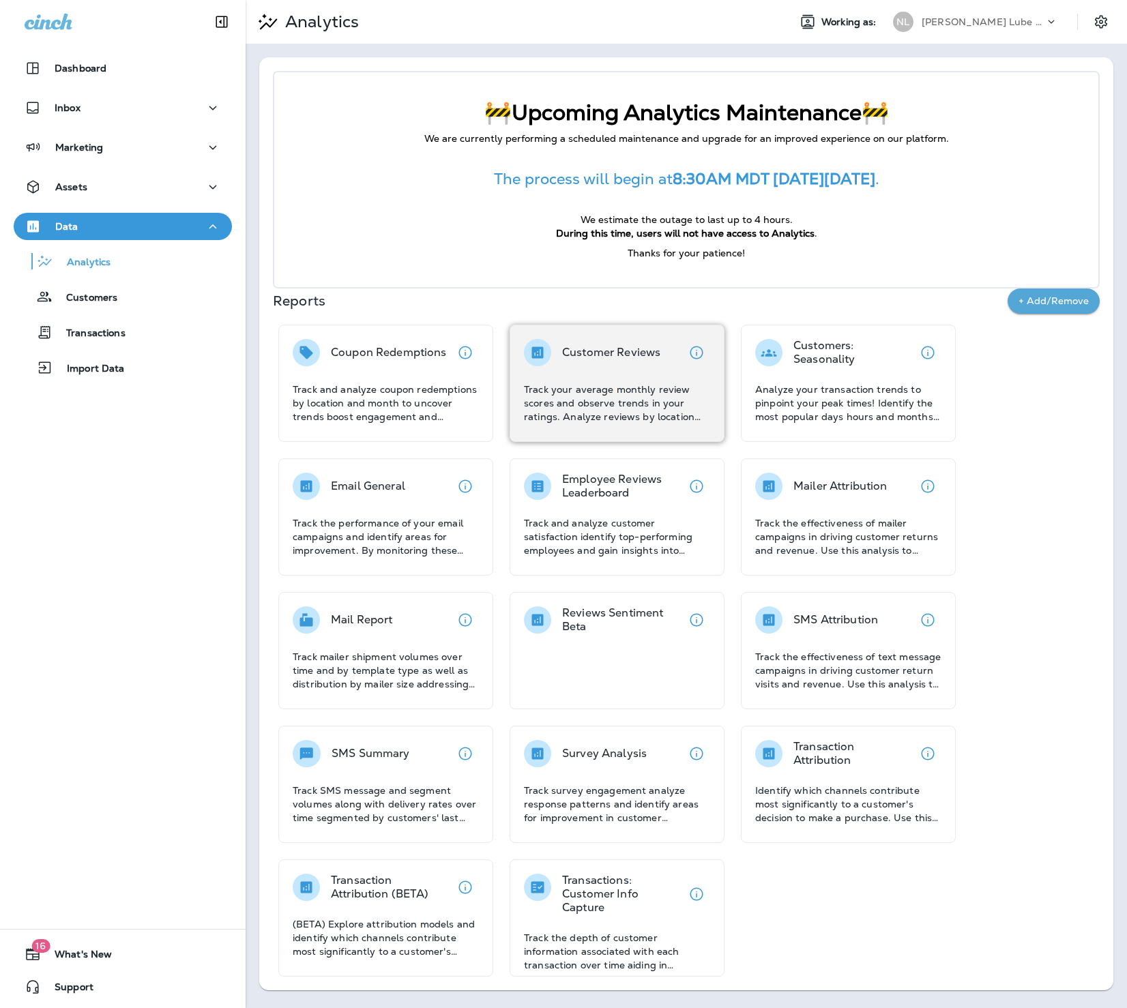
click at [580, 381] on div "Customer Reviews Track your average monthly review scores and observe trends in…" at bounding box center [617, 381] width 186 height 85
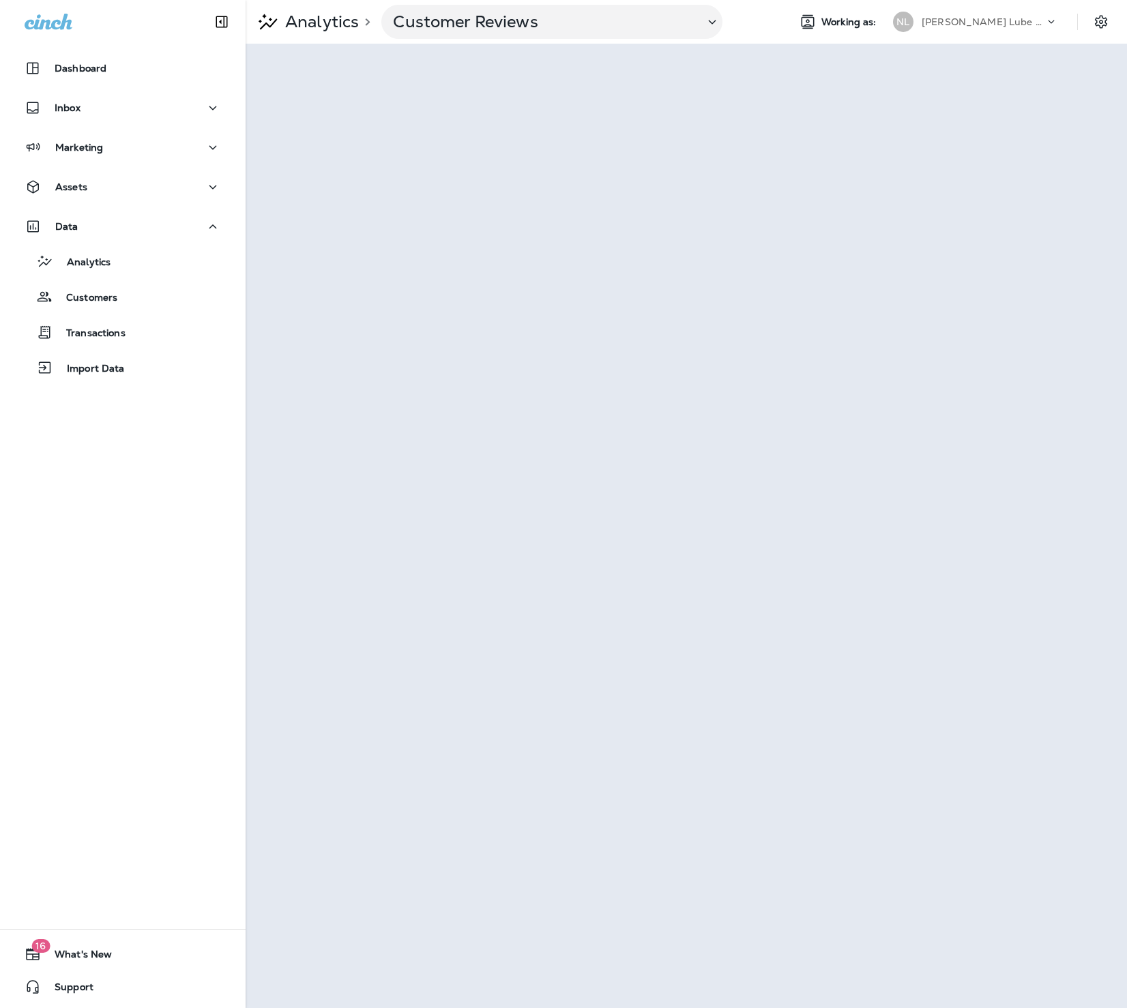
click at [939, 22] on p "[PERSON_NAME] Lube Centers, Inc" at bounding box center [982, 21] width 123 height 11
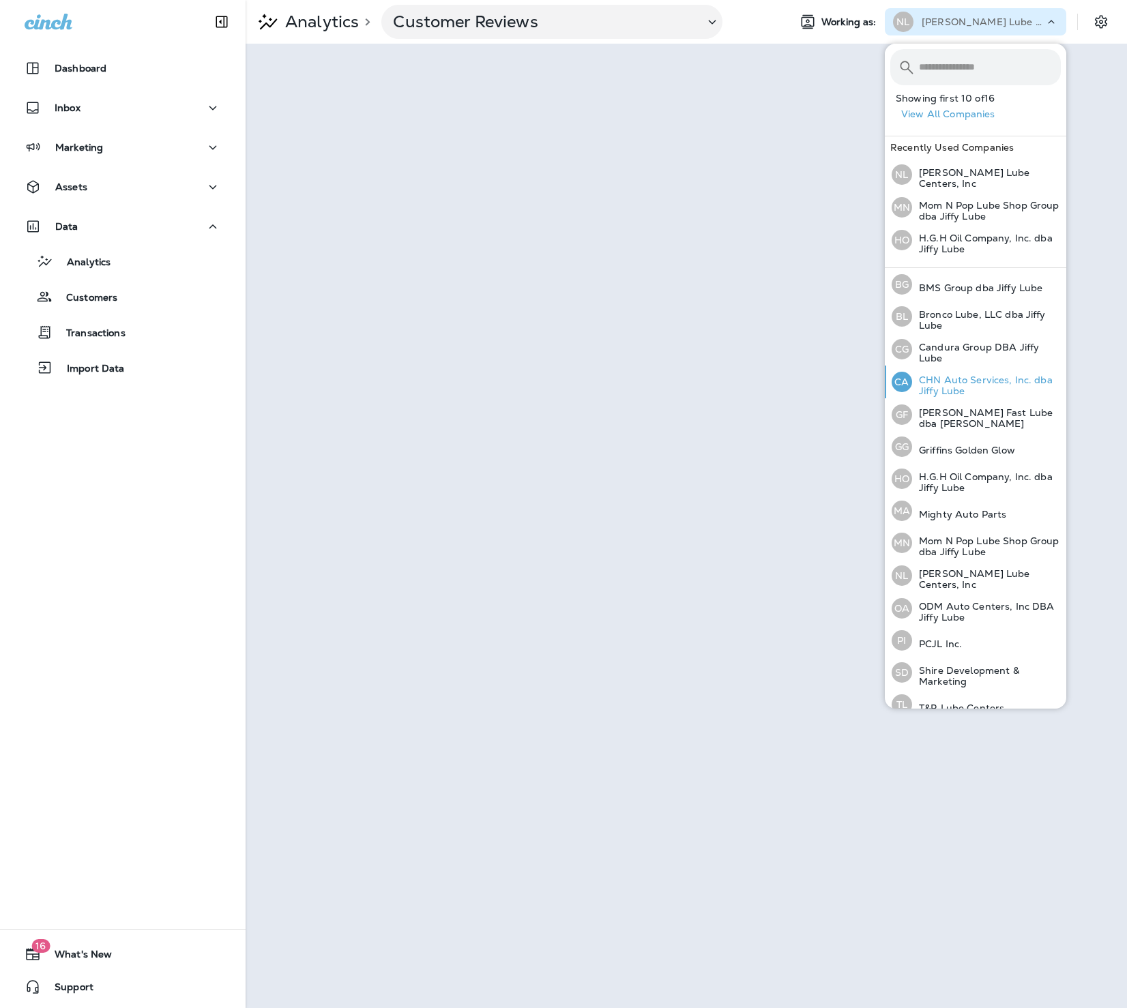
scroll to position [76, 0]
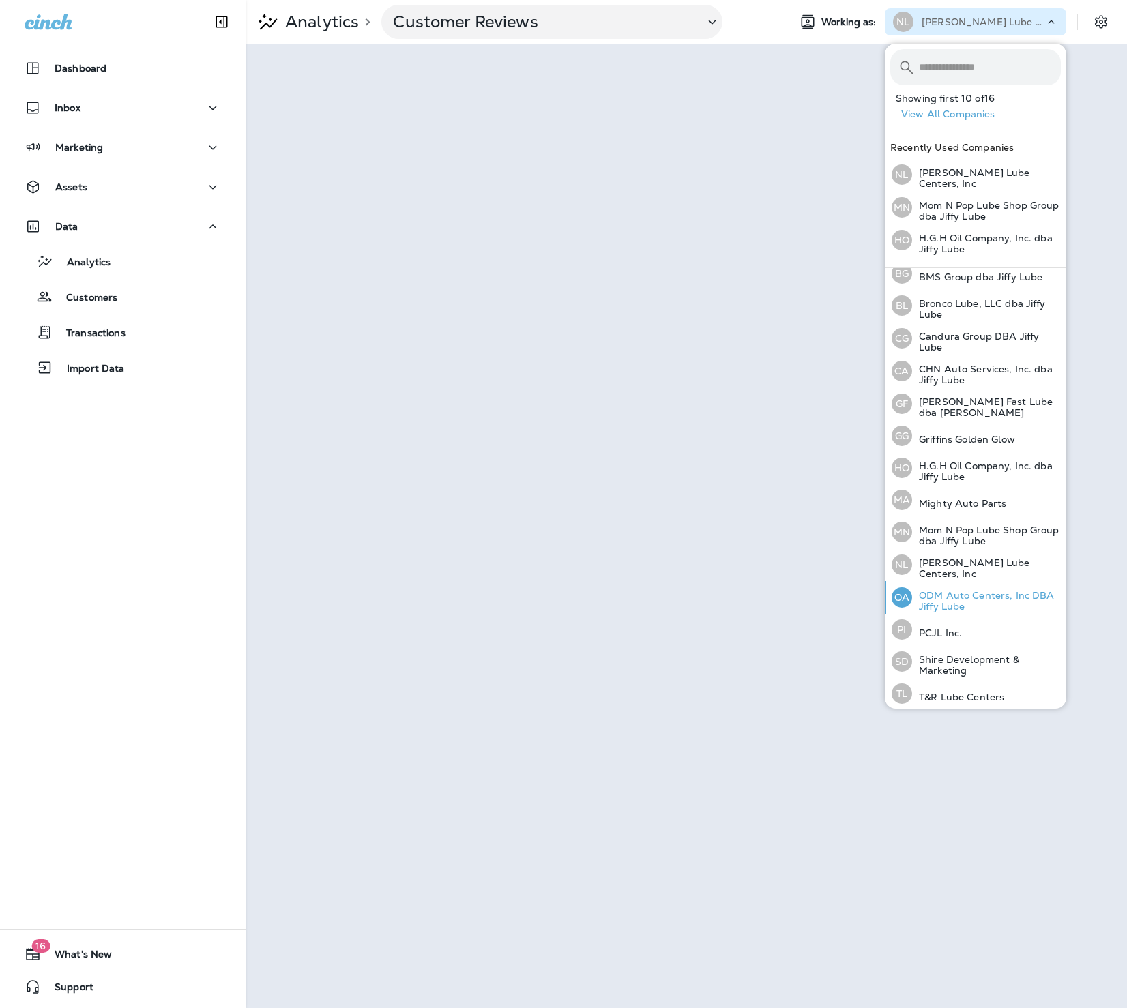
click at [980, 593] on p "ODM Auto Centers, Inc DBA Jiffy Lube" at bounding box center [986, 601] width 149 height 22
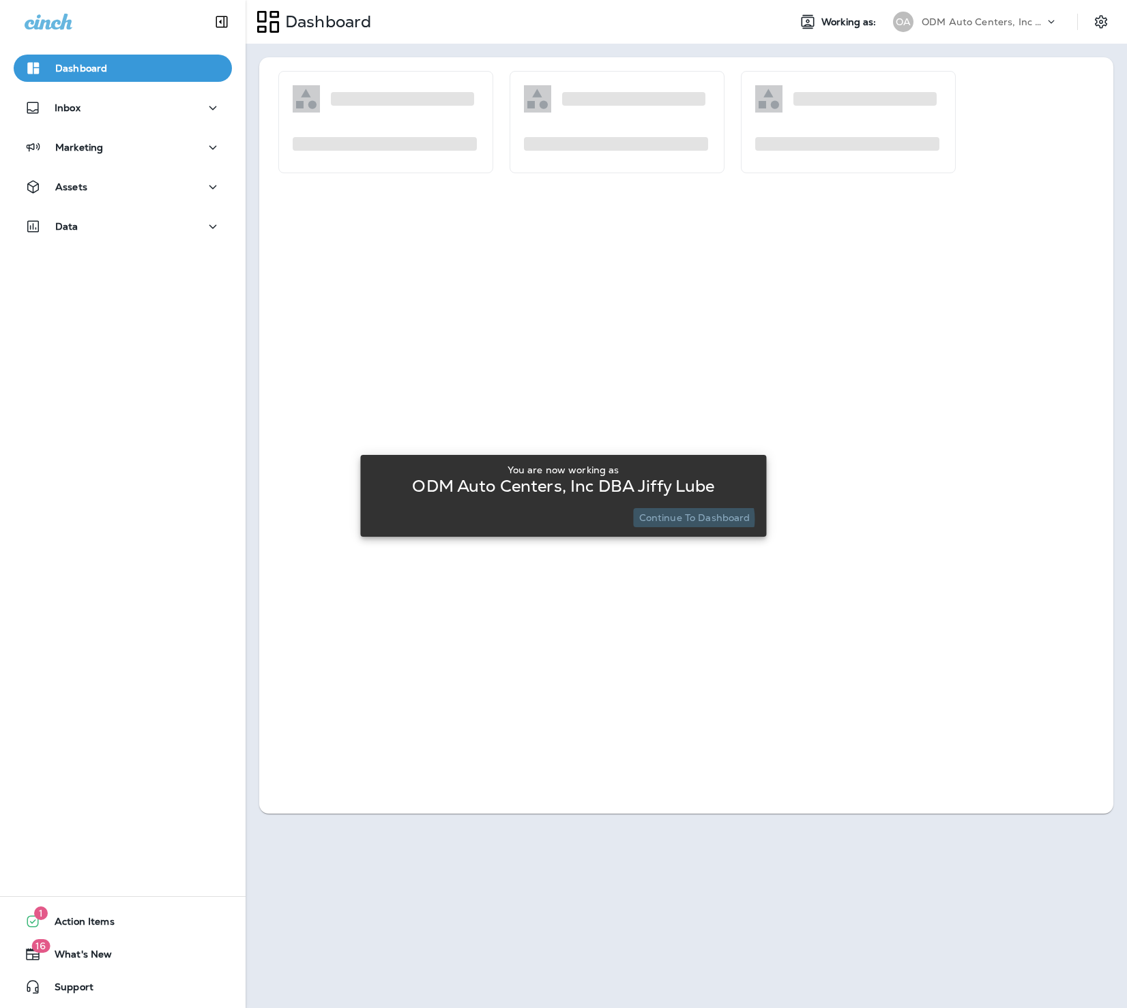
click at [693, 519] on p "Continue to Dashboard" at bounding box center [694, 517] width 111 height 11
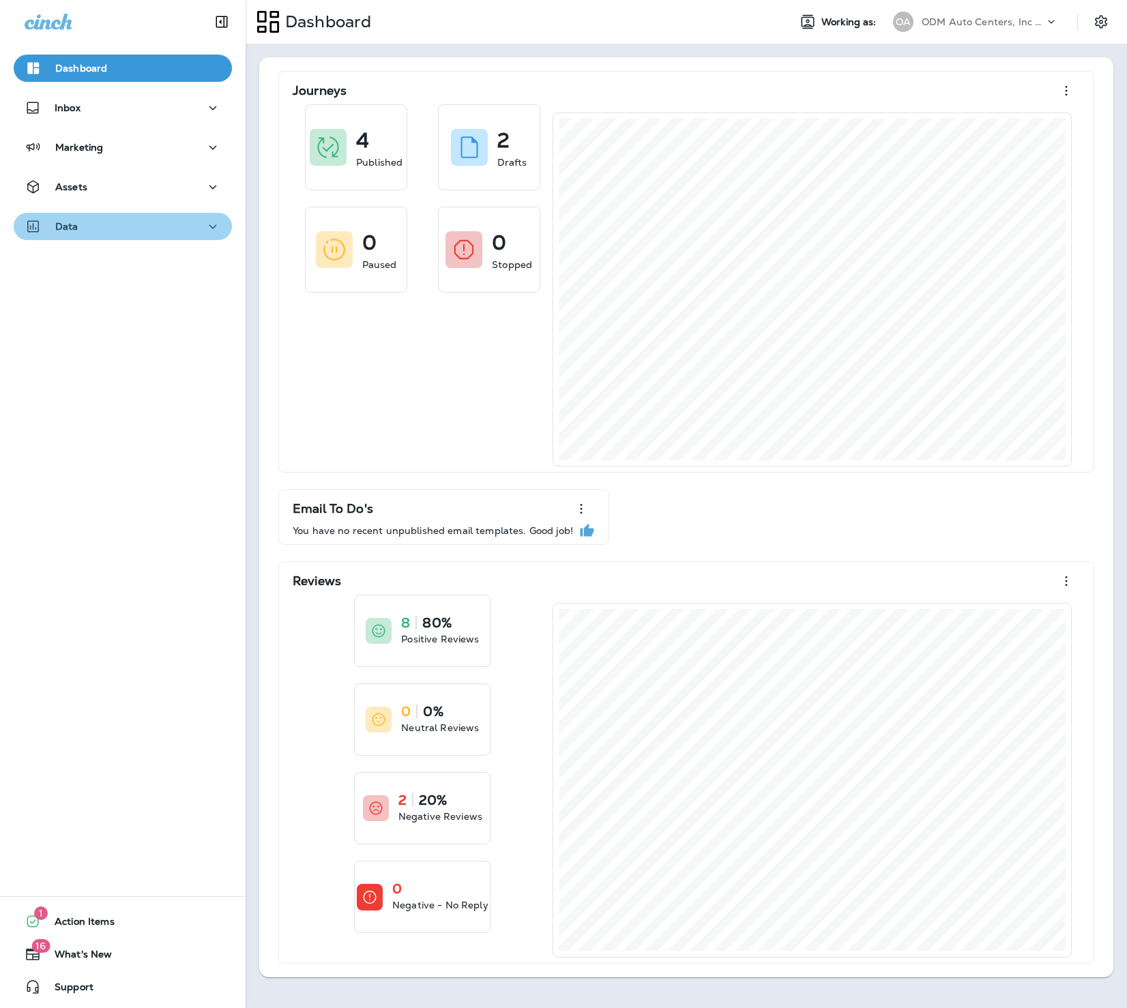
click at [78, 218] on div "Data" at bounding box center [123, 226] width 196 height 17
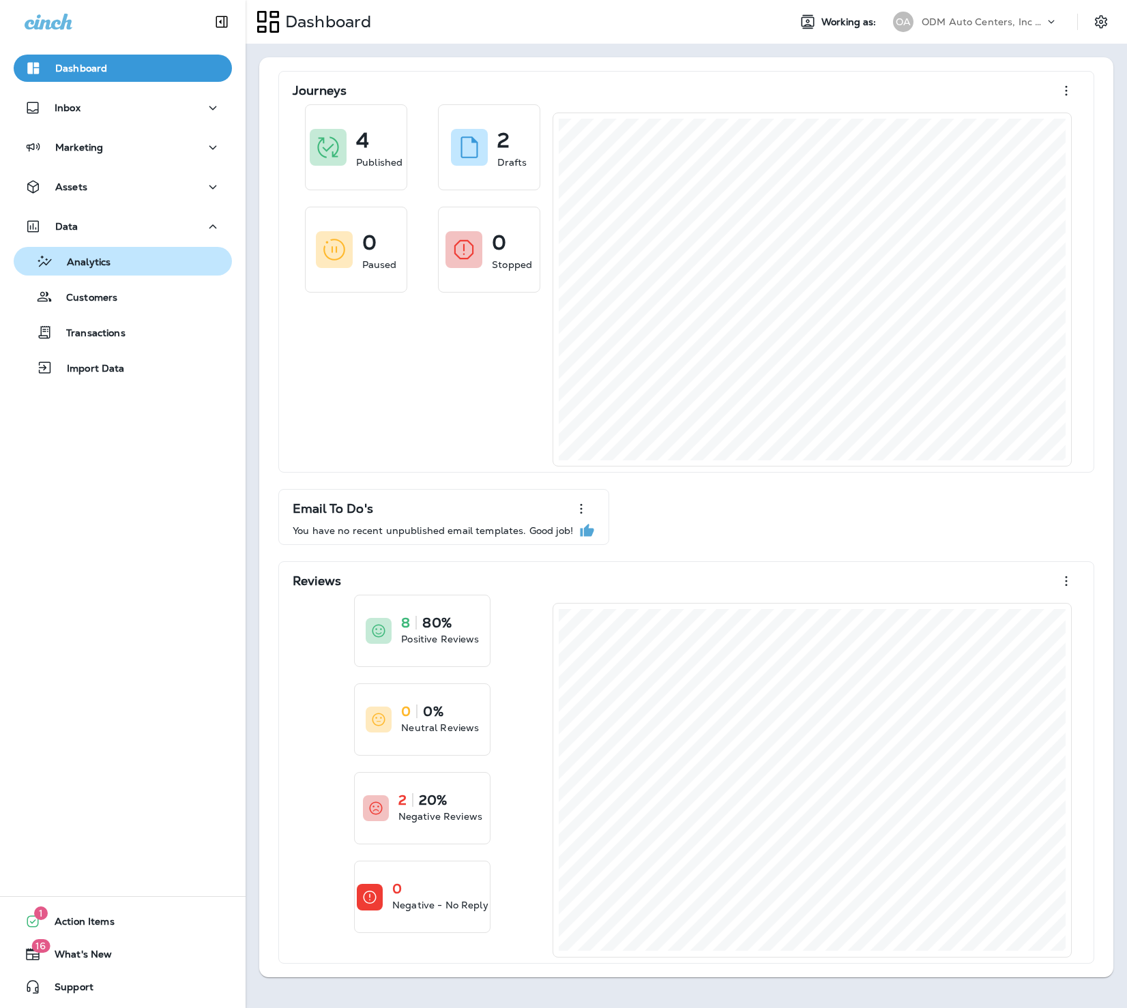
click at [100, 267] on p "Analytics" at bounding box center [81, 262] width 57 height 13
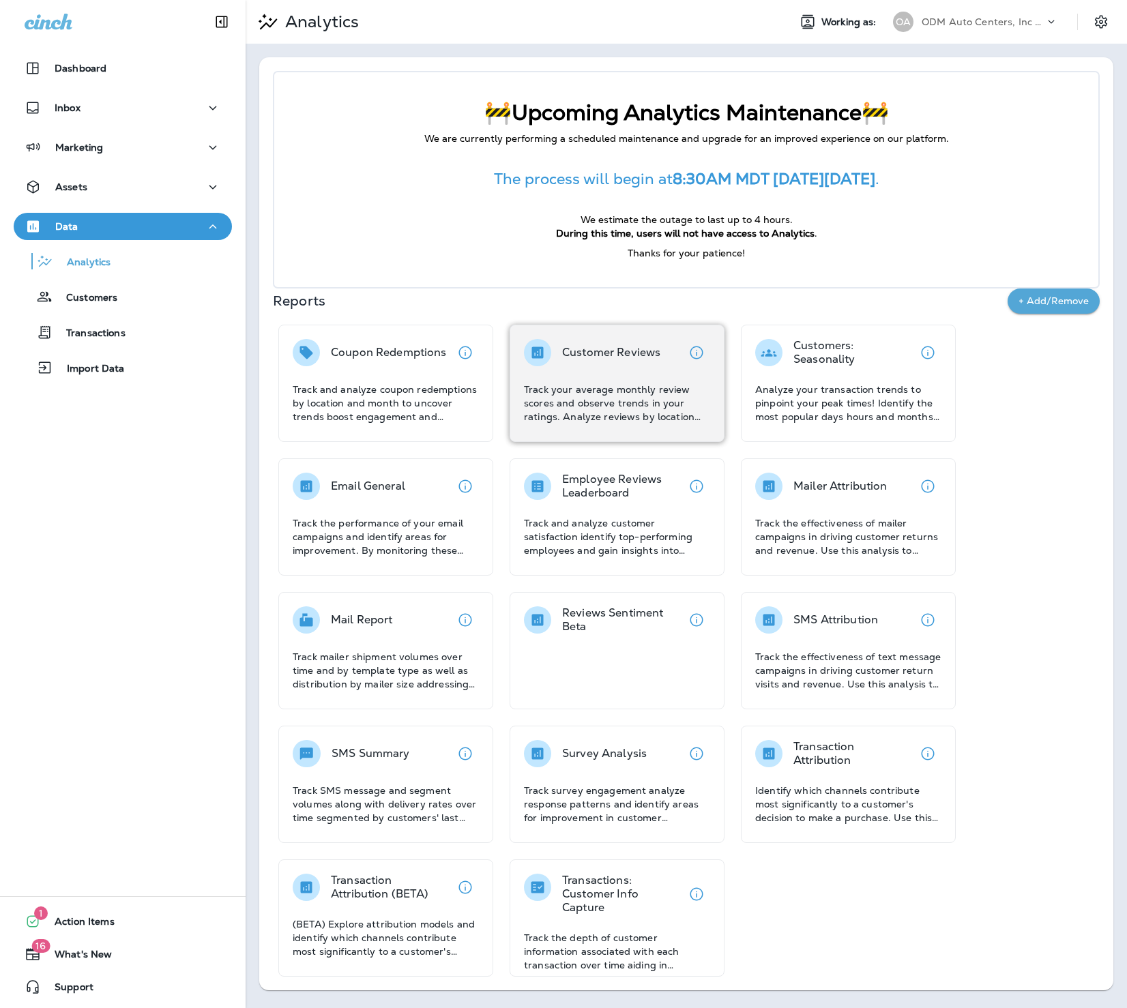
click at [603, 354] on p "Customer Reviews" at bounding box center [611, 353] width 98 height 14
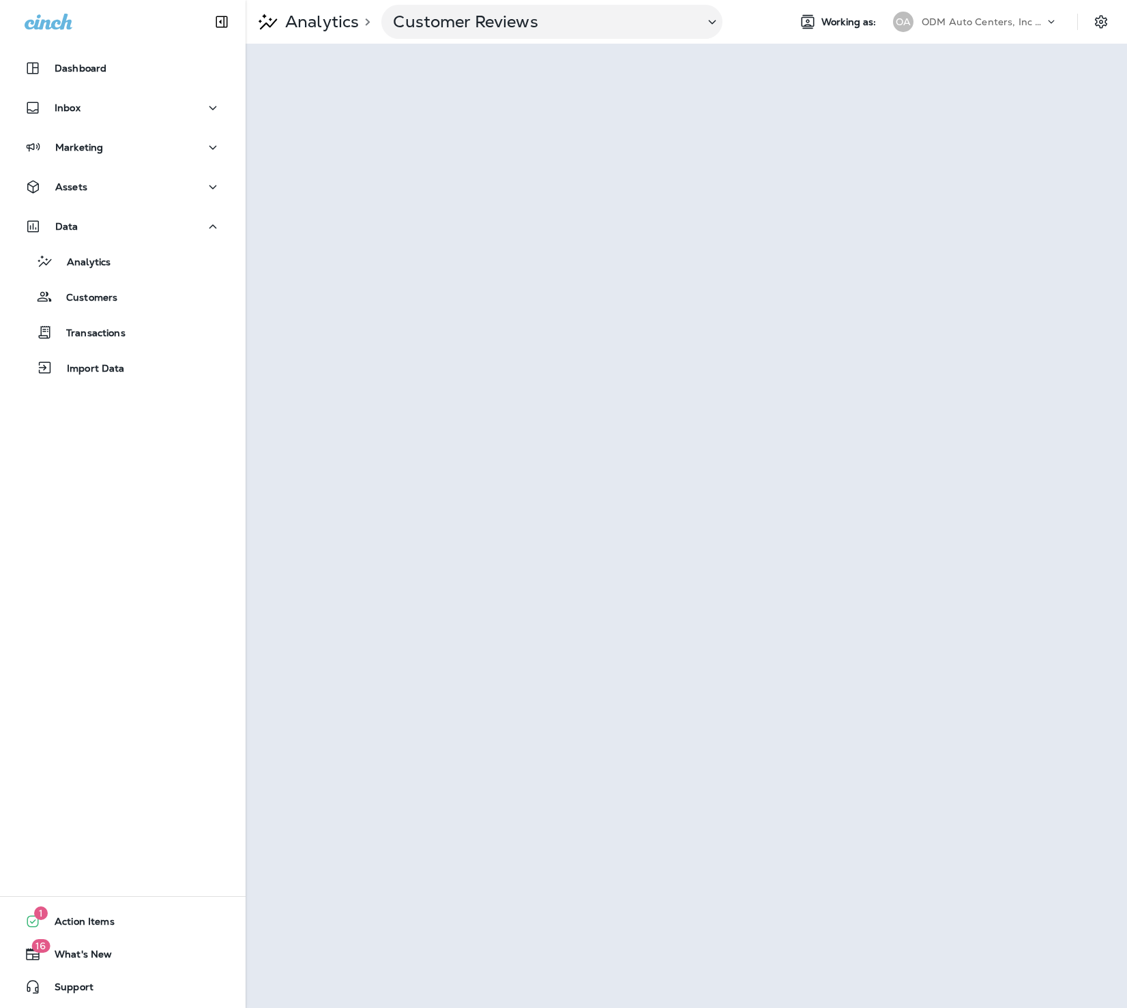
click at [1012, 20] on p "ODM Auto Centers, Inc DBA Jiffy Lube" at bounding box center [982, 21] width 123 height 11
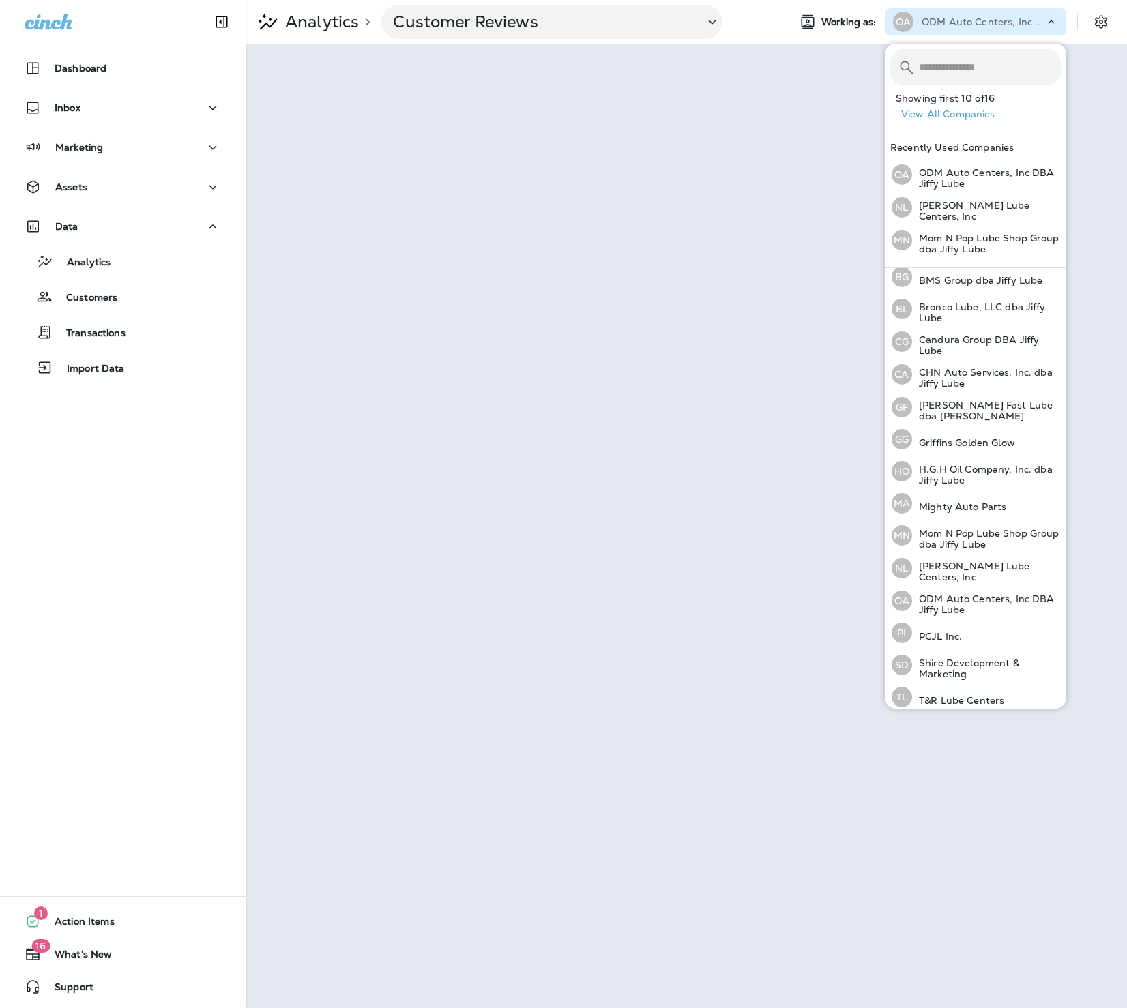
scroll to position [76, 0]
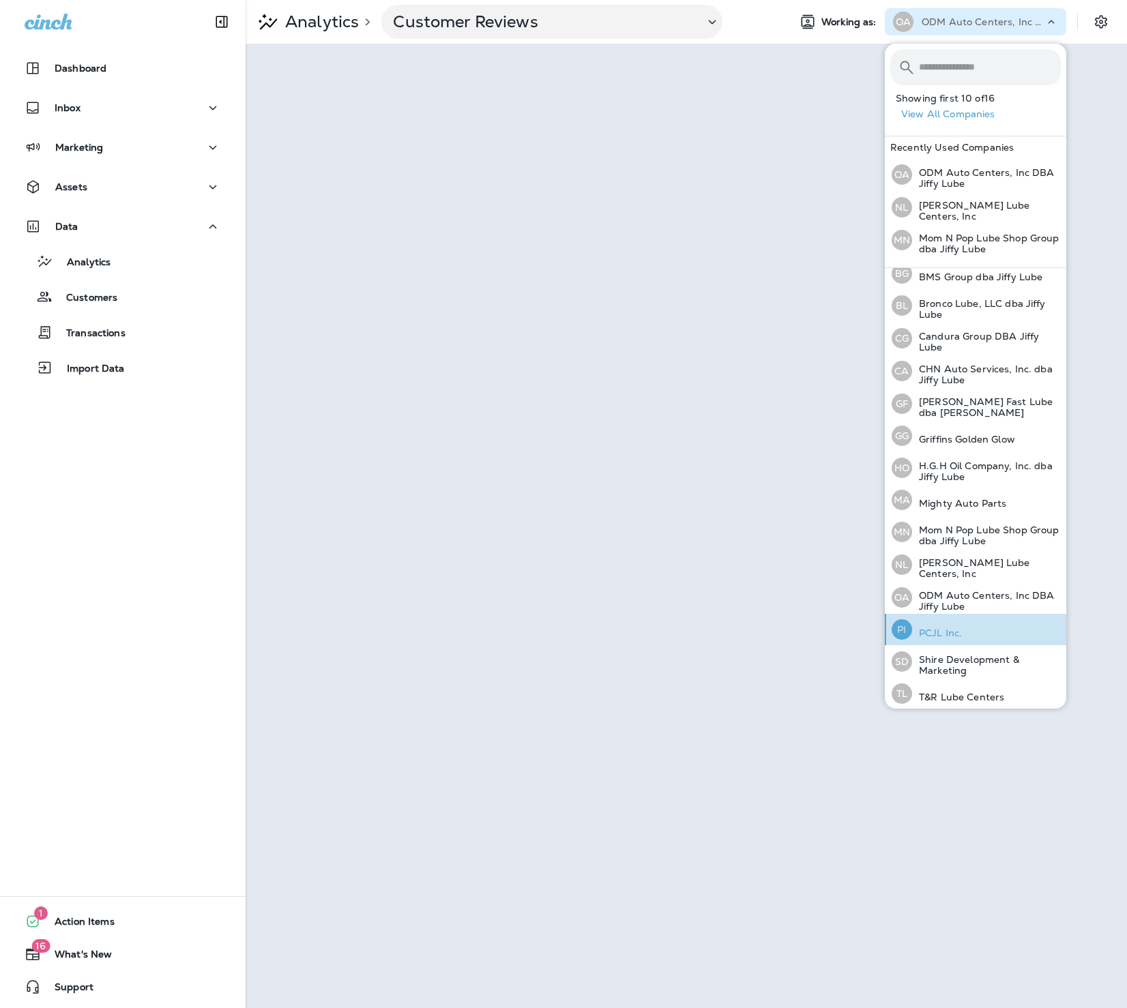
click at [1002, 628] on button "PI PCJL Inc." at bounding box center [974, 629] width 181 height 31
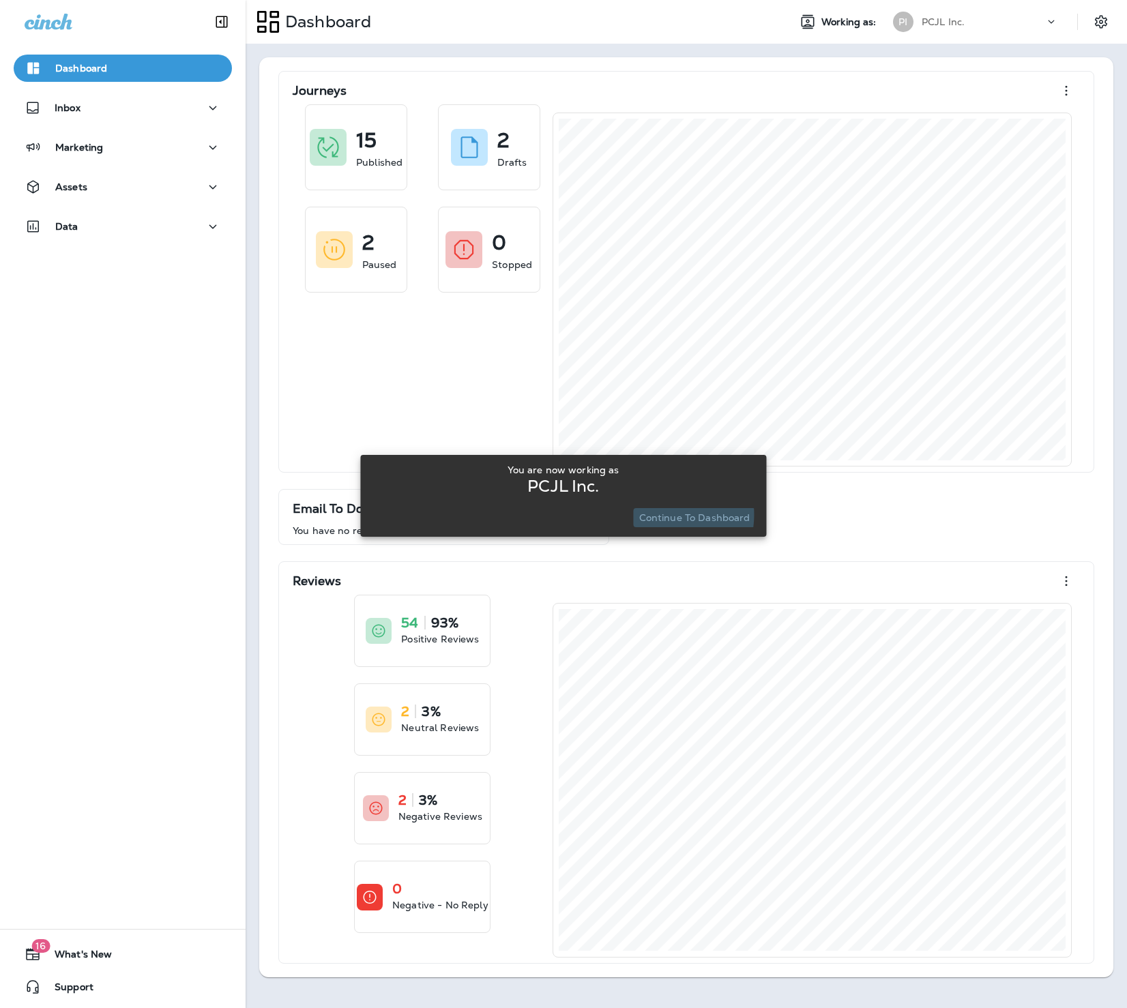
click at [651, 514] on p "Continue to Dashboard" at bounding box center [694, 517] width 111 height 11
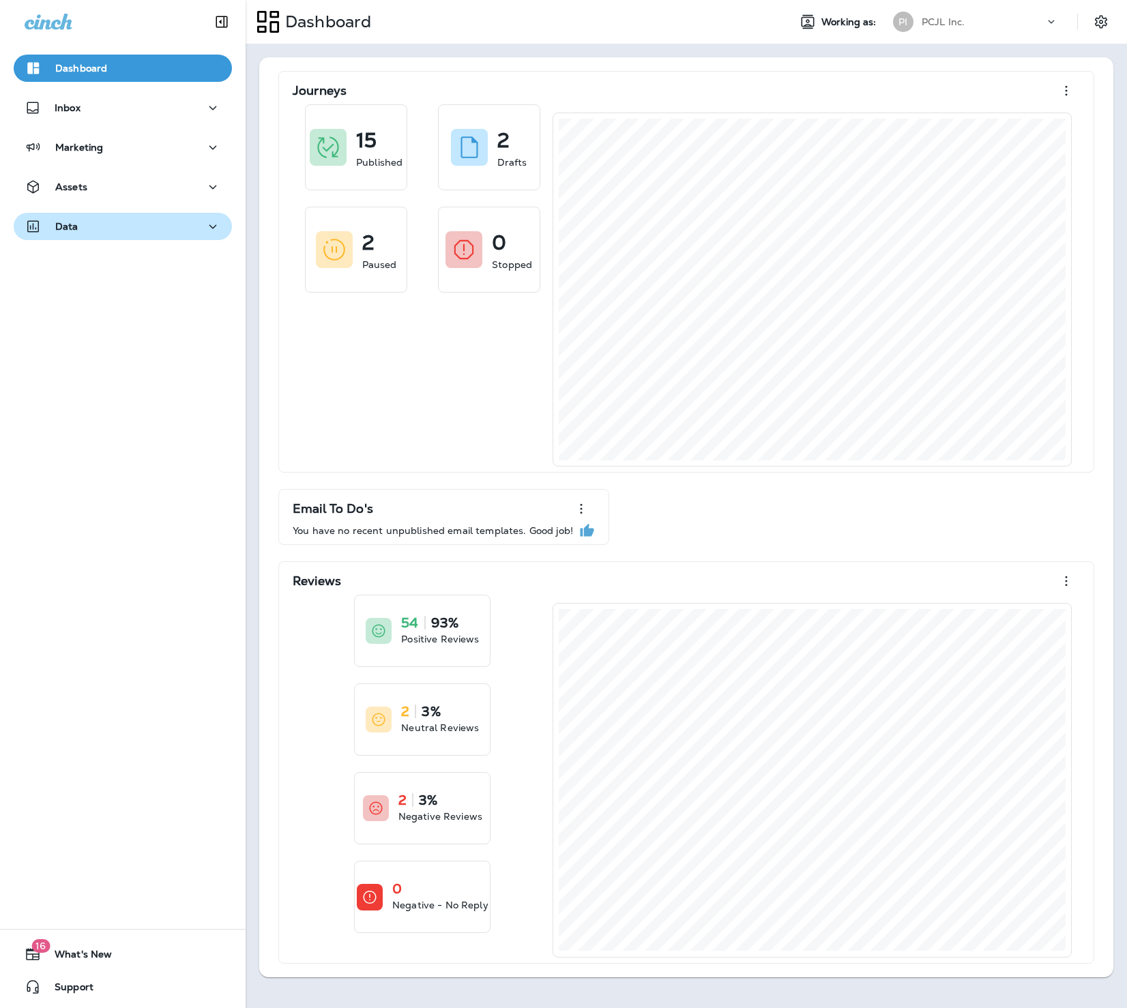
click at [110, 228] on div "Data" at bounding box center [123, 226] width 196 height 17
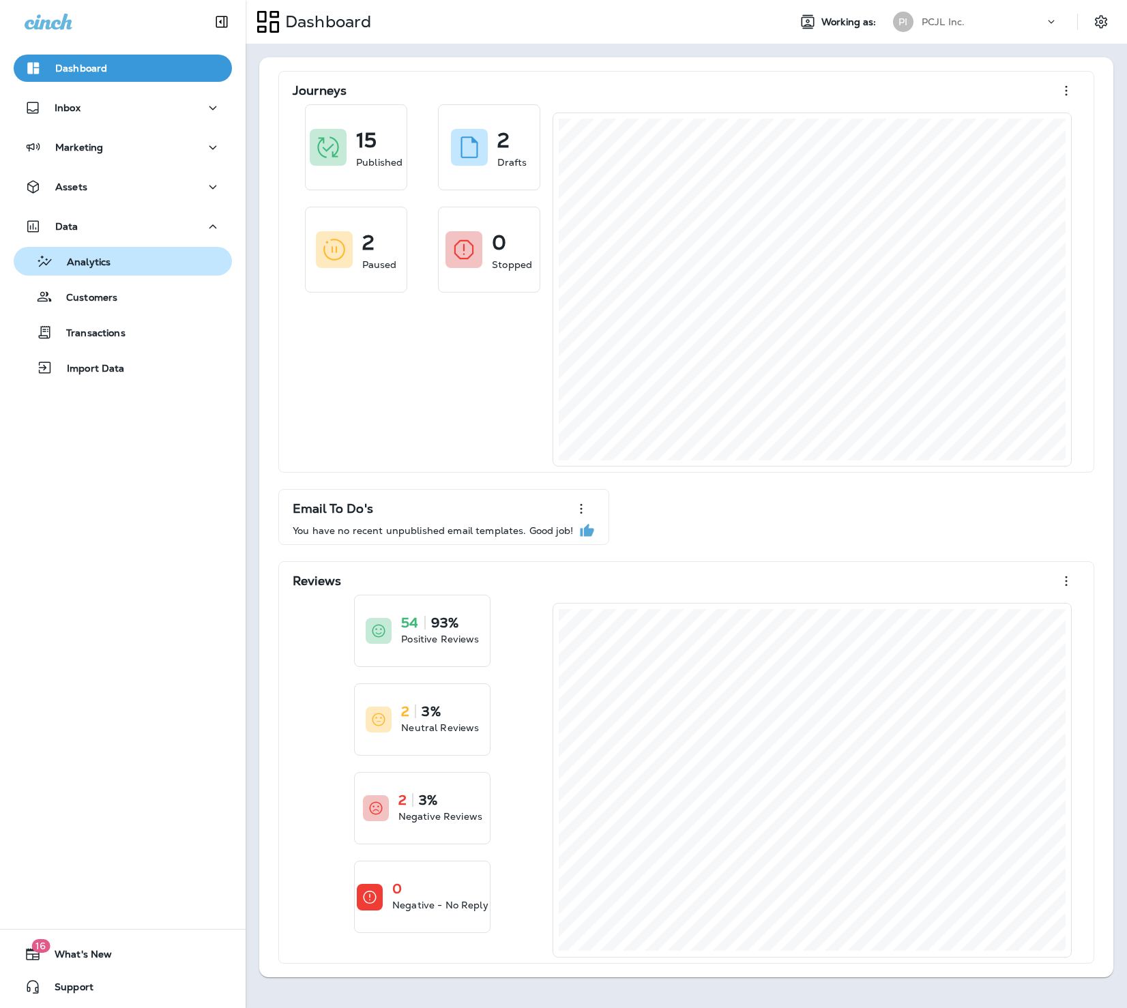
click at [101, 263] on p "Analytics" at bounding box center [81, 262] width 57 height 13
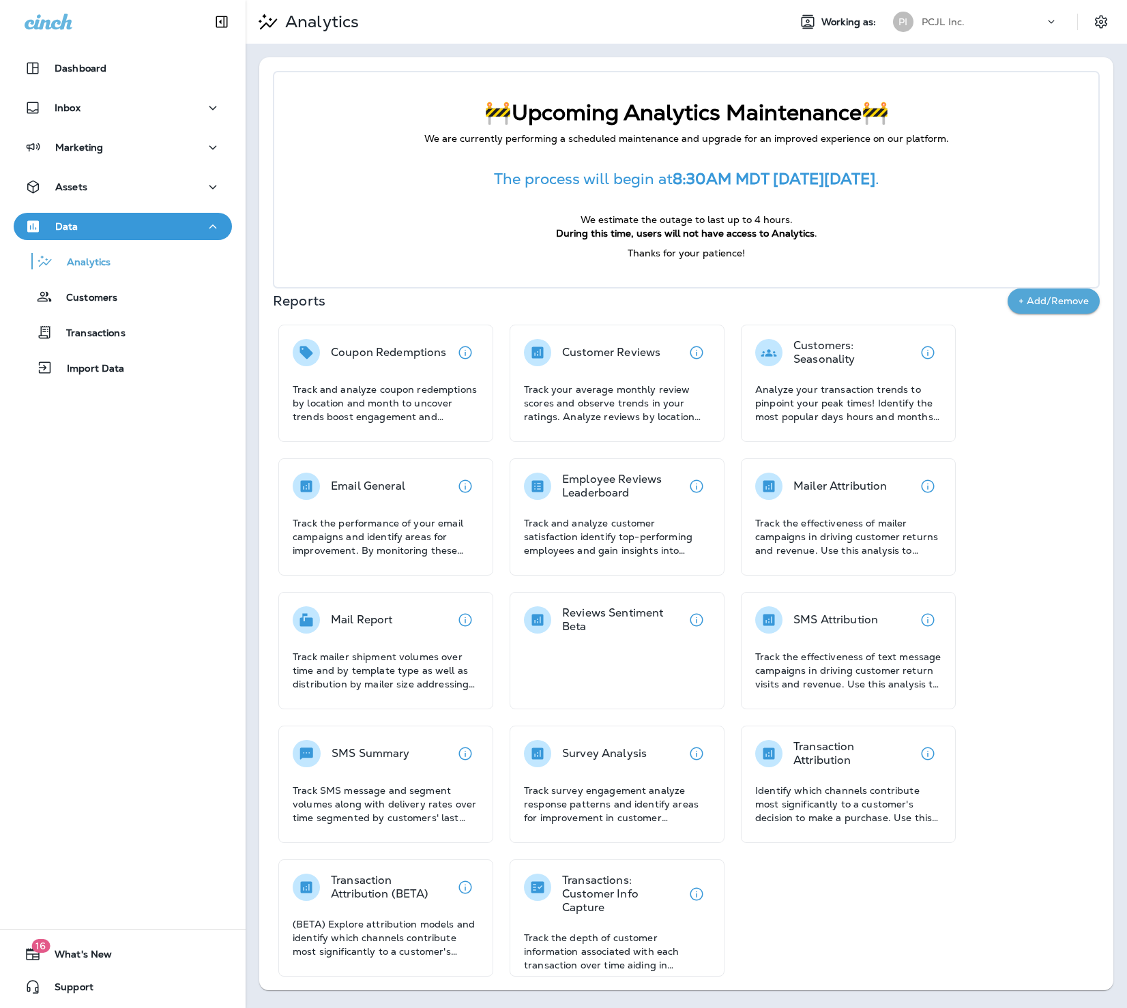
click at [593, 341] on div "Customer Reviews" at bounding box center [611, 352] width 98 height 27
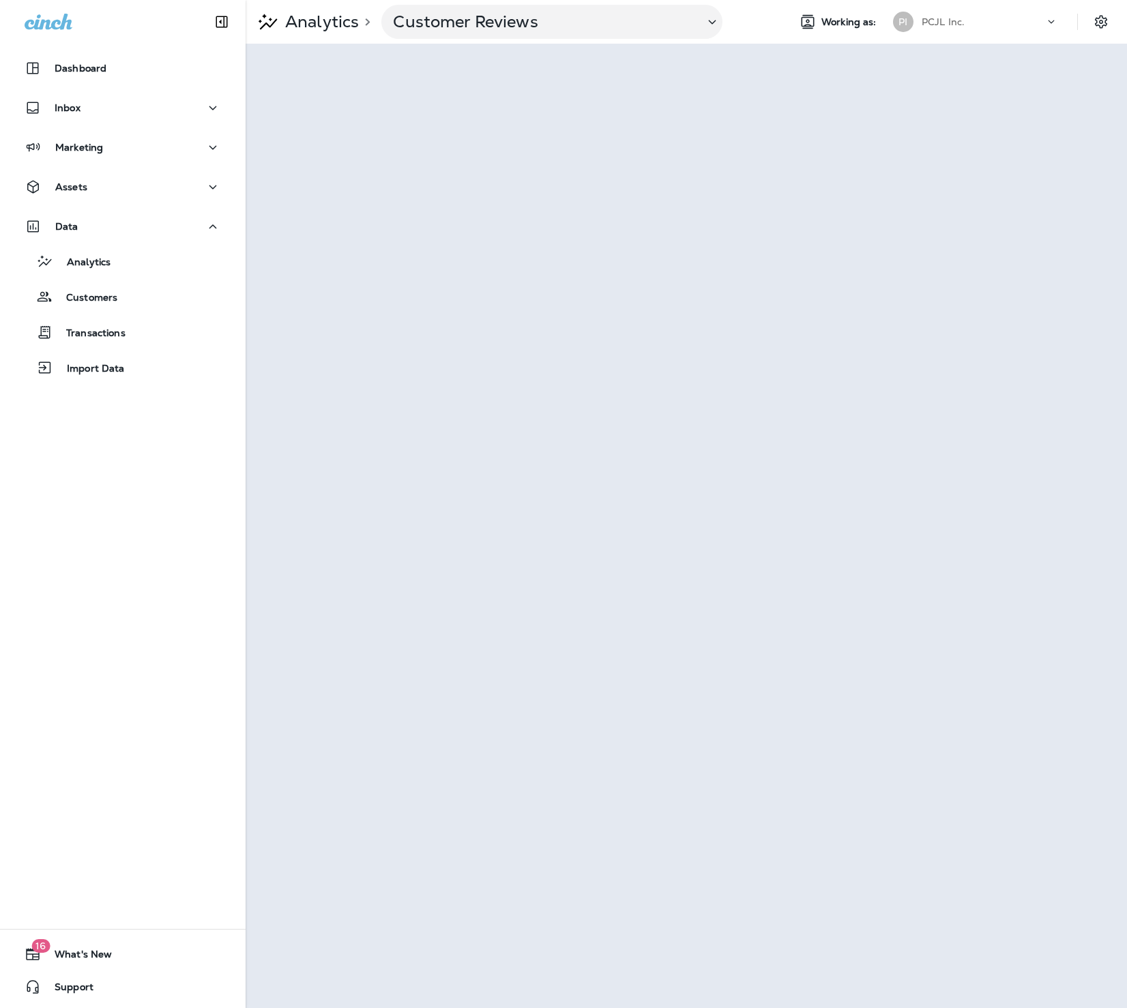
click at [1018, 24] on div "PCJL Inc." at bounding box center [982, 22] width 123 height 20
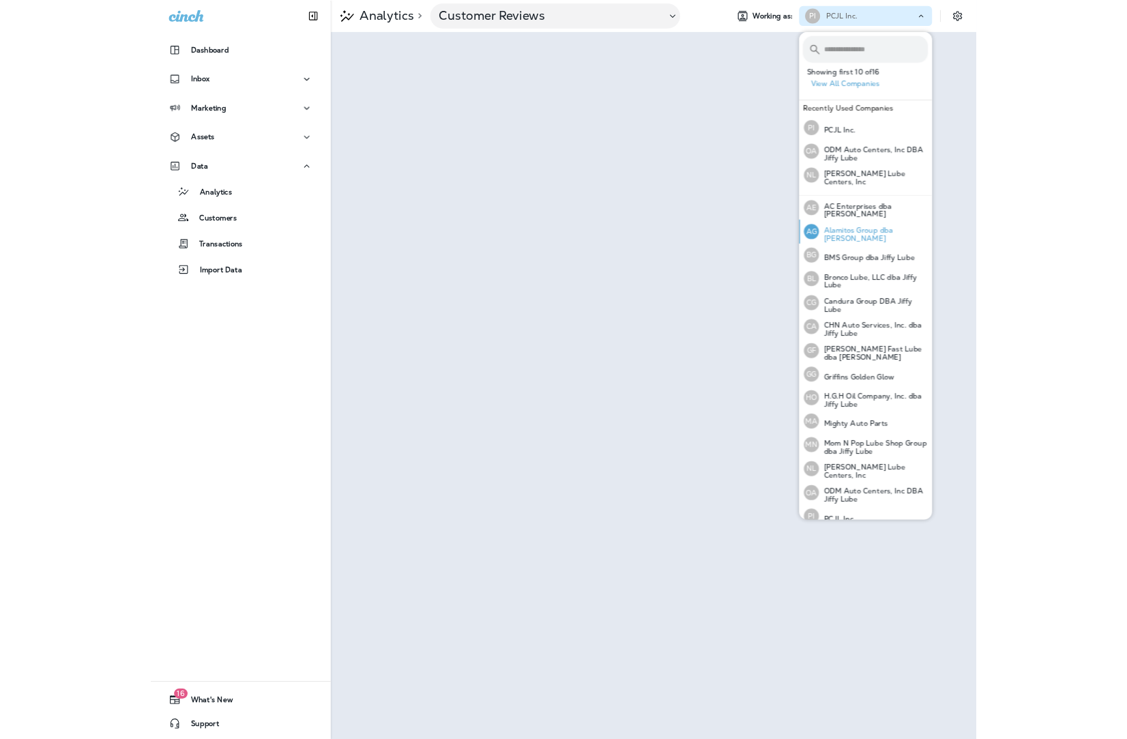
scroll to position [74, 0]
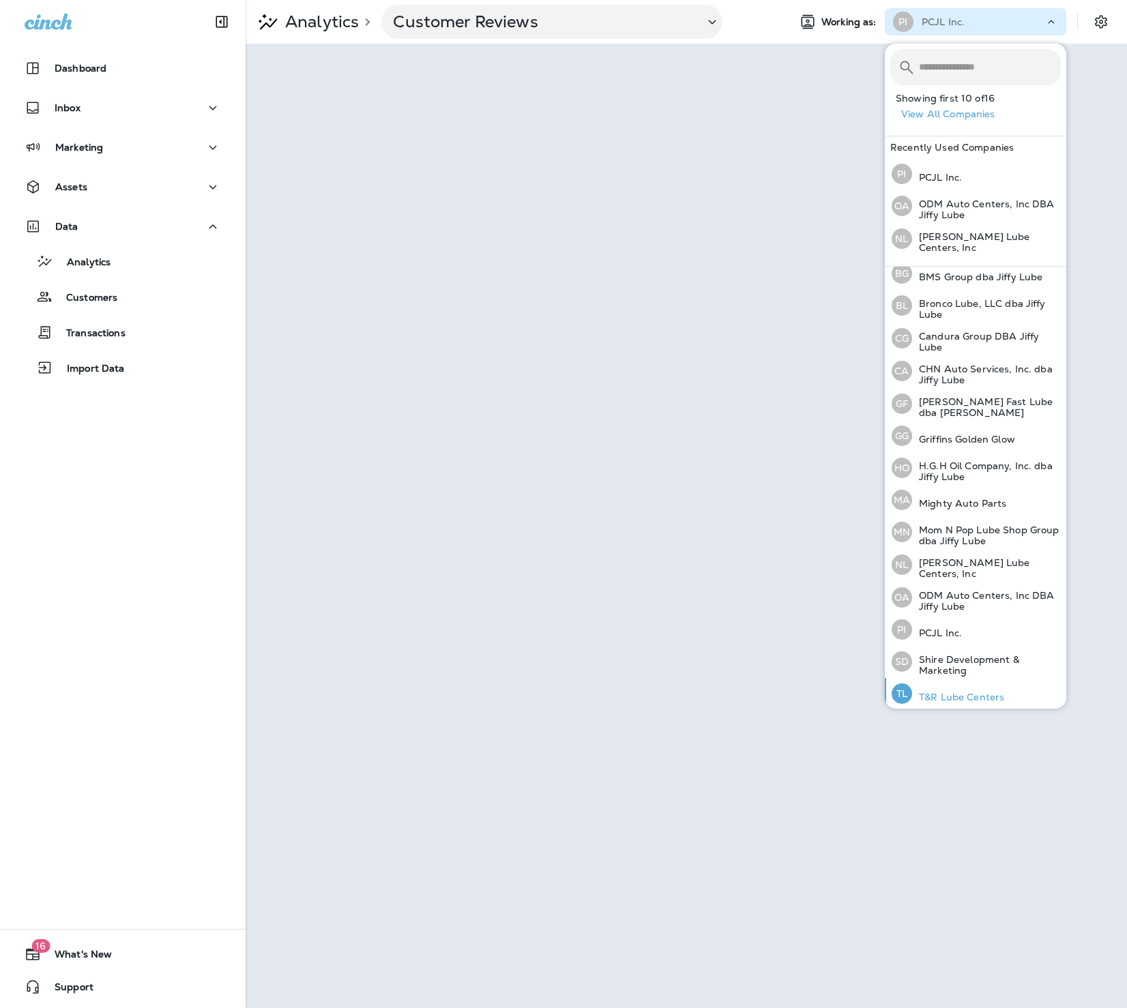
click at [970, 691] on p "T&R Lube Centers" at bounding box center [958, 696] width 92 height 11
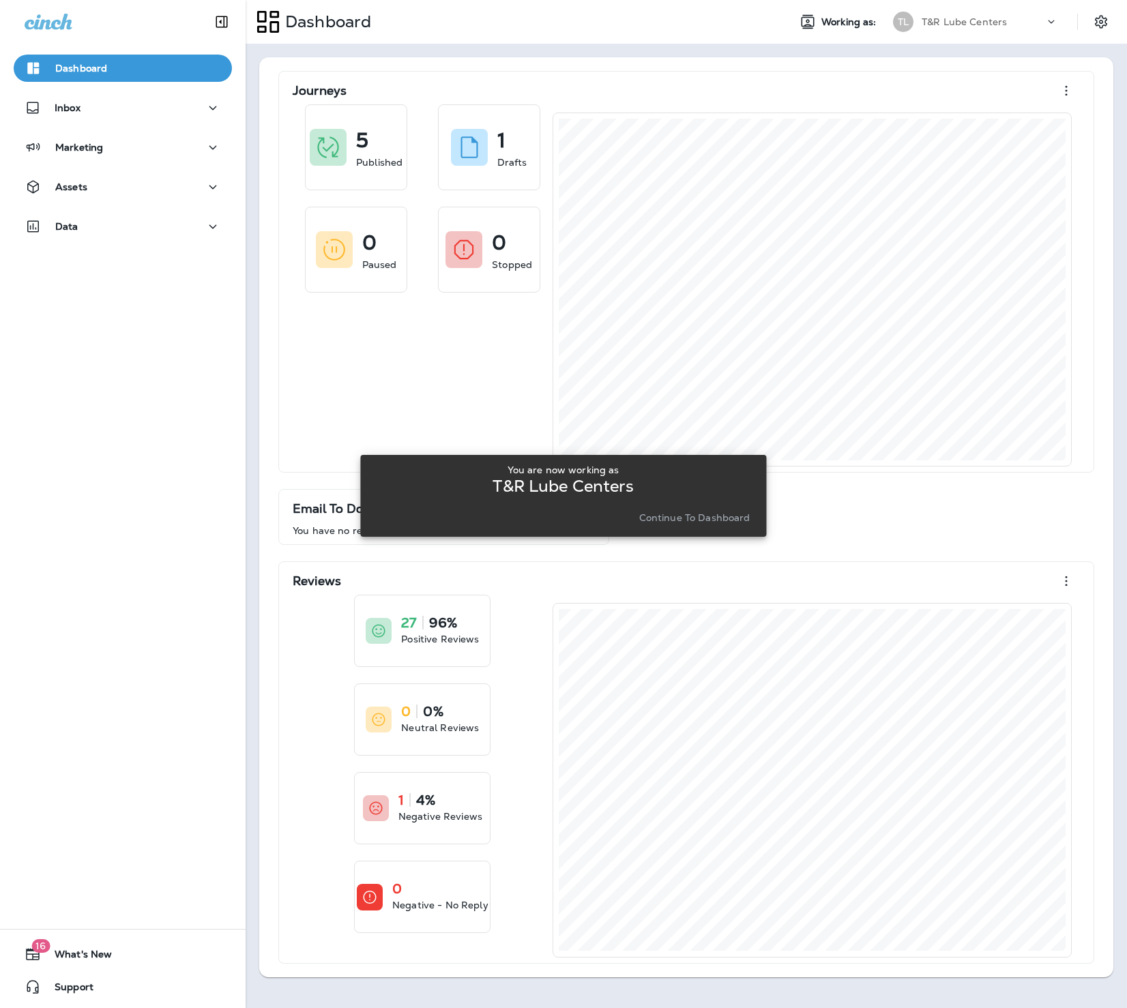
drag, startPoint x: 671, startPoint y: 503, endPoint x: 675, endPoint y: 518, distance: 15.5
click at [672, 504] on div "You are now working as T&R Lube Centers Continue to Dashboard" at bounding box center [563, 495] width 384 height 63
click at [675, 519] on p "Continue to Dashboard" at bounding box center [694, 517] width 111 height 11
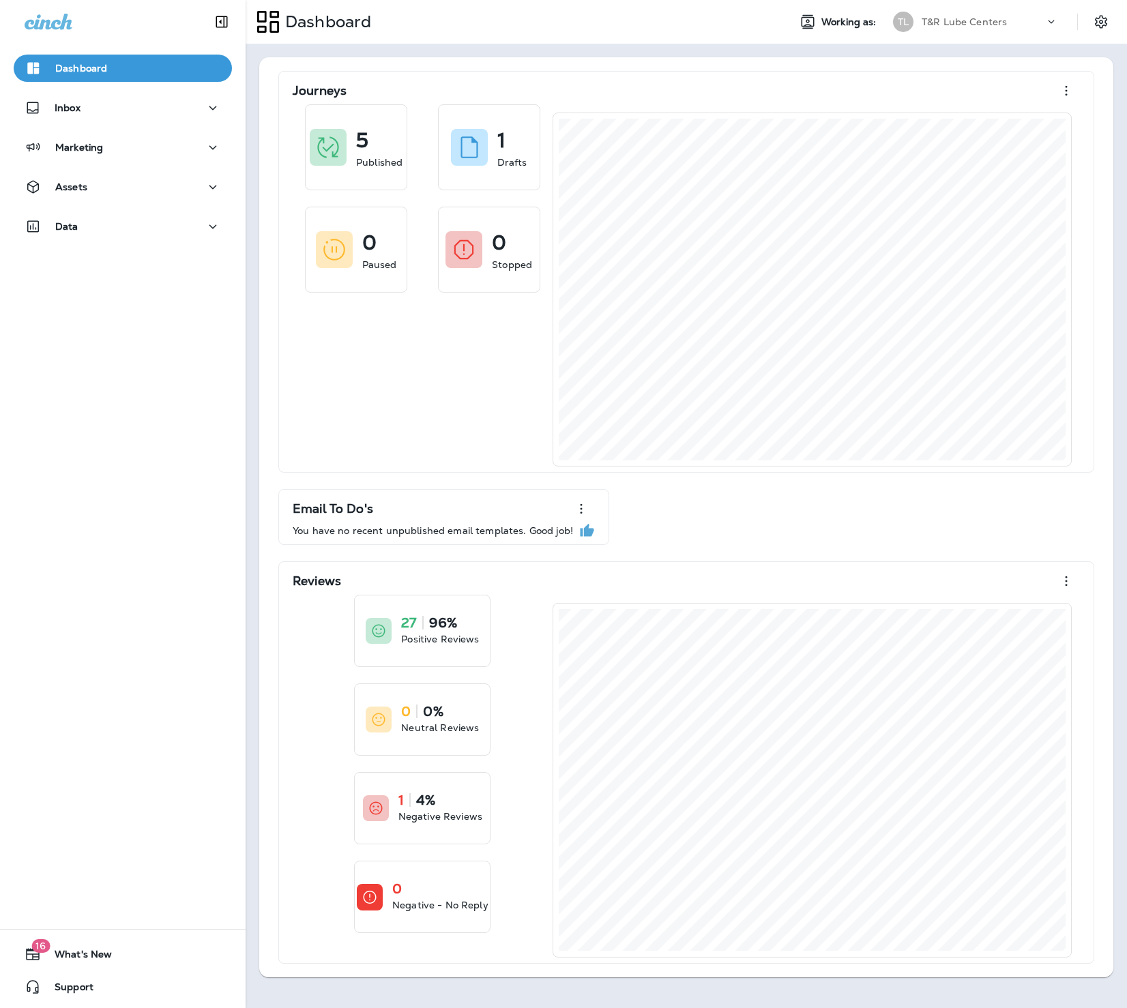
click at [108, 205] on div "Assets" at bounding box center [122, 190] width 245 height 34
click at [106, 234] on div "Data" at bounding box center [123, 226] width 196 height 17
click at [95, 271] on button "Analytics" at bounding box center [123, 261] width 218 height 29
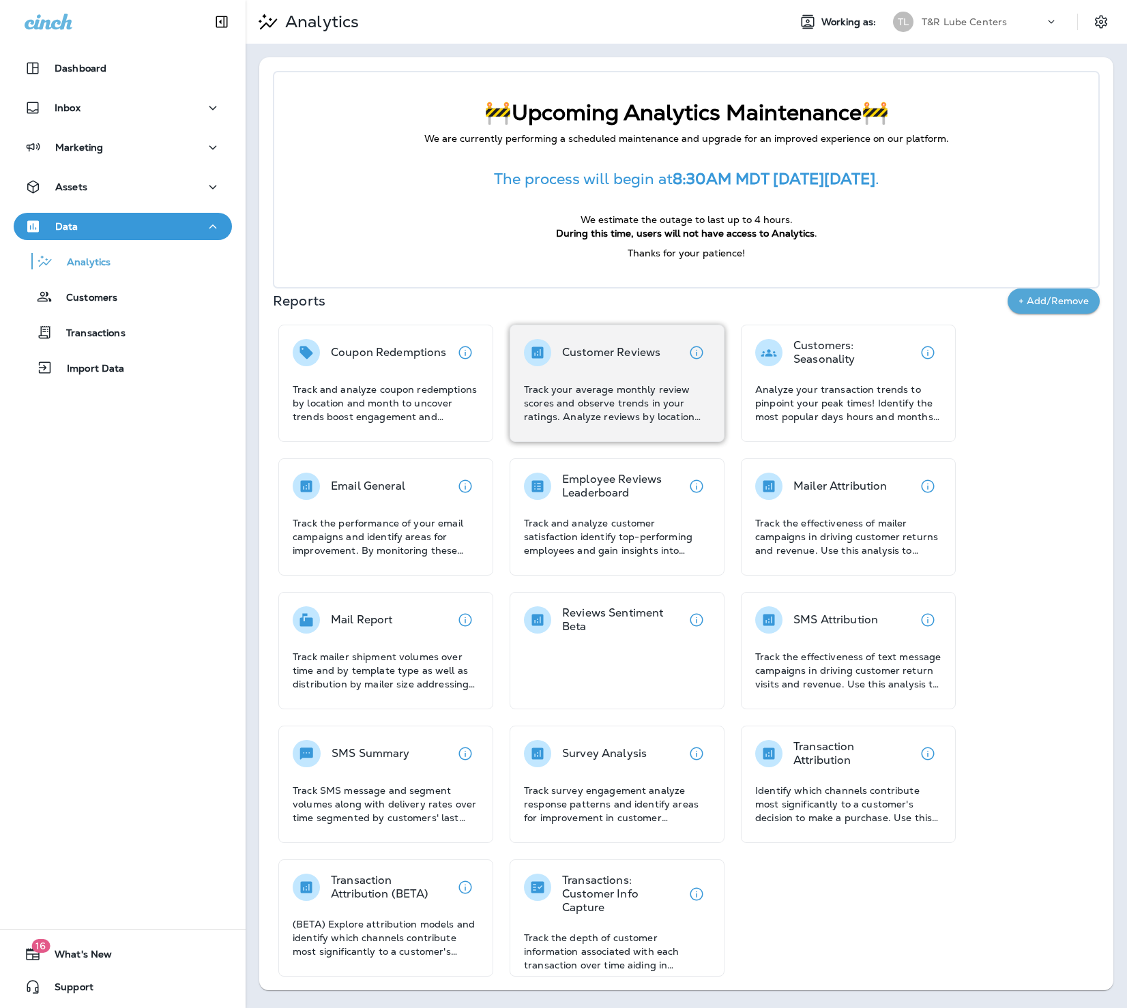
click at [627, 357] on p "Customer Reviews" at bounding box center [611, 353] width 98 height 14
